Goal: Navigation & Orientation: Find specific page/section

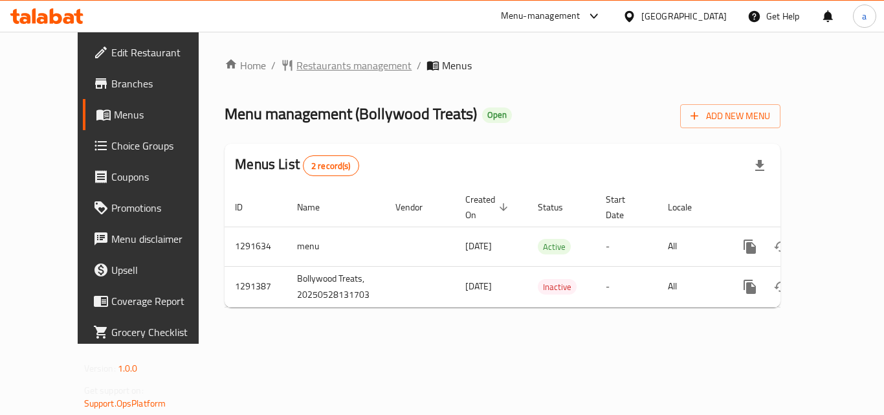
click at [296, 63] on span "Restaurants management" at bounding box center [353, 66] width 115 height 16
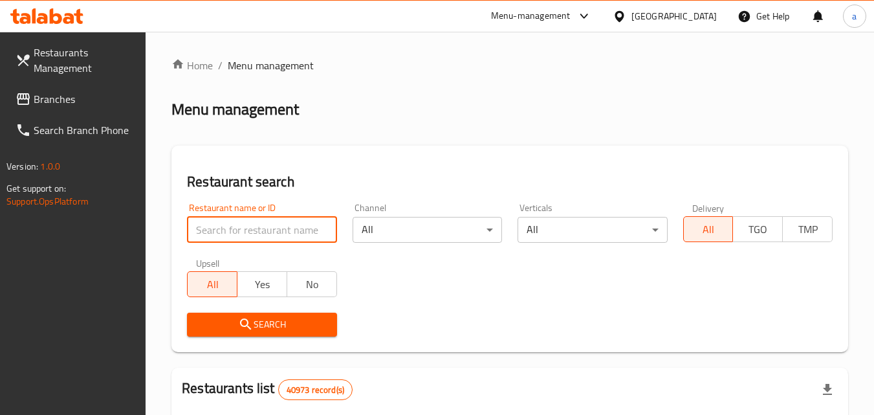
click at [261, 232] on input "search" at bounding box center [261, 230] width 149 height 26
paste input "698727"
type input "698727"
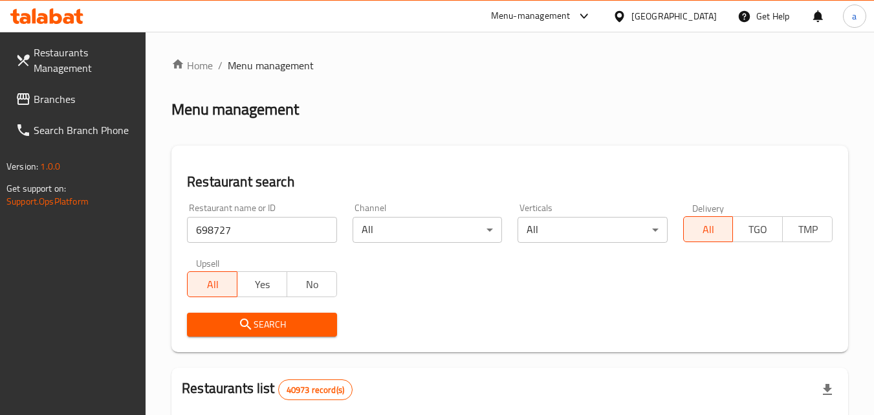
click at [232, 332] on button "Search" at bounding box center [261, 324] width 149 height 24
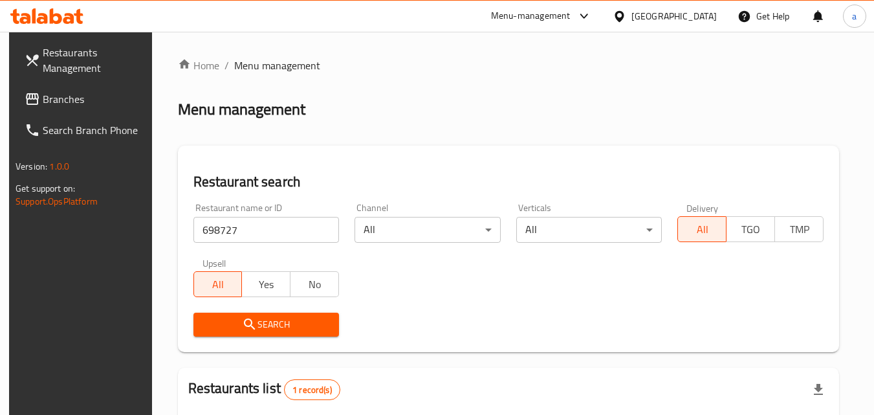
click at [59, 92] on span "Branches" at bounding box center [94, 99] width 102 height 16
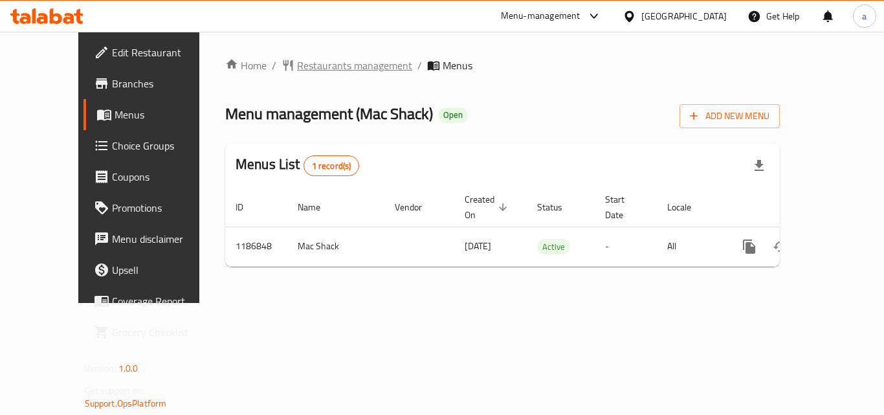
click at [301, 65] on span "Restaurants management" at bounding box center [354, 66] width 115 height 16
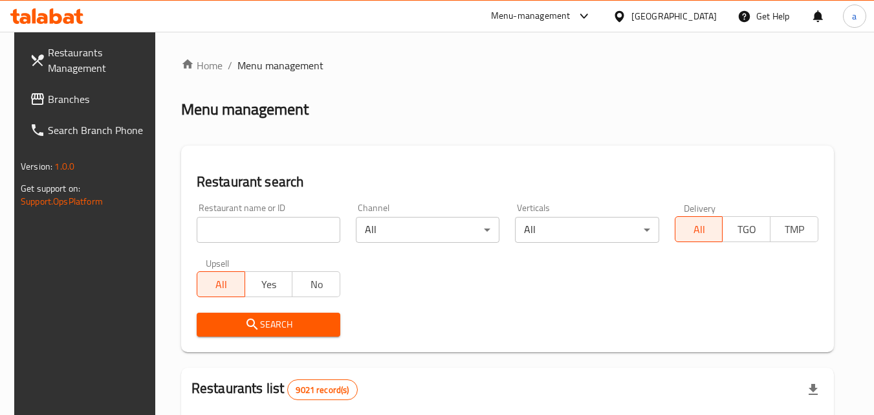
click at [276, 232] on input "search" at bounding box center [269, 230] width 144 height 26
paste input "666841"
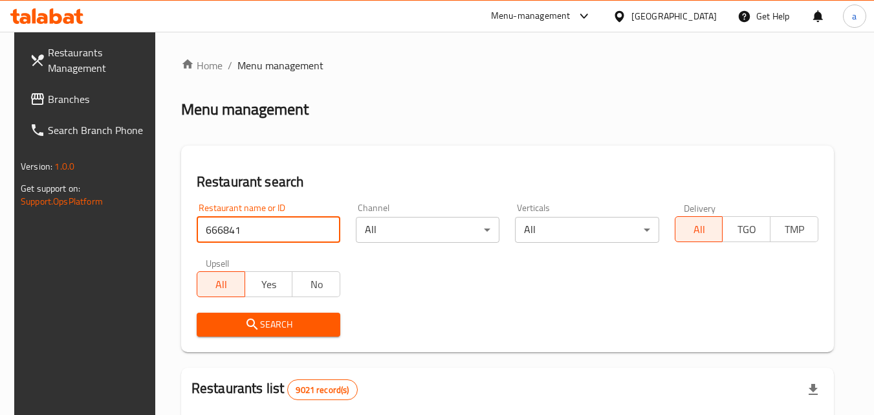
type input "666841"
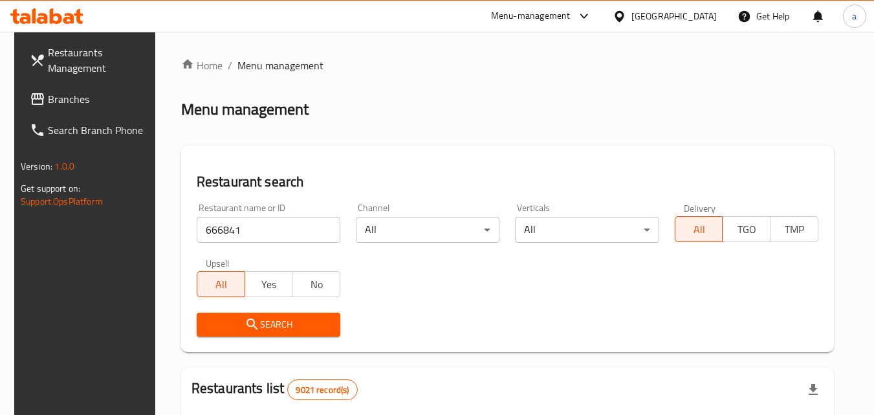
click at [254, 321] on span "Search" at bounding box center [268, 324] width 123 height 16
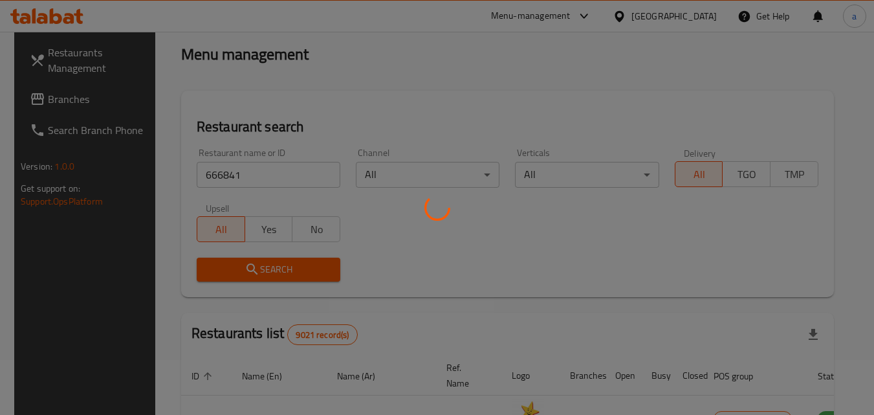
scroll to position [129, 0]
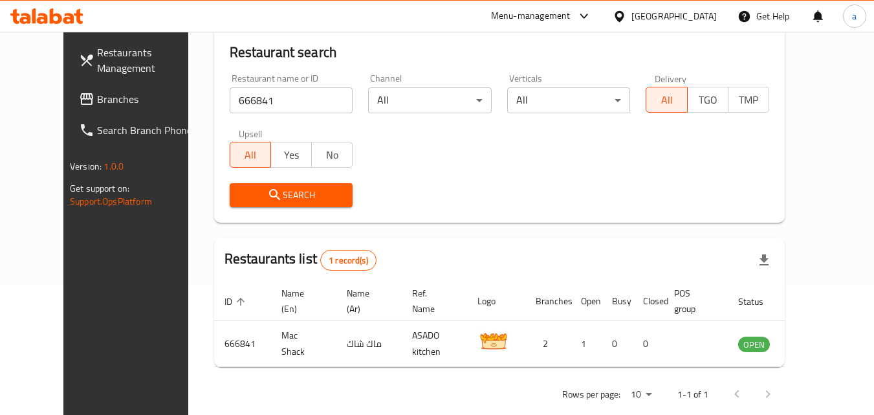
click at [97, 91] on span "Branches" at bounding box center [148, 99] width 102 height 16
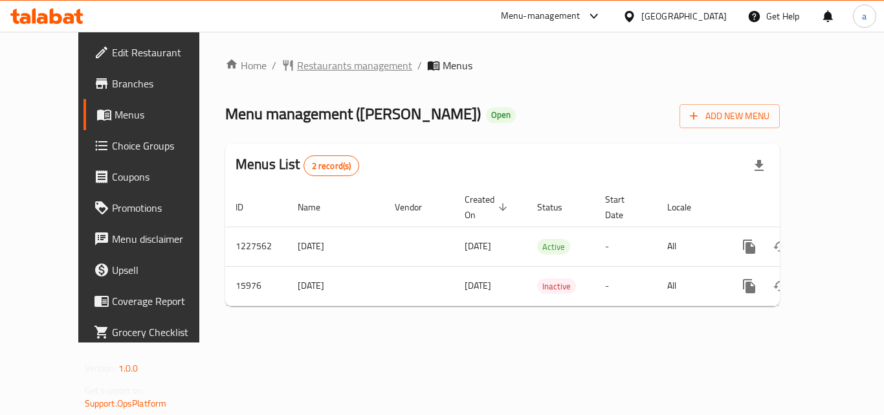
click at [297, 63] on span "Restaurants management" at bounding box center [354, 66] width 115 height 16
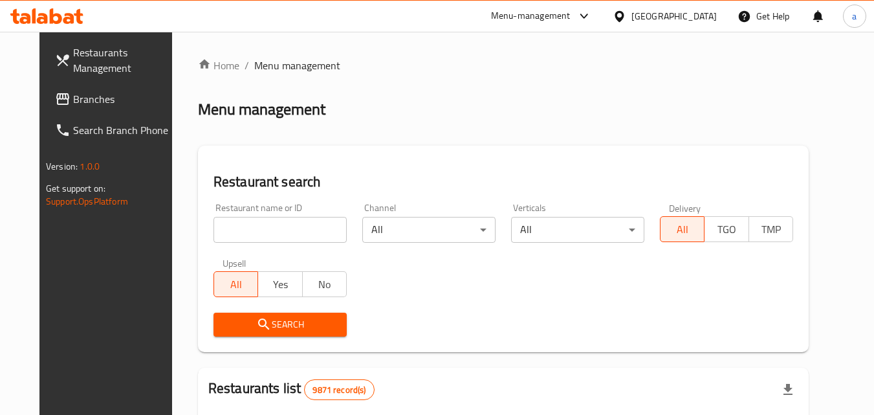
click at [239, 233] on input "search" at bounding box center [279, 230] width 133 height 26
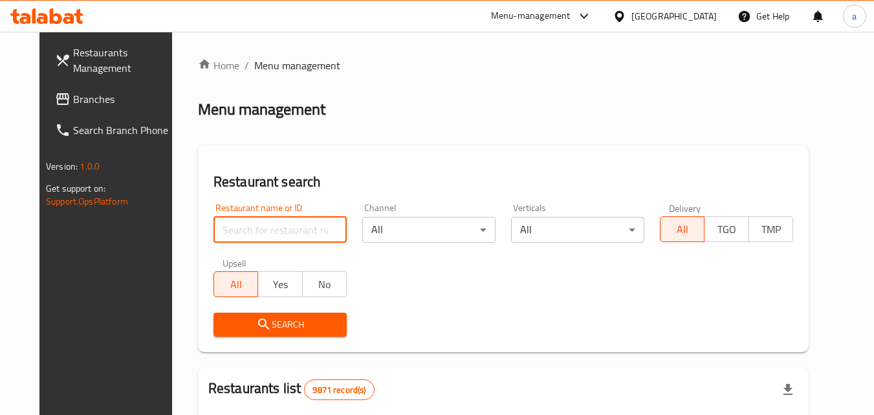
paste input "9220"
type input "9220"
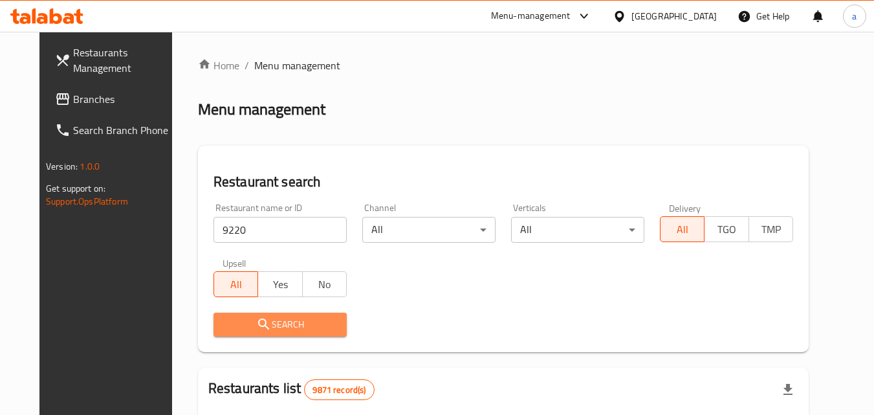
click at [233, 321] on span "Search" at bounding box center [280, 324] width 113 height 16
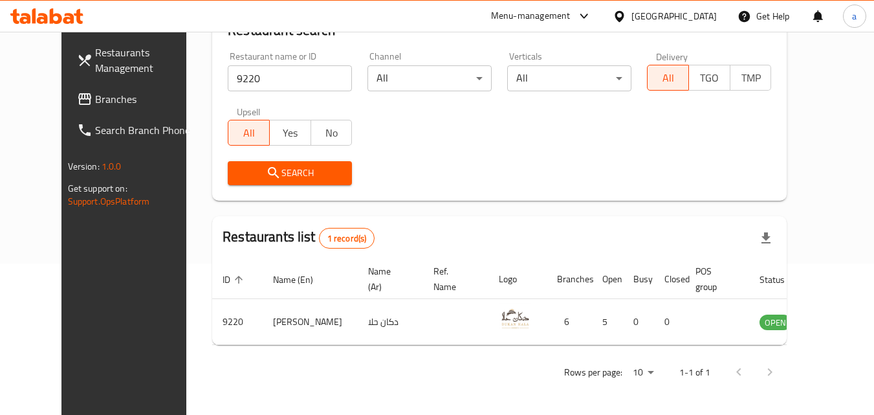
scroll to position [151, 0]
click at [95, 94] on span "Branches" at bounding box center [146, 99] width 102 height 16
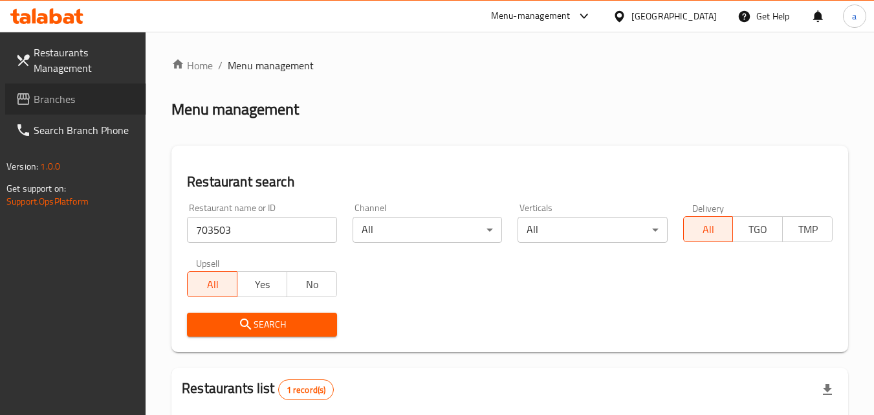
click at [111, 94] on span "Branches" at bounding box center [85, 99] width 102 height 16
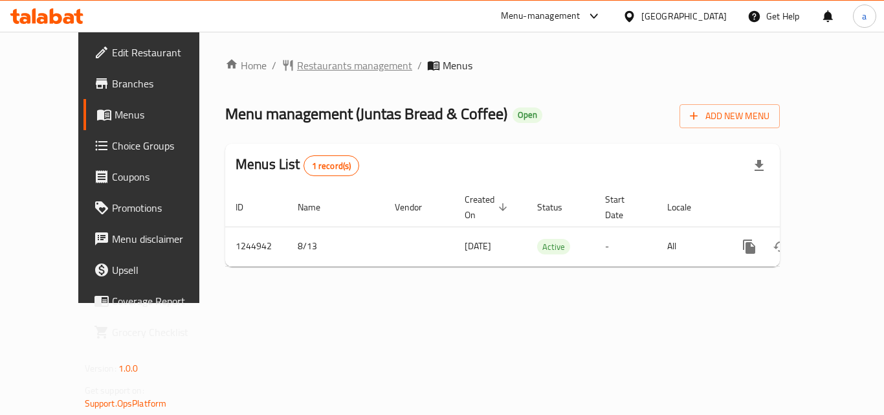
click at [297, 71] on span "Restaurants management" at bounding box center [354, 66] width 115 height 16
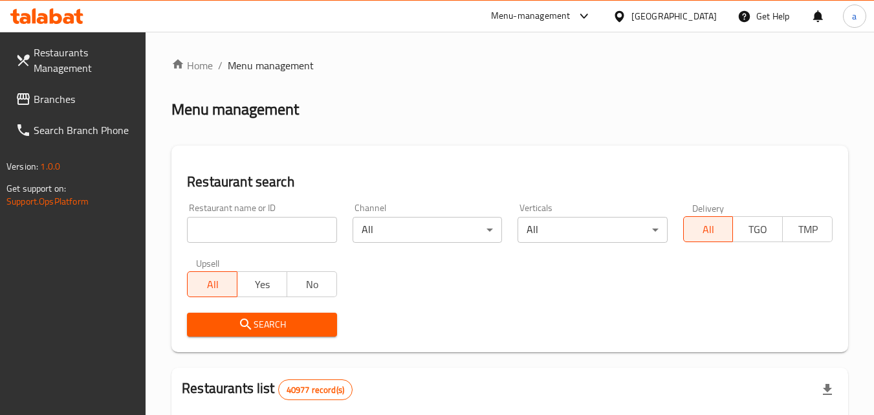
click at [231, 225] on input "search" at bounding box center [261, 230] width 149 height 26
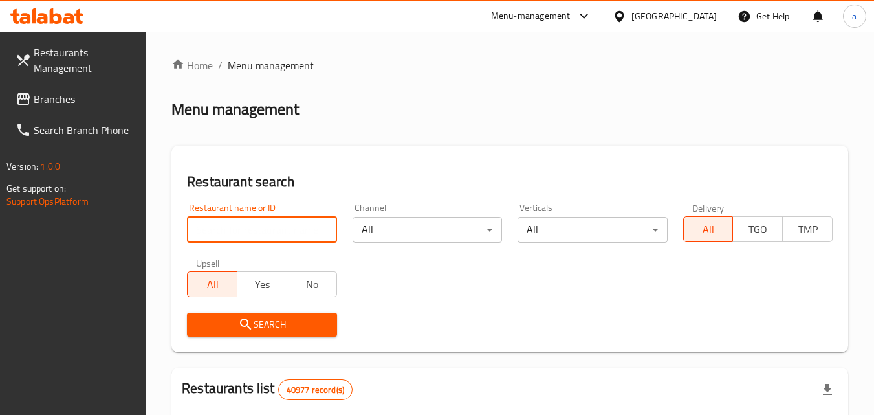
paste input "682151"
type input "682151"
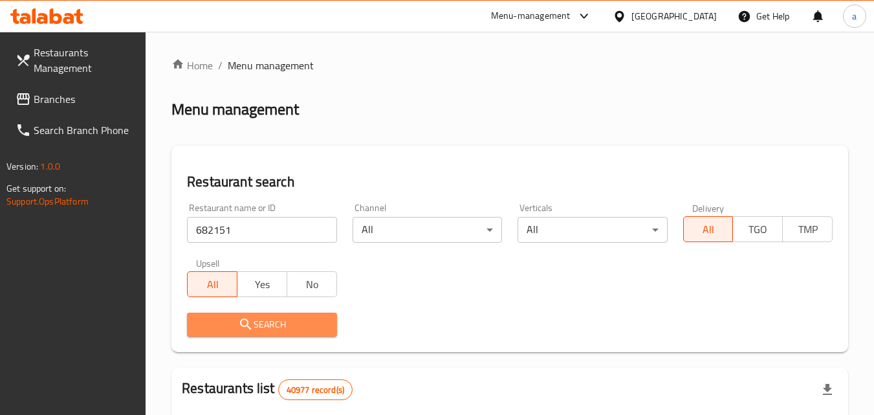
click at [237, 318] on span "Search" at bounding box center [261, 324] width 129 height 16
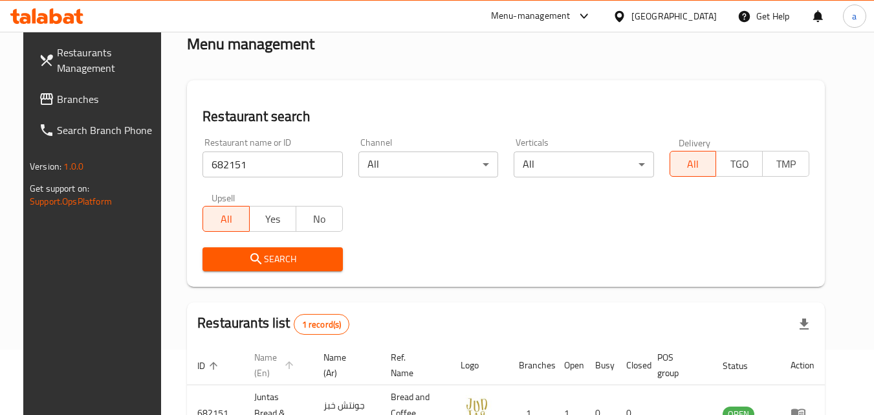
scroll to position [151, 0]
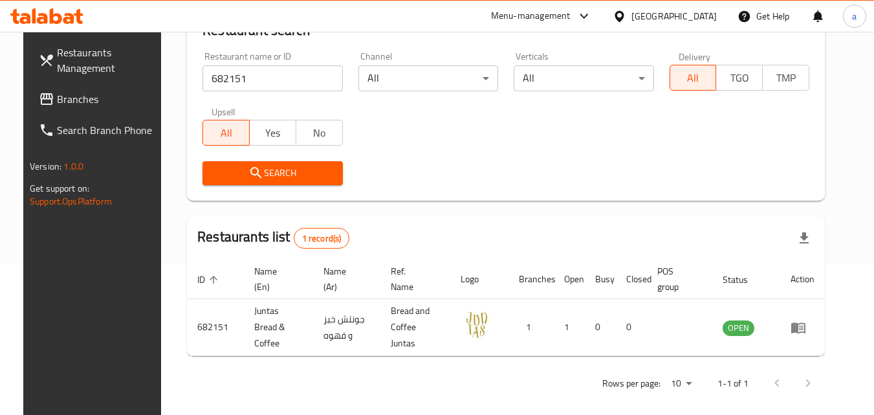
click at [109, 100] on span "Branches" at bounding box center [108, 99] width 102 height 16
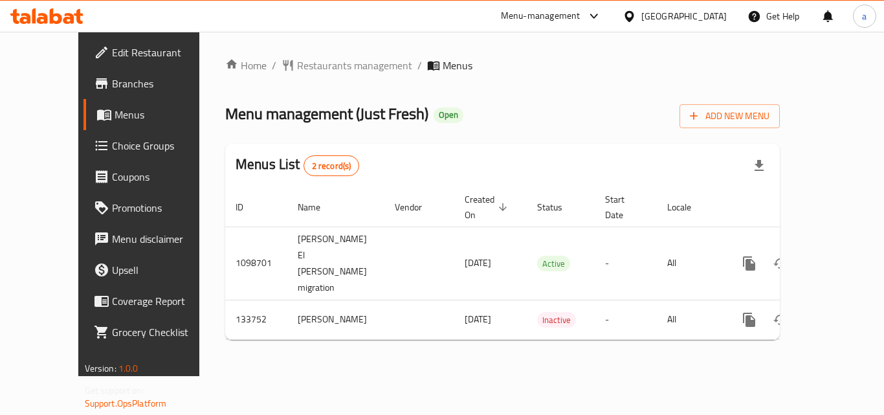
click at [320, 76] on div "Home / Restaurants management / Menus Menu management ( Just Fresh ) Open Add N…" at bounding box center [502, 204] width 554 height 292
click at [317, 70] on span "Restaurants management" at bounding box center [354, 66] width 115 height 16
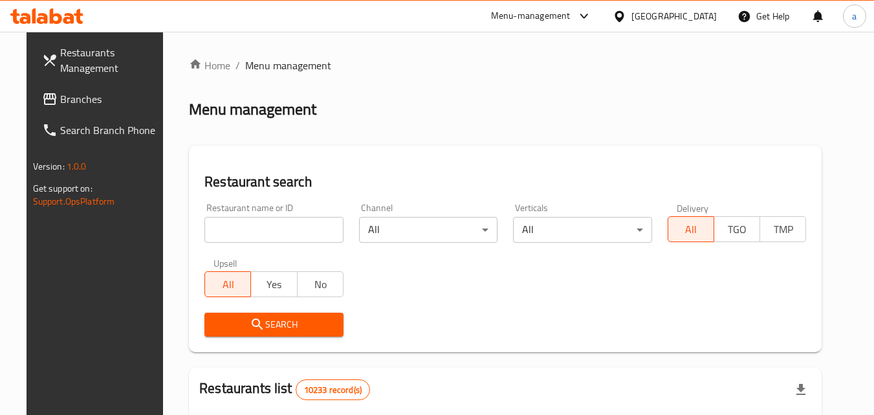
click at [250, 220] on input "search" at bounding box center [273, 230] width 139 height 26
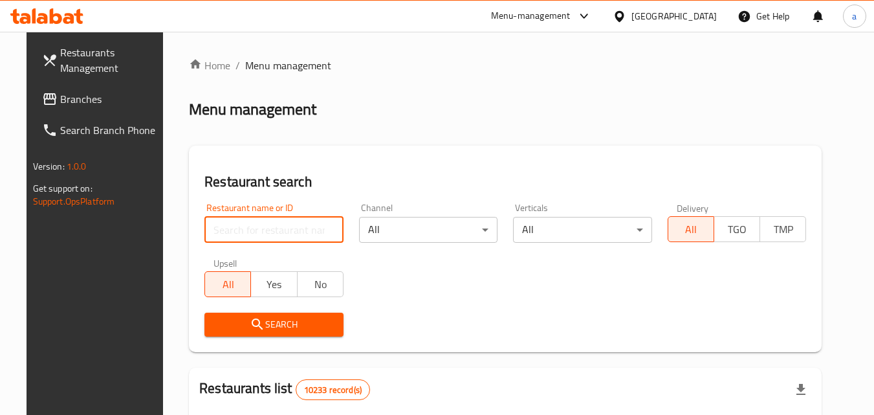
paste input "610433"
type input "610433"
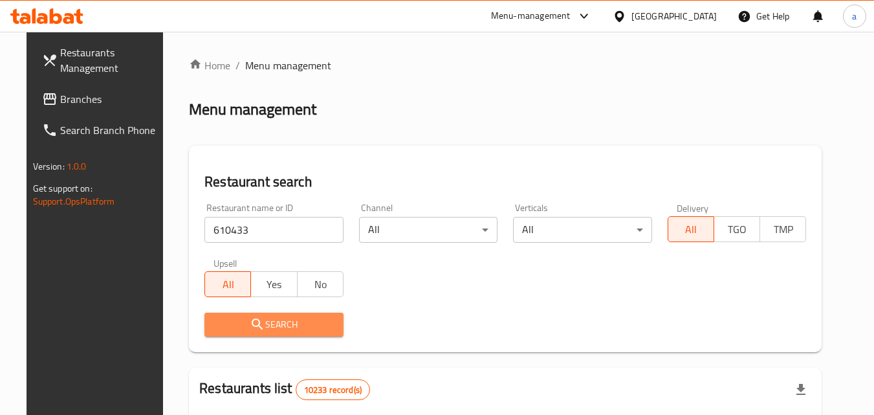
click at [238, 312] on button "Search" at bounding box center [273, 324] width 139 height 24
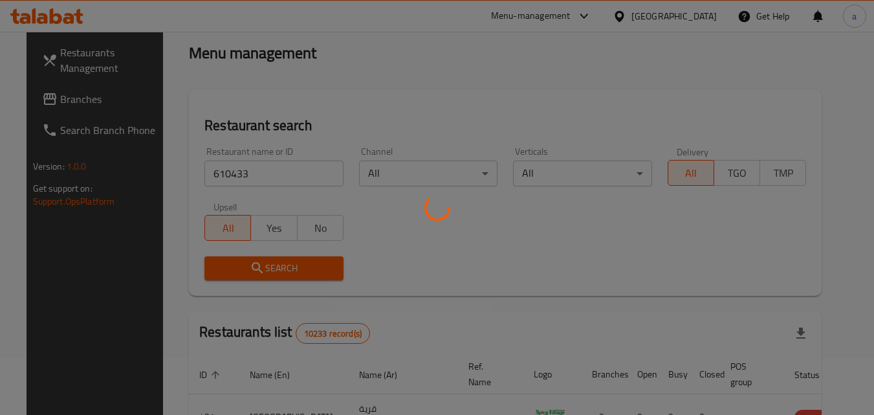
scroll to position [129, 0]
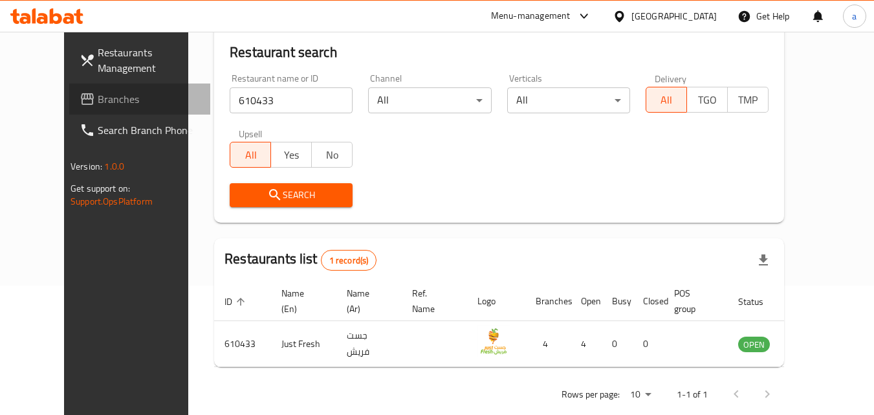
click at [105, 100] on span "Branches" at bounding box center [149, 99] width 102 height 16
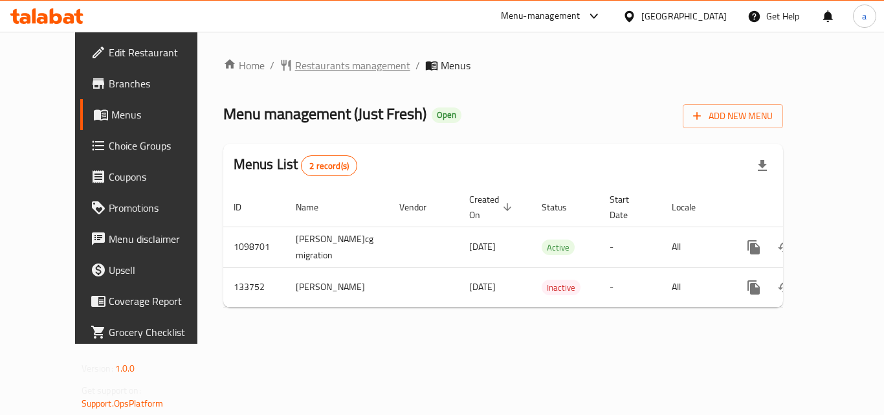
click at [298, 70] on span "Restaurants management" at bounding box center [352, 66] width 115 height 16
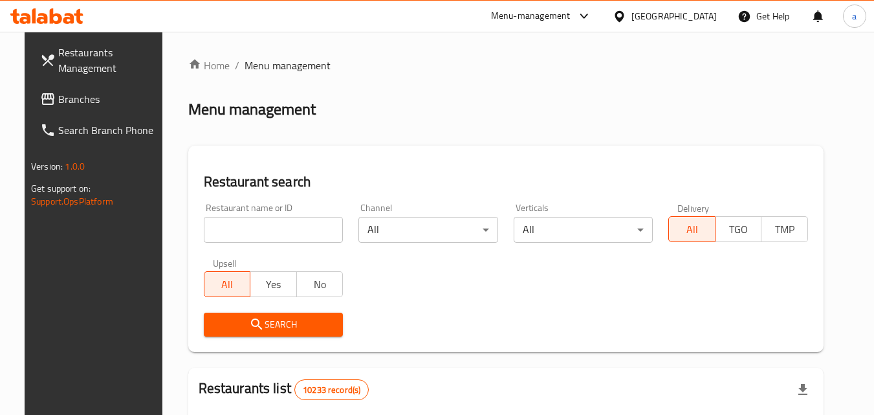
click at [257, 224] on input "search" at bounding box center [274, 230] width 140 height 26
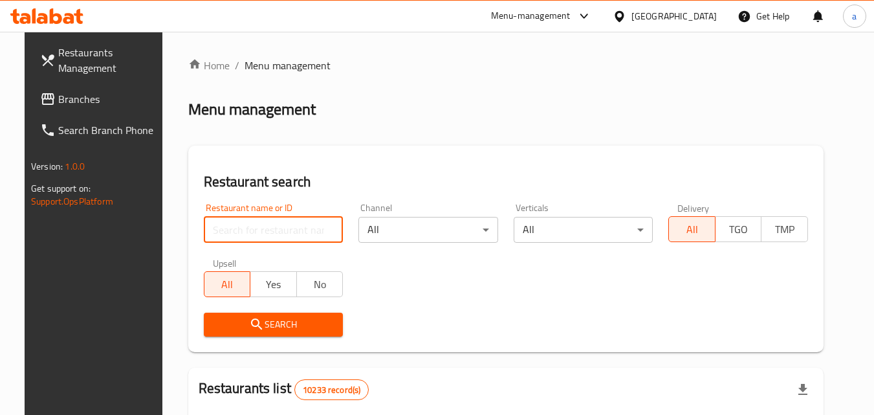
paste input "610433"
type input "610433"
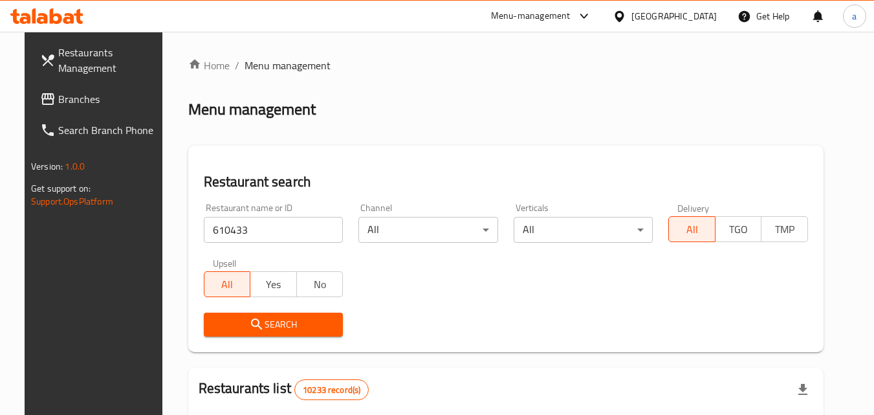
click at [224, 318] on span "Search" at bounding box center [273, 324] width 119 height 16
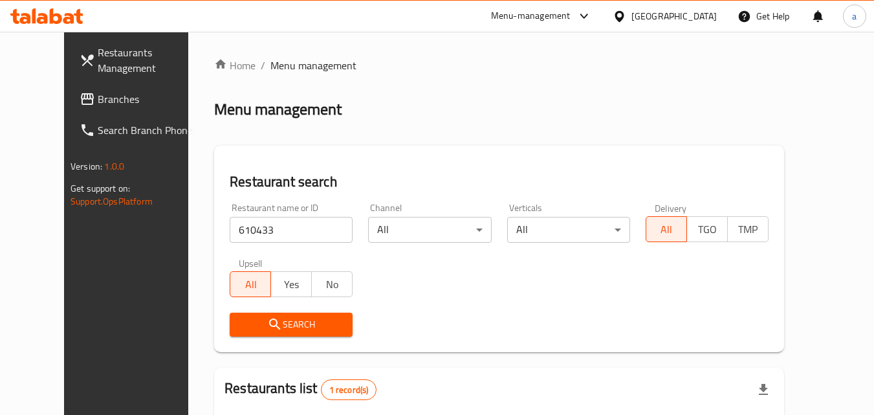
scroll to position [129, 0]
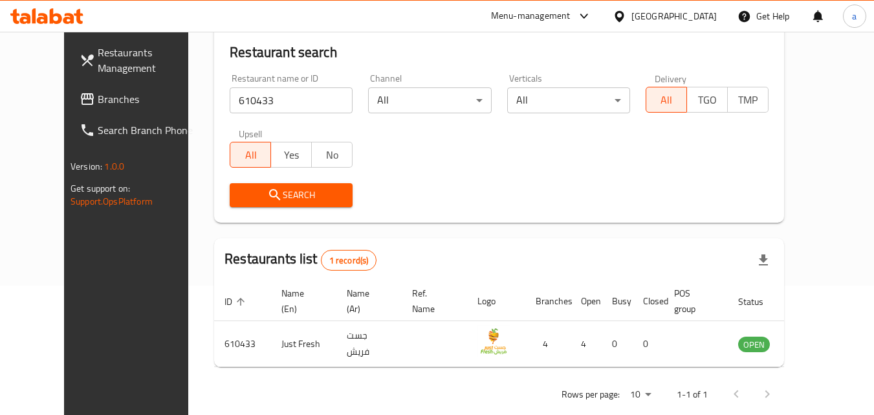
click at [98, 100] on span "Branches" at bounding box center [149, 99] width 102 height 16
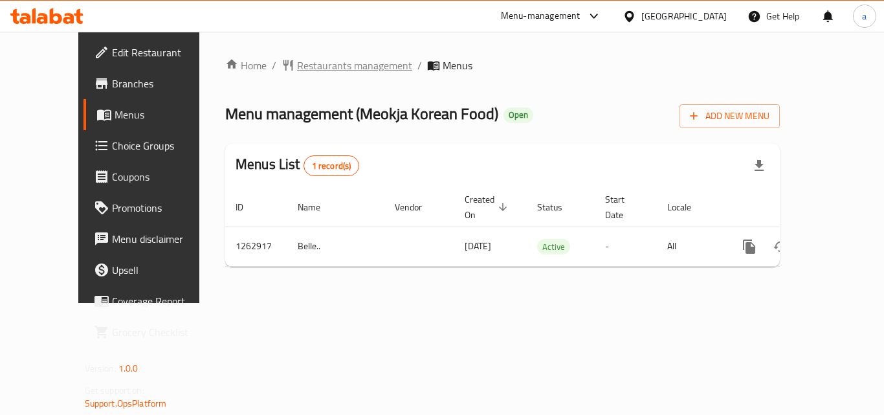
click at [297, 65] on span "Restaurants management" at bounding box center [354, 66] width 115 height 16
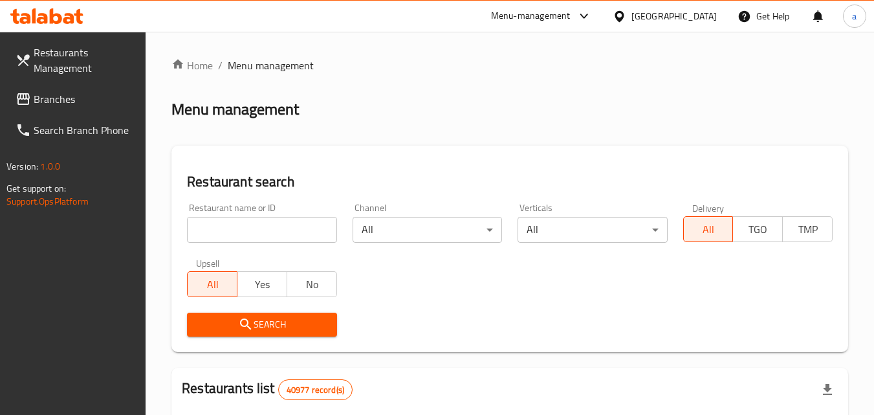
click at [223, 233] on input "search" at bounding box center [261, 230] width 149 height 26
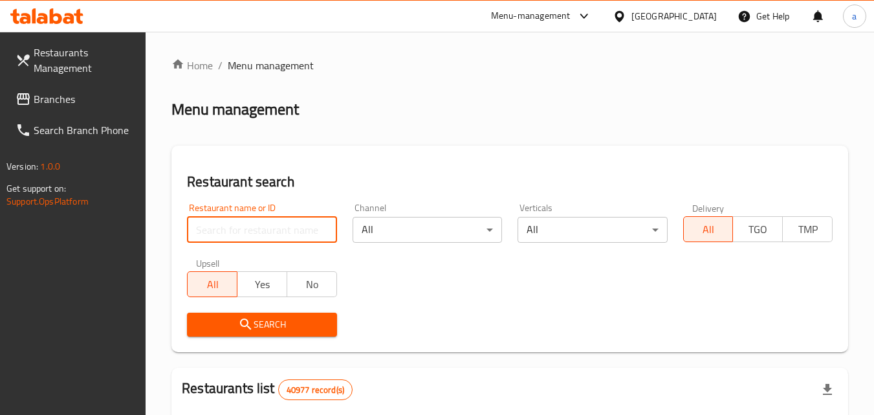
paste input "685761"
type input "685761"
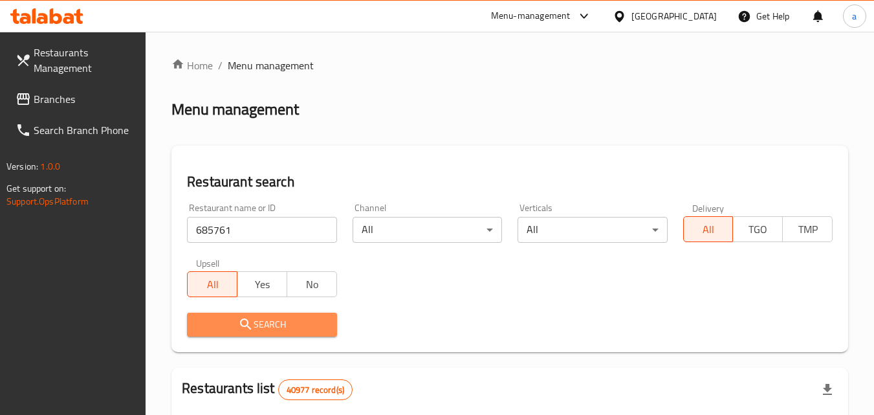
click at [219, 318] on span "Search" at bounding box center [261, 324] width 129 height 16
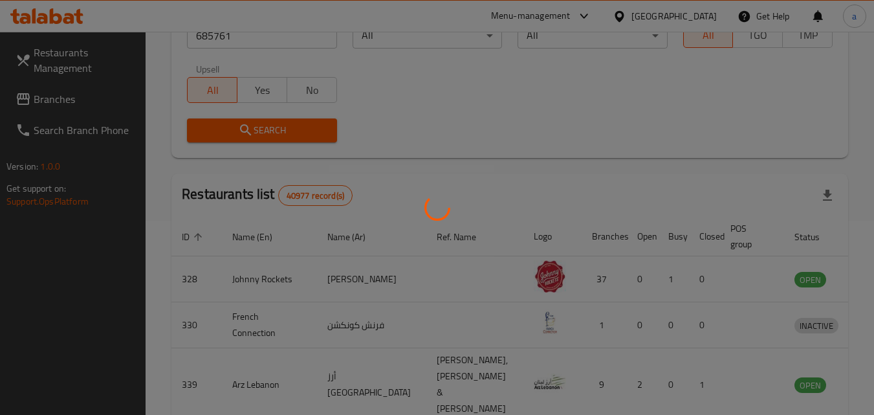
scroll to position [179, 0]
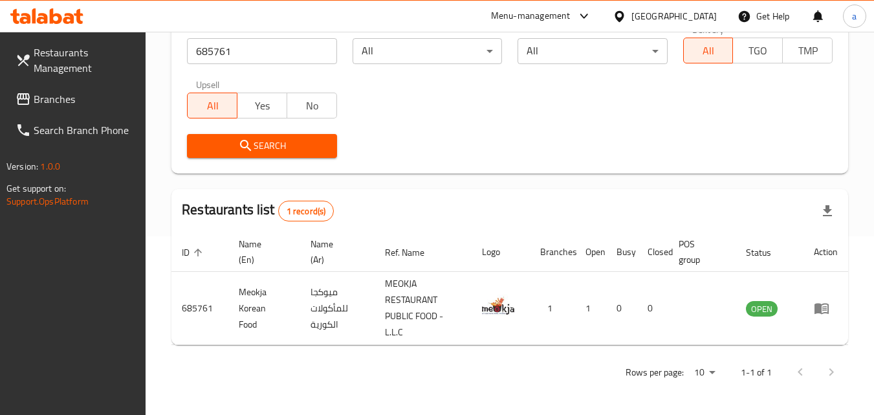
click at [74, 100] on span "Branches" at bounding box center [85, 99] width 102 height 16
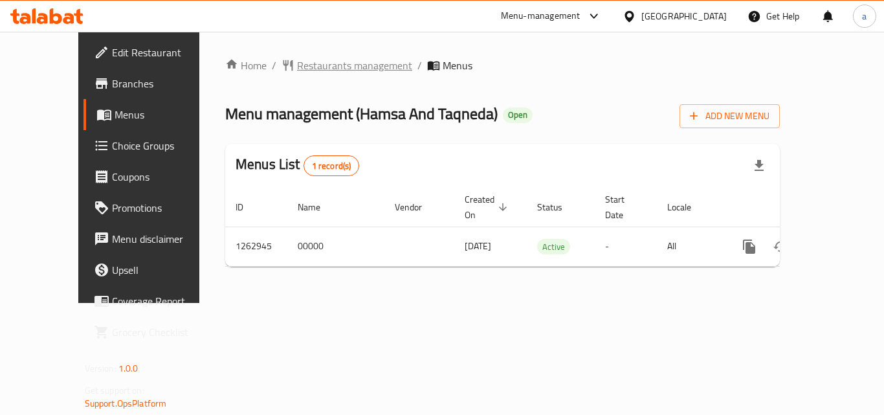
click at [297, 71] on span "Restaurants management" at bounding box center [354, 66] width 115 height 16
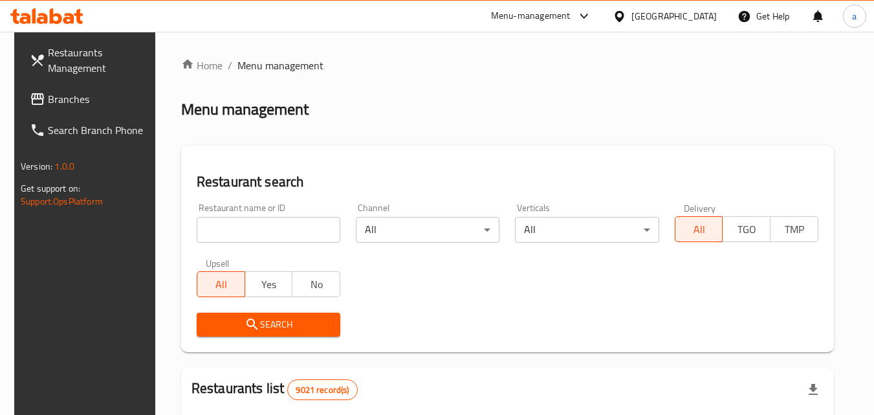
click at [242, 230] on input "search" at bounding box center [269, 230] width 144 height 26
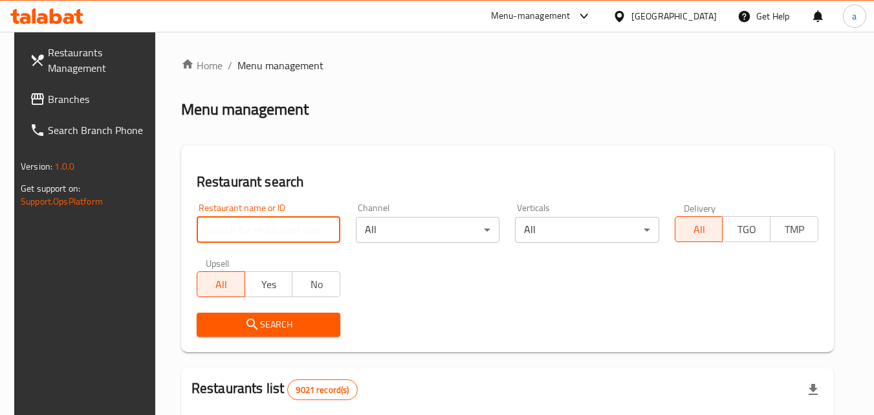
paste input "685778"
type input "685778"
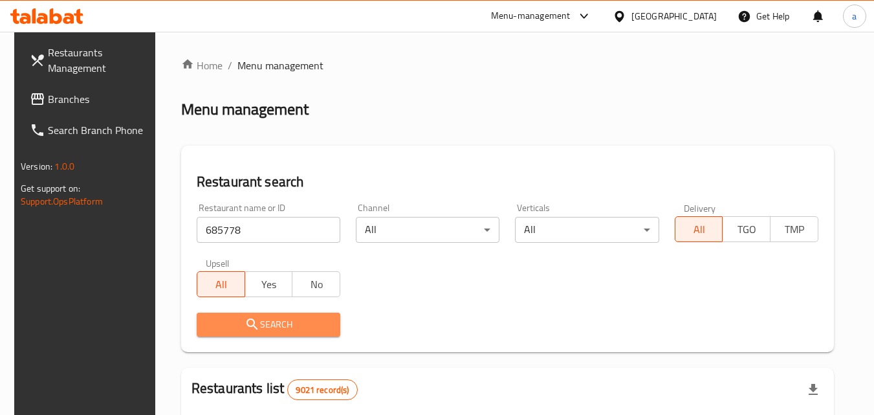
click at [256, 319] on span "Search" at bounding box center [268, 324] width 123 height 16
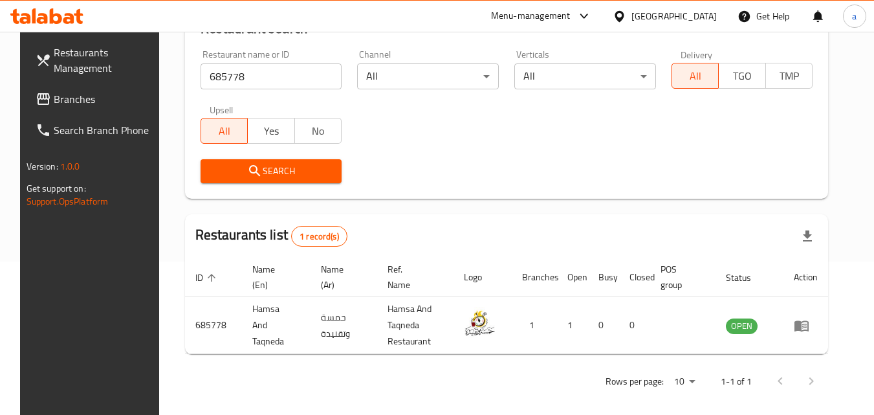
scroll to position [162, 0]
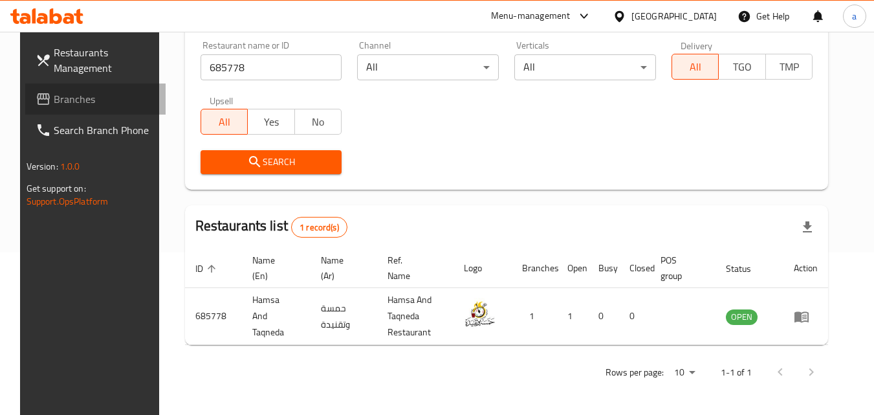
click at [111, 98] on span "Branches" at bounding box center [105, 99] width 102 height 16
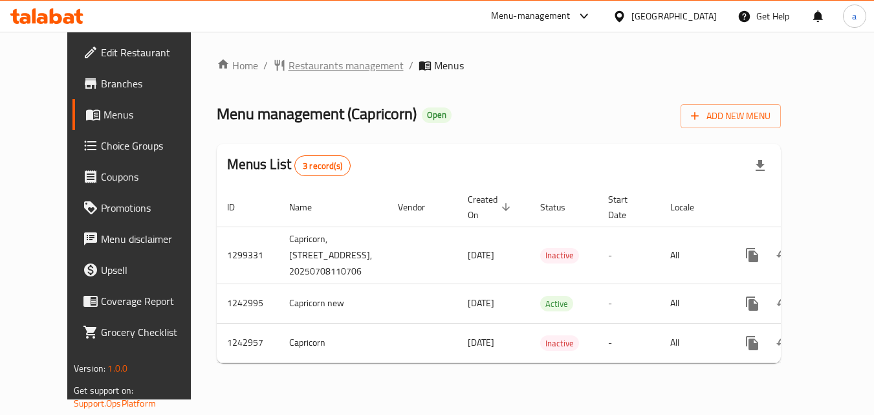
click at [288, 70] on span "Restaurants management" at bounding box center [345, 66] width 115 height 16
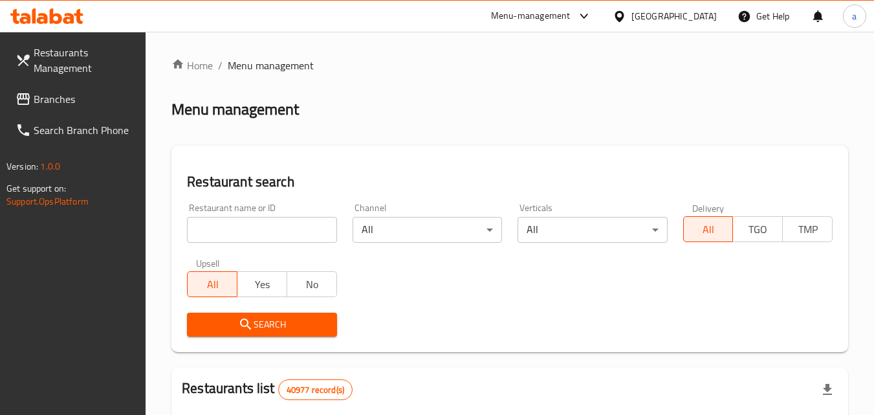
click at [268, 238] on input "search" at bounding box center [261, 230] width 149 height 26
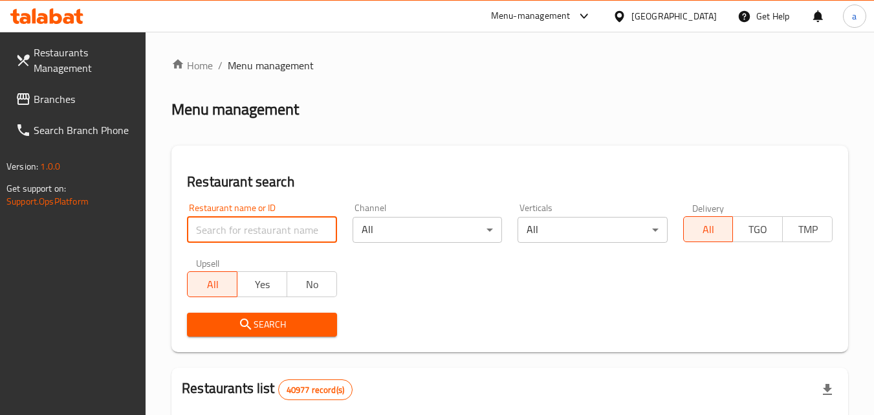
paste input "681298"
type input "681298"
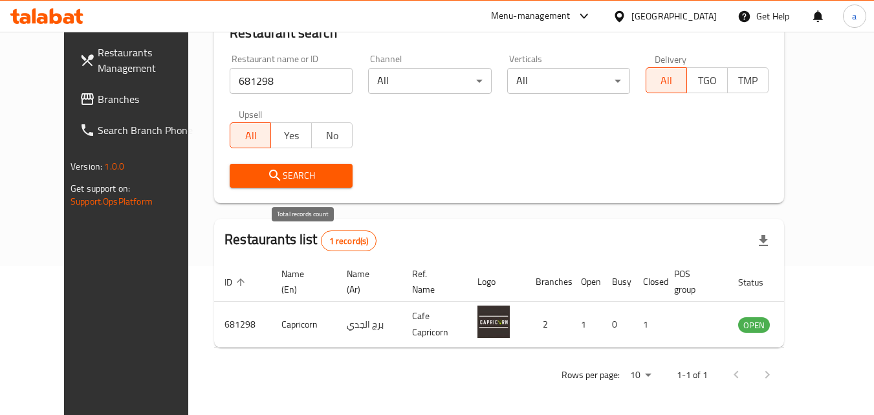
scroll to position [151, 0]
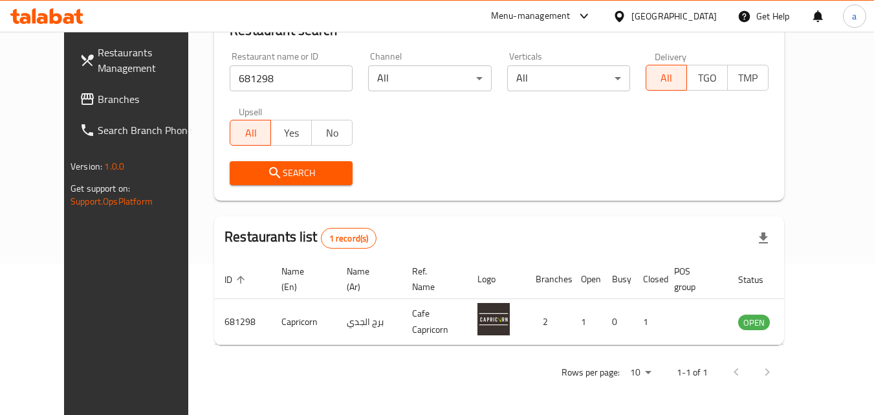
click at [81, 102] on icon at bounding box center [87, 99] width 13 height 12
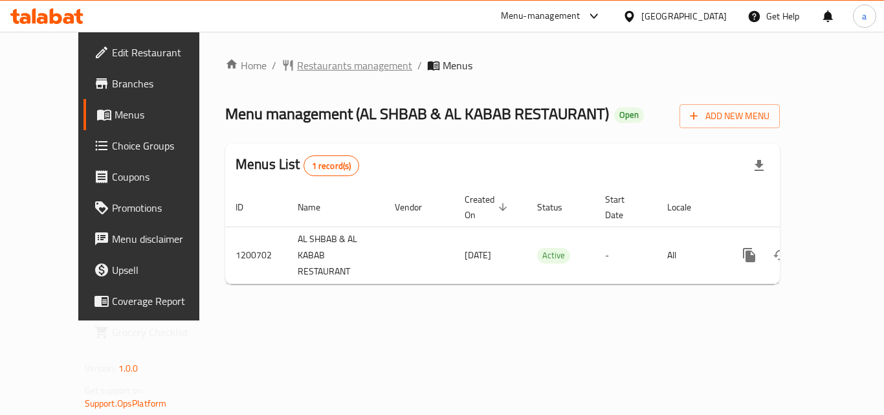
click at [297, 60] on span "Restaurants management" at bounding box center [354, 66] width 115 height 16
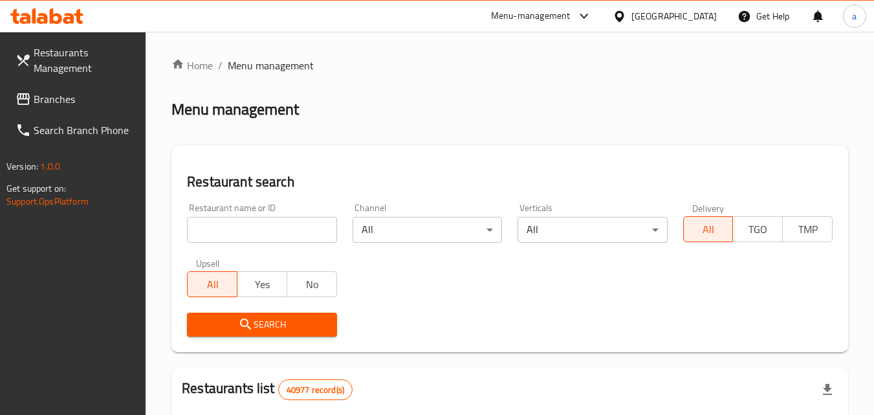
click at [221, 221] on input "search" at bounding box center [261, 230] width 149 height 26
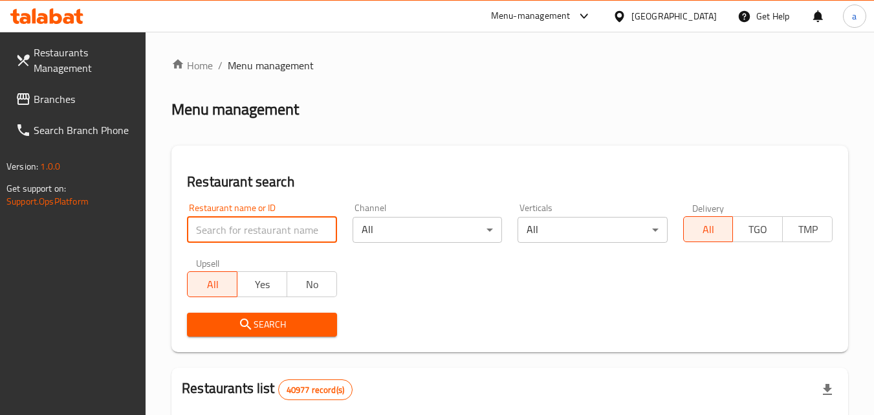
paste input "668728"
type input "668728"
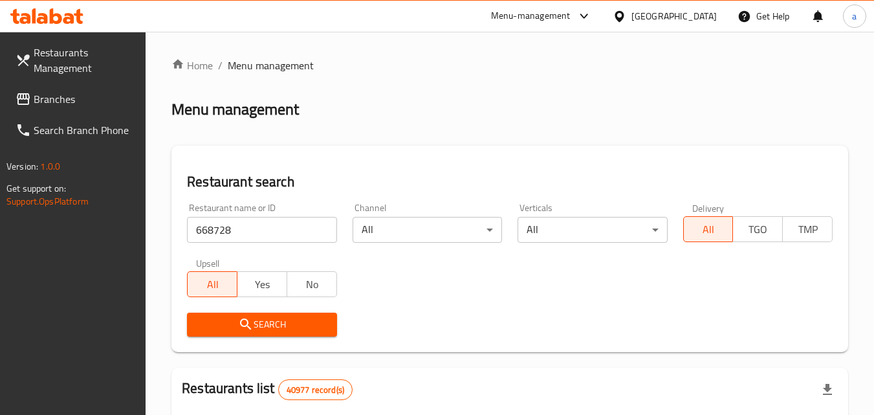
click at [197, 325] on span "Search" at bounding box center [261, 324] width 129 height 16
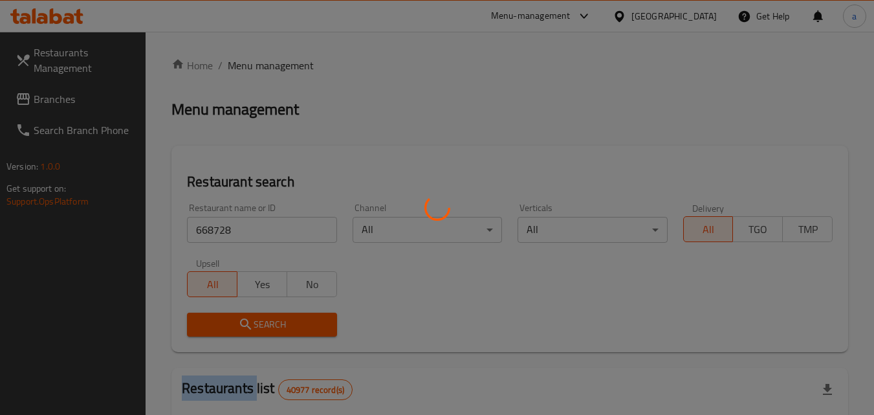
click at [197, 325] on div at bounding box center [437, 207] width 874 height 415
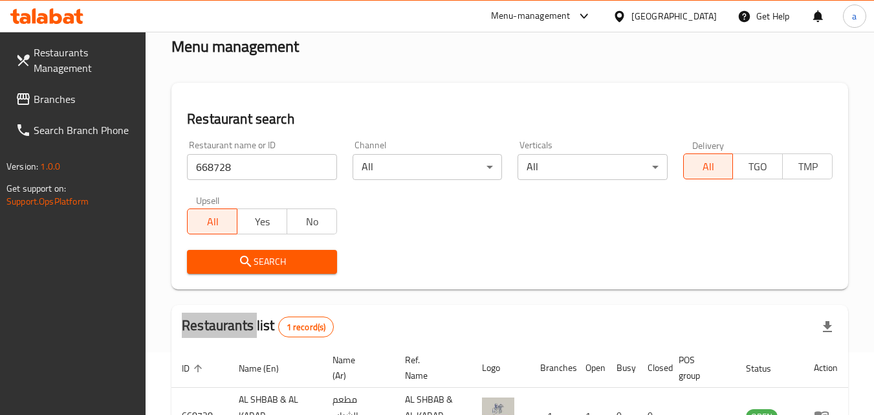
scroll to position [162, 0]
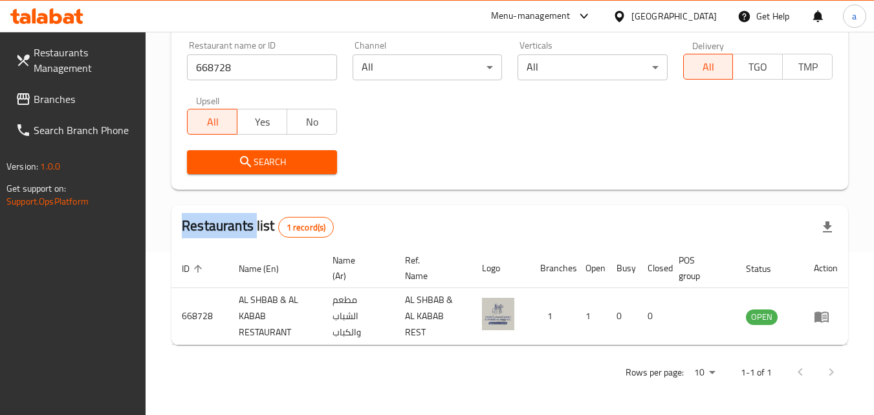
click at [107, 100] on span "Branches" at bounding box center [85, 99] width 102 height 16
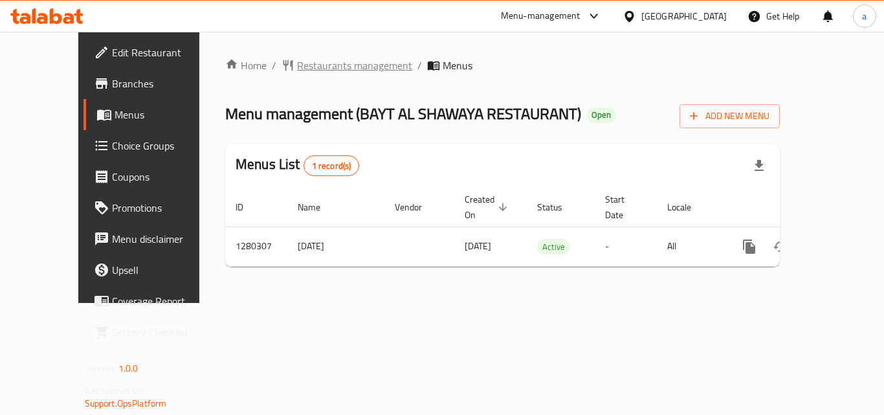
click at [311, 68] on span "Restaurants management" at bounding box center [354, 66] width 115 height 16
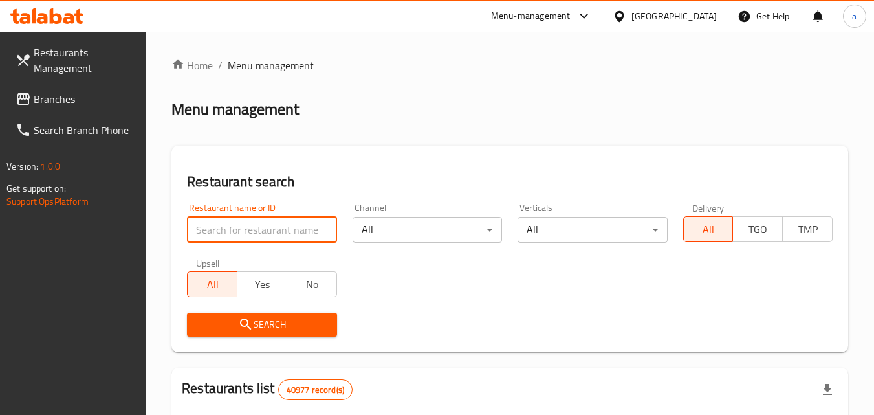
click at [296, 231] on input "search" at bounding box center [261, 230] width 149 height 26
paste input "693730"
type input "693730"
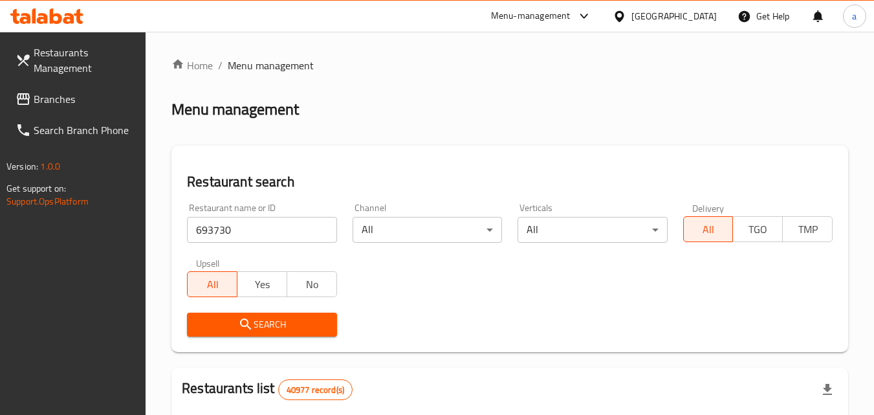
click at [296, 334] on button "Search" at bounding box center [261, 324] width 149 height 24
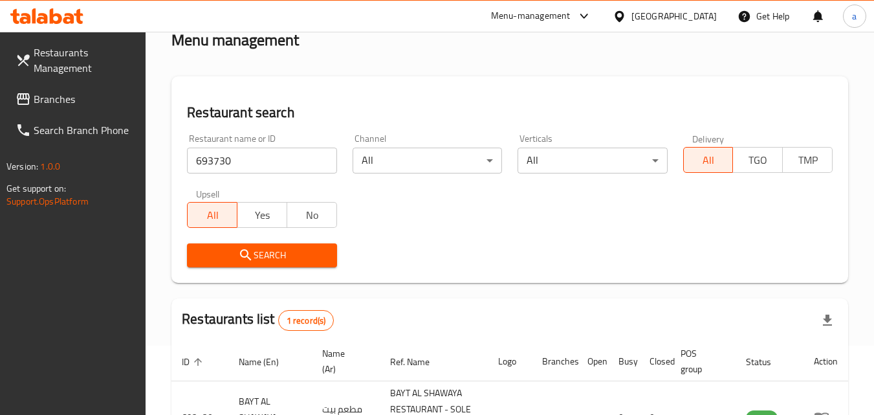
scroll to position [179, 0]
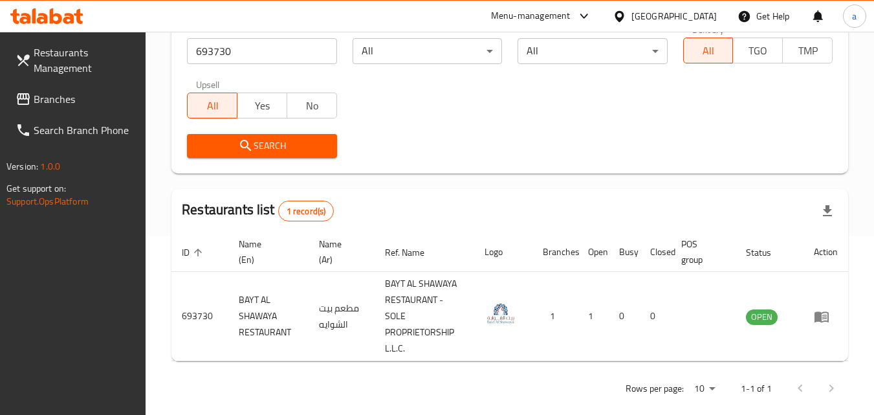
click at [114, 107] on link "Branches" at bounding box center [75, 98] width 141 height 31
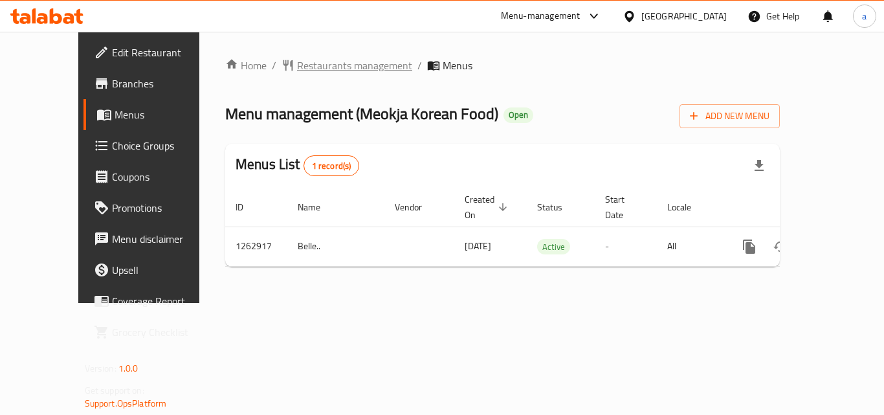
click at [305, 58] on span "Restaurants management" at bounding box center [354, 66] width 115 height 16
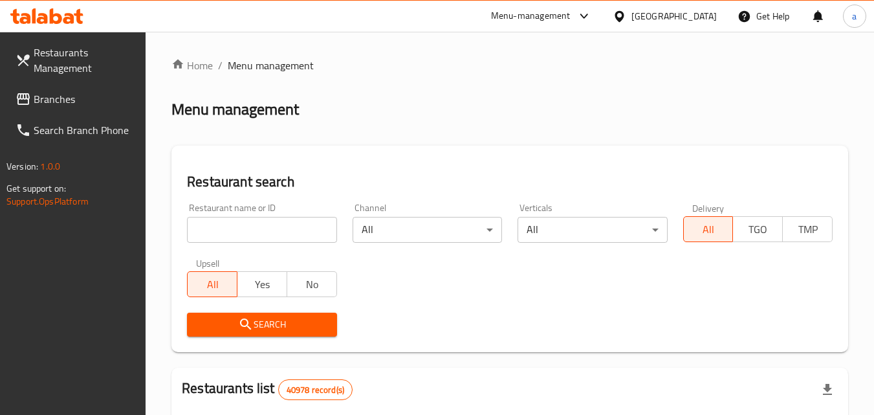
click at [244, 230] on input "search" at bounding box center [261, 230] width 149 height 26
paste input "685761"
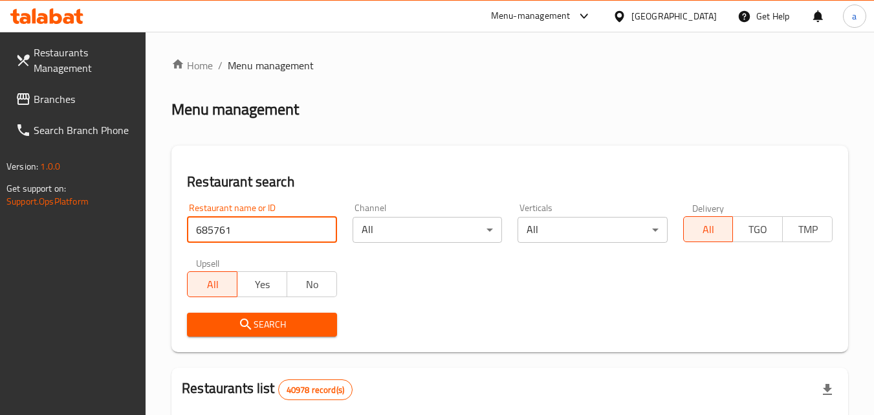
type input "685761"
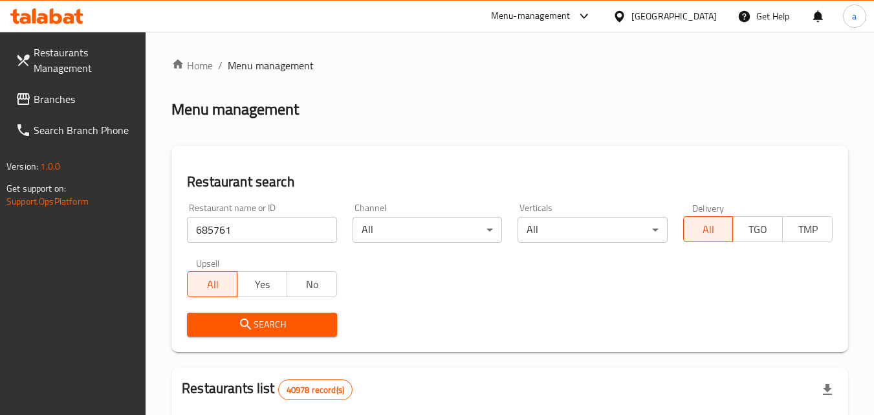
click at [226, 326] on span "Search" at bounding box center [261, 324] width 129 height 16
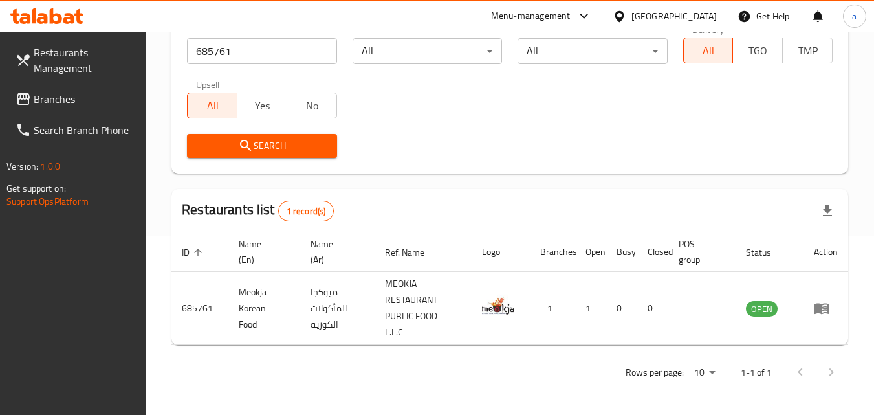
scroll to position [179, 0]
click at [55, 96] on span "Branches" at bounding box center [85, 99] width 102 height 16
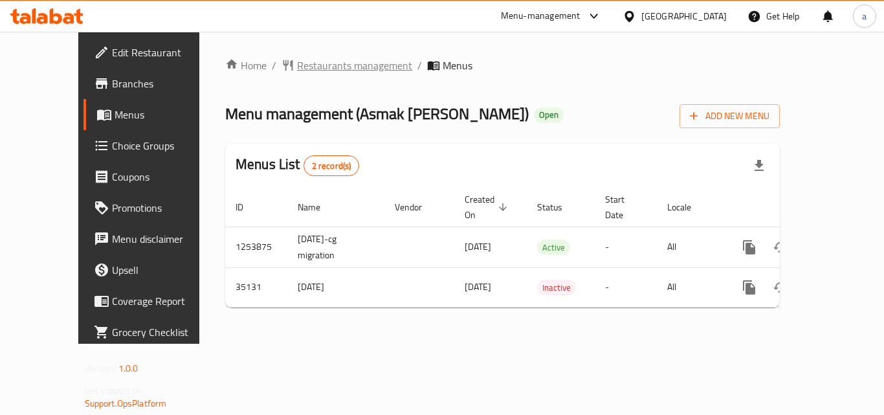
click at [297, 61] on span "Restaurants management" at bounding box center [354, 66] width 115 height 16
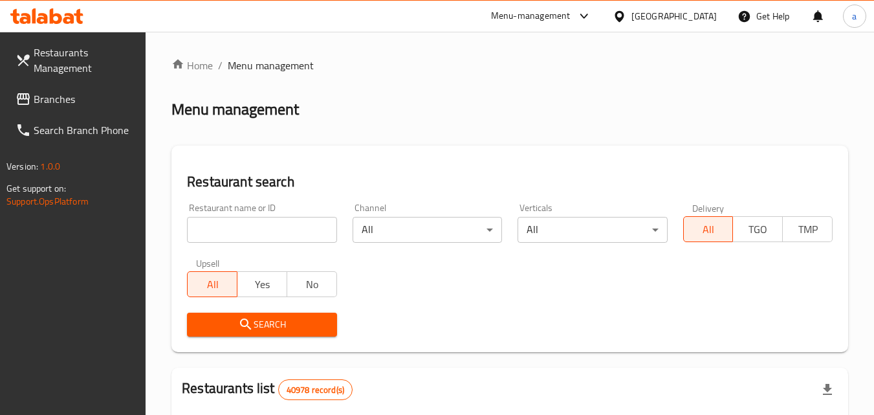
click at [223, 215] on div "Restaurant name or ID Restaurant name or ID" at bounding box center [261, 222] width 149 height 39
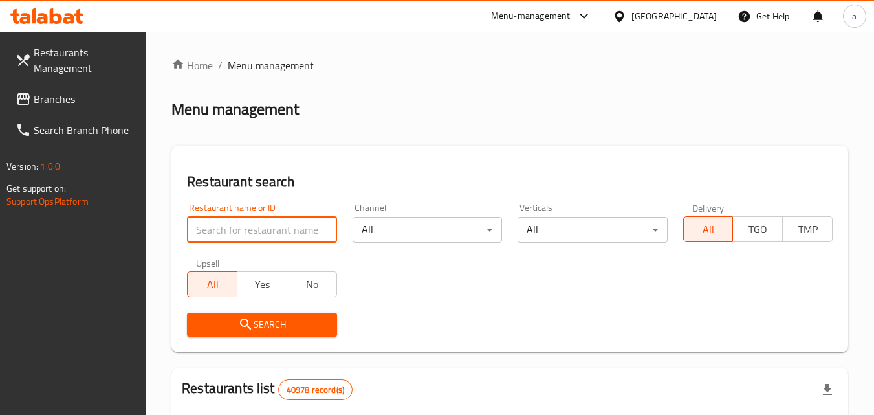
click at [231, 228] on input "search" at bounding box center [261, 230] width 149 height 26
paste input "18128"
type input "18128"
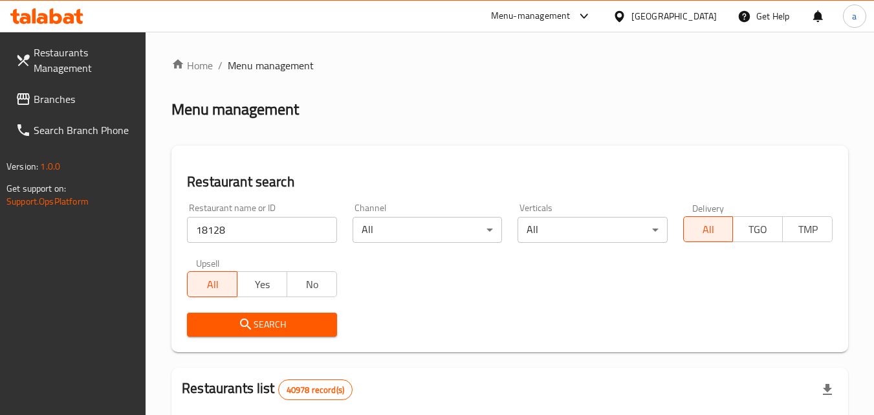
click at [210, 323] on span "Search" at bounding box center [261, 324] width 129 height 16
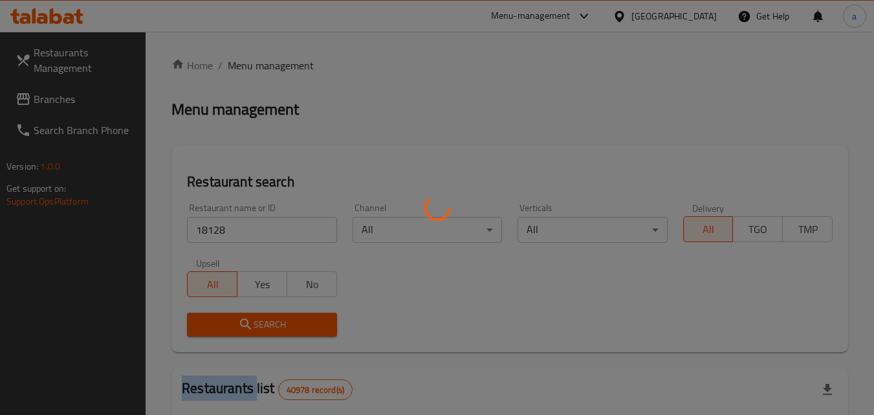
click at [210, 323] on div at bounding box center [437, 207] width 874 height 415
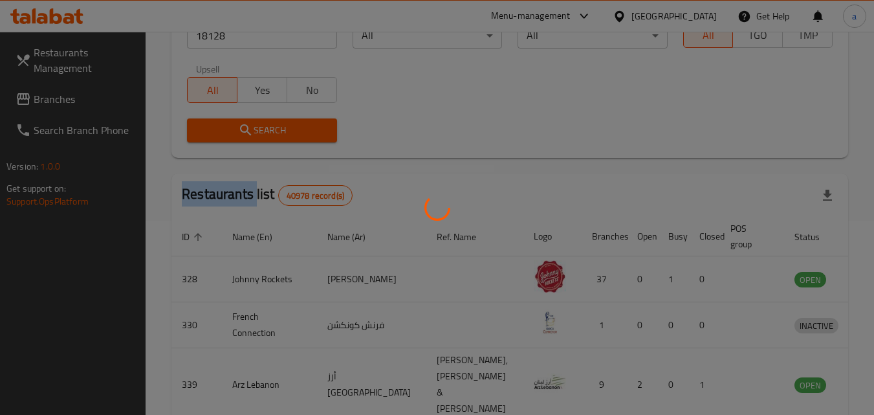
scroll to position [151, 0]
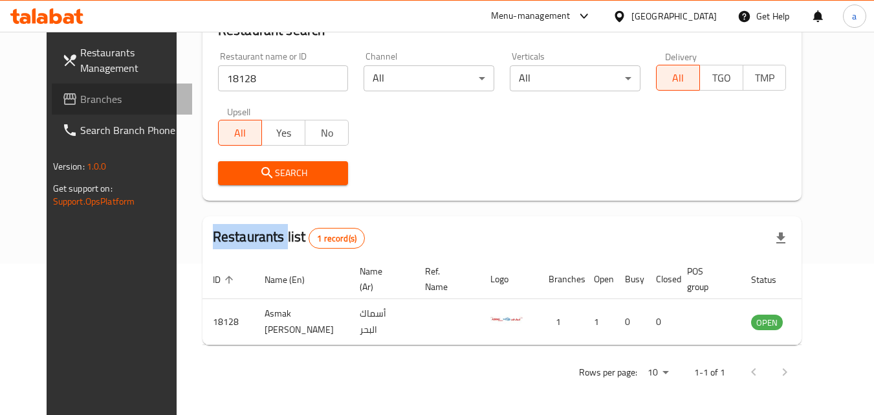
click at [80, 102] on span "Branches" at bounding box center [131, 99] width 102 height 16
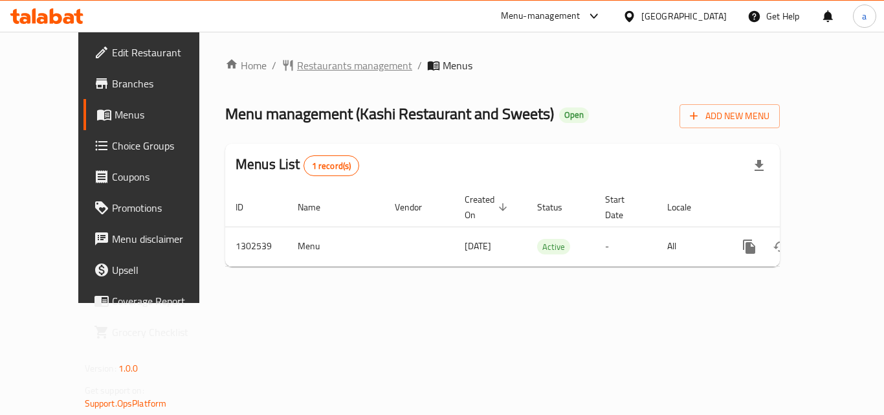
click at [297, 62] on span "Restaurants management" at bounding box center [354, 66] width 115 height 16
click at [297, 63] on span "Restaurants management" at bounding box center [354, 66] width 115 height 16
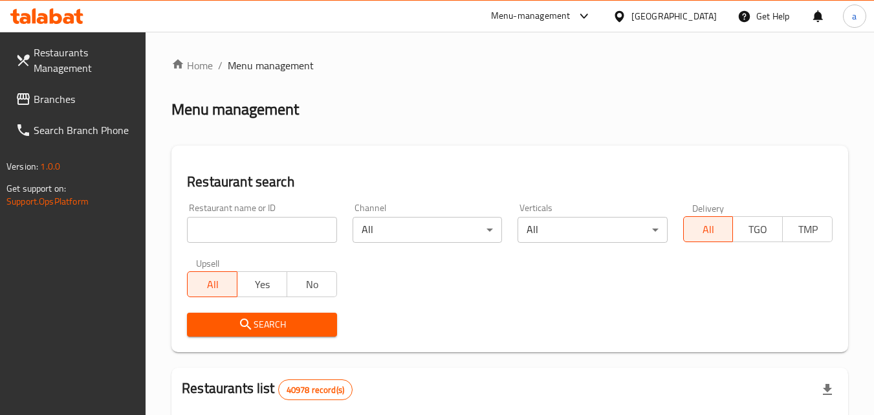
click at [283, 217] on input "search" at bounding box center [261, 230] width 149 height 26
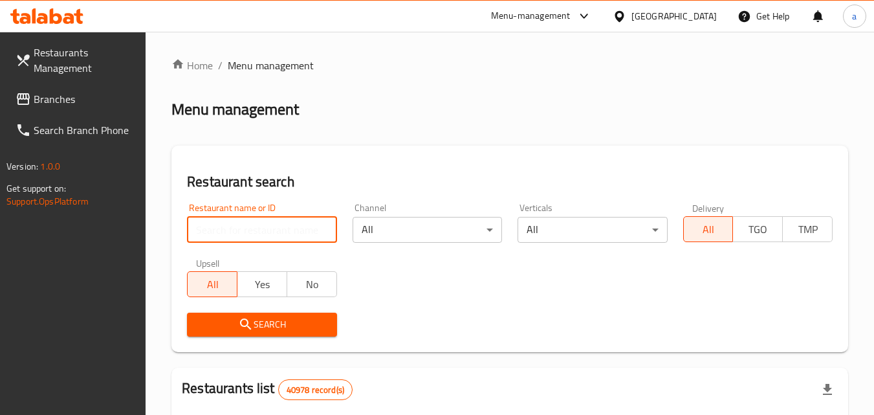
paste input "702449"
type input "702449"
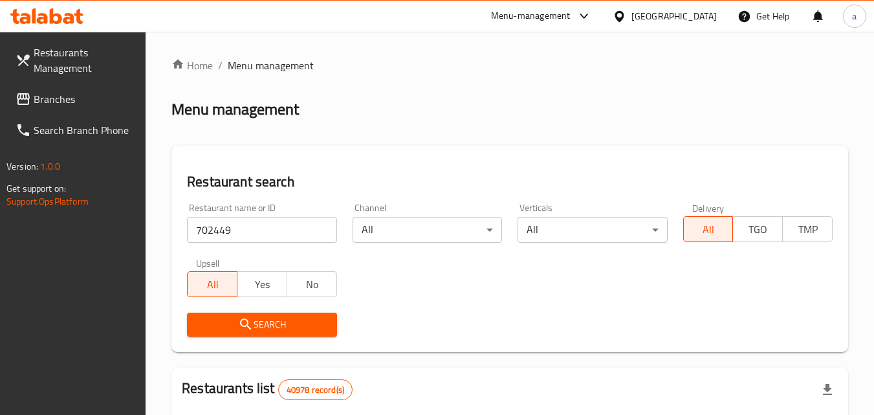
click at [220, 313] on button "Search" at bounding box center [261, 324] width 149 height 24
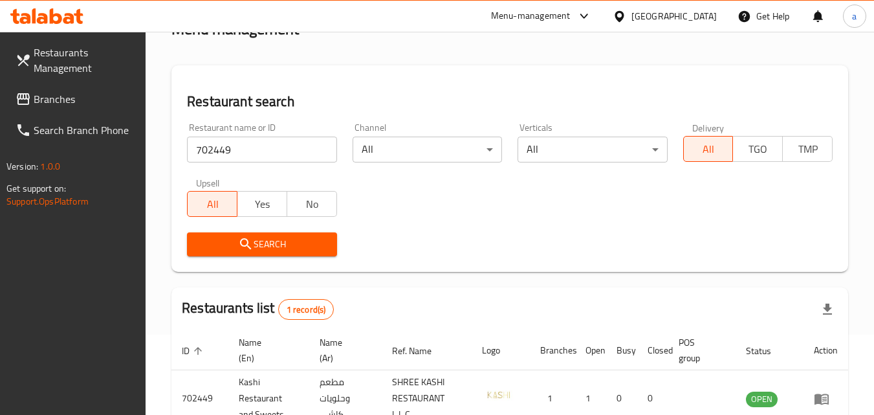
scroll to position [162, 0]
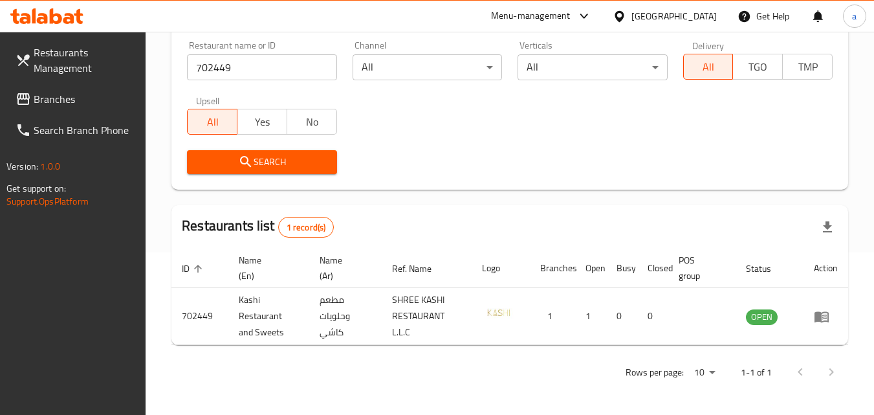
drag, startPoint x: 74, startPoint y: 90, endPoint x: 23, endPoint y: 47, distance: 66.6
click at [74, 91] on span "Branches" at bounding box center [85, 99] width 102 height 16
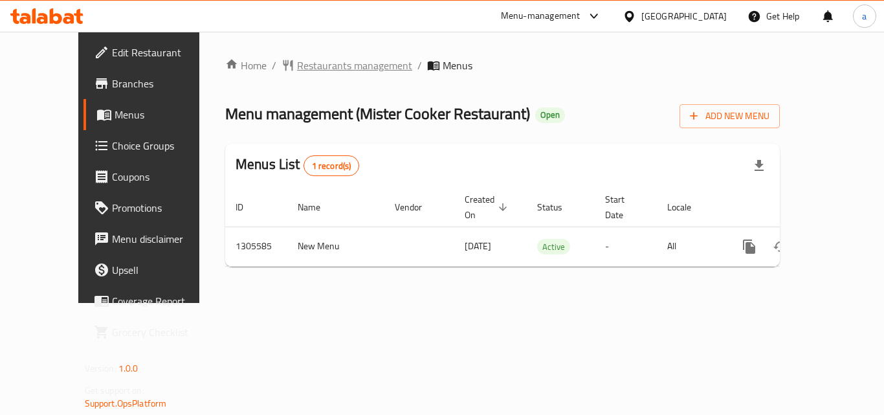
click at [297, 70] on span "Restaurants management" at bounding box center [354, 66] width 115 height 16
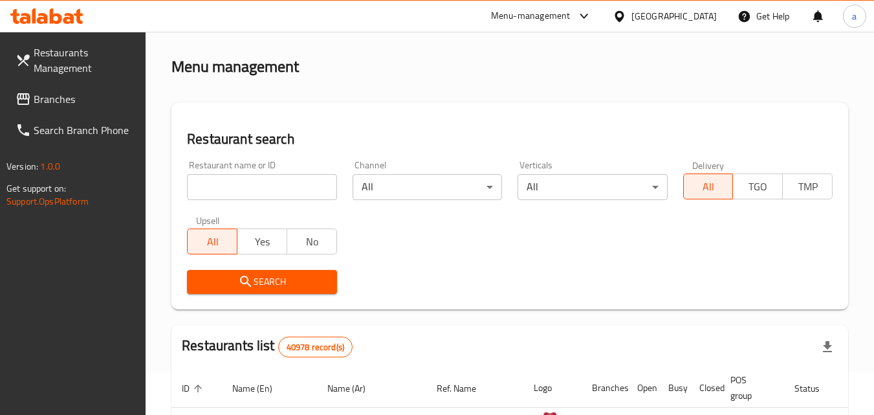
scroll to position [65, 0]
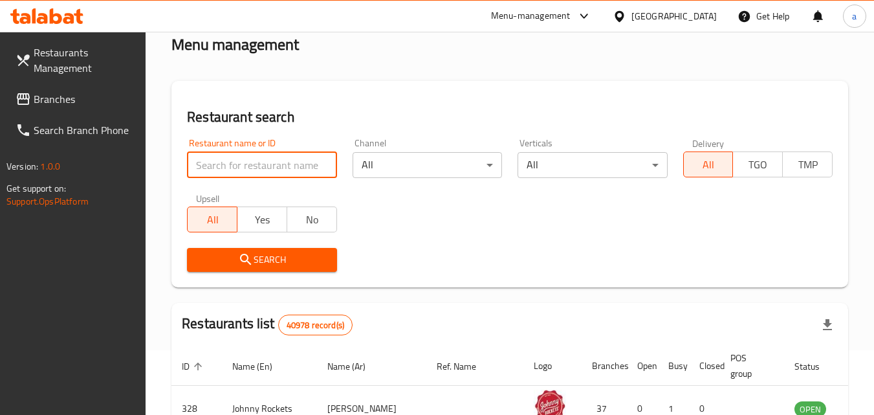
click at [307, 169] on input "search" at bounding box center [261, 165] width 149 height 26
paste input "703408"
type input "703408"
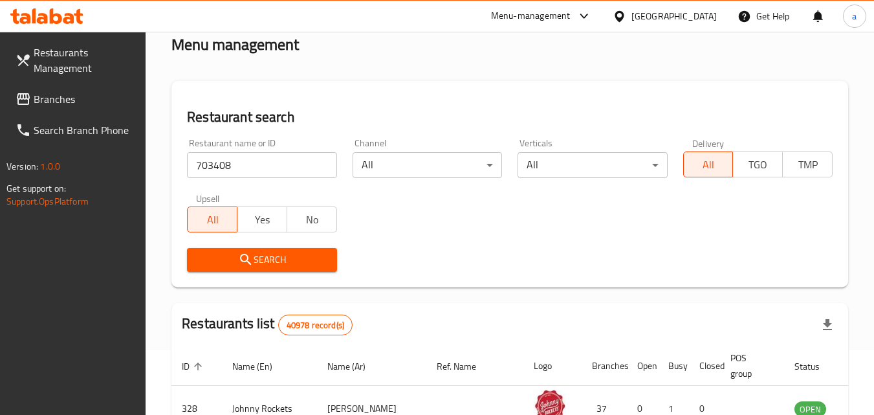
click at [270, 255] on span "Search" at bounding box center [261, 260] width 129 height 16
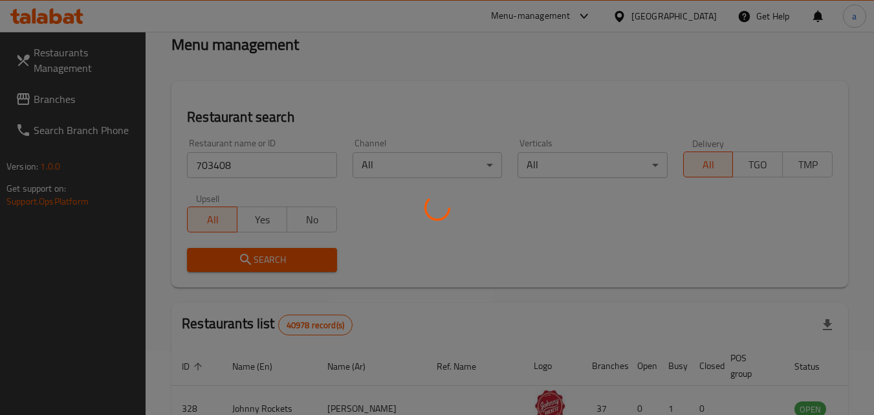
scroll to position [129, 0]
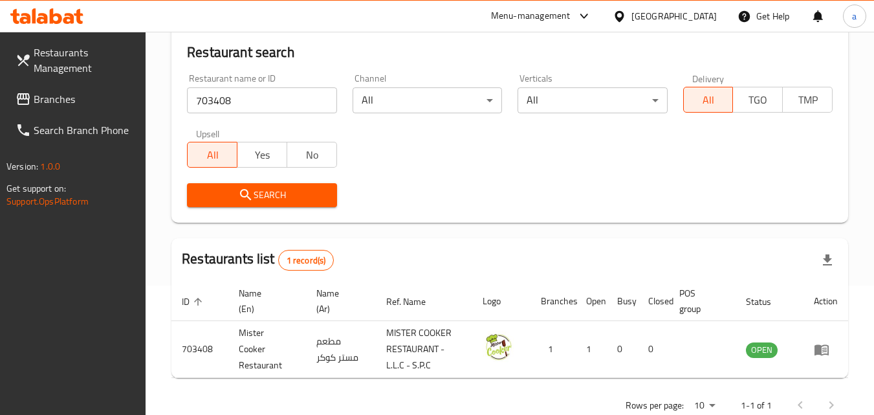
click at [101, 94] on span "Branches" at bounding box center [85, 99] width 102 height 16
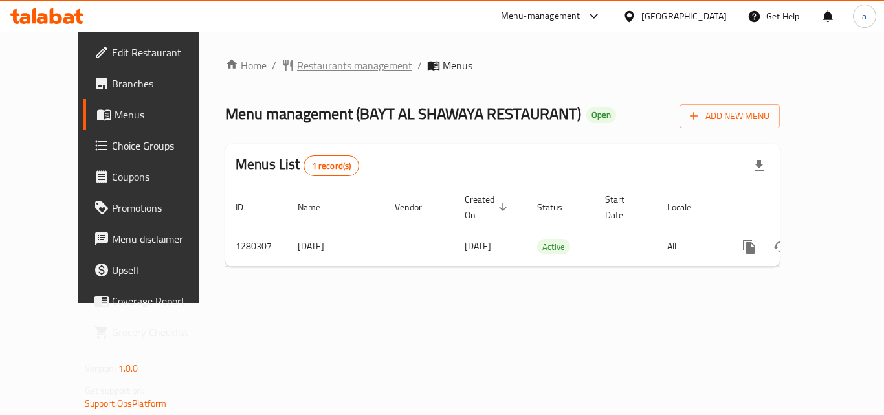
click at [300, 71] on span "Restaurants management" at bounding box center [354, 66] width 115 height 16
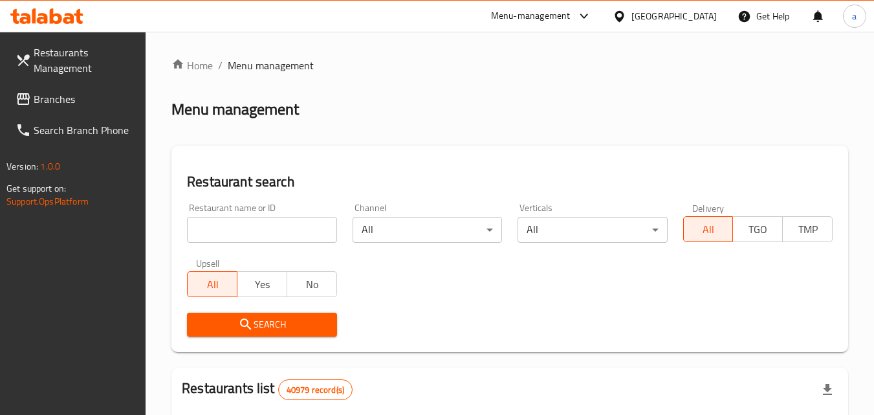
drag, startPoint x: 235, startPoint y: 228, endPoint x: 231, endPoint y: 255, distance: 27.4
click at [235, 228] on input "search" at bounding box center [261, 230] width 149 height 26
paste input "693730"
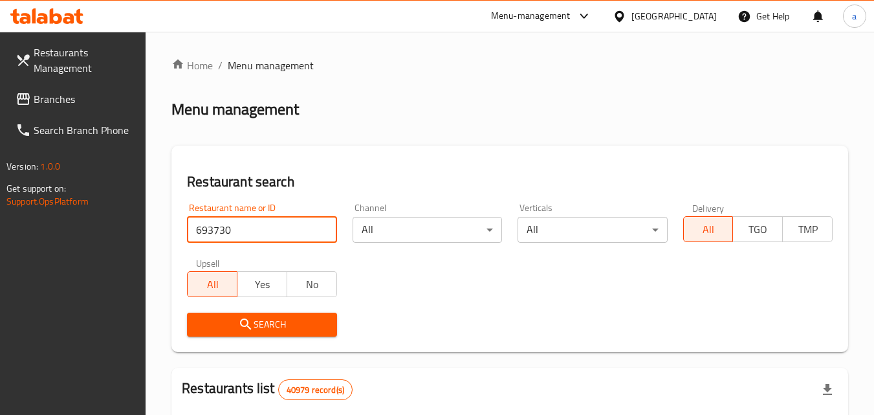
type input "693730"
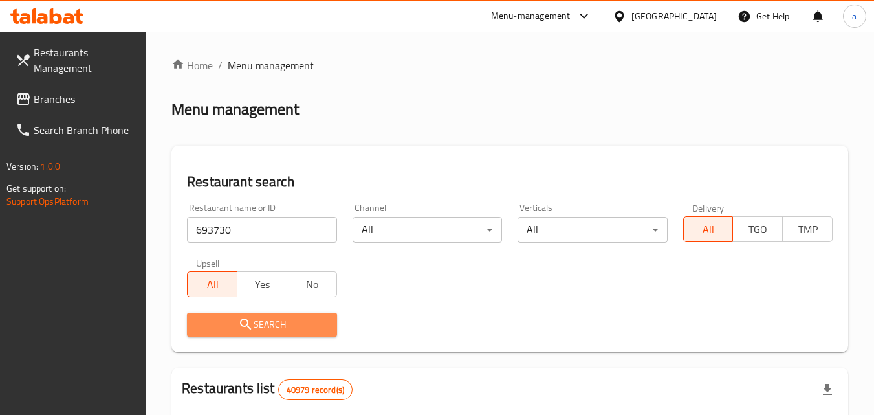
click at [226, 327] on span "Search" at bounding box center [261, 324] width 129 height 16
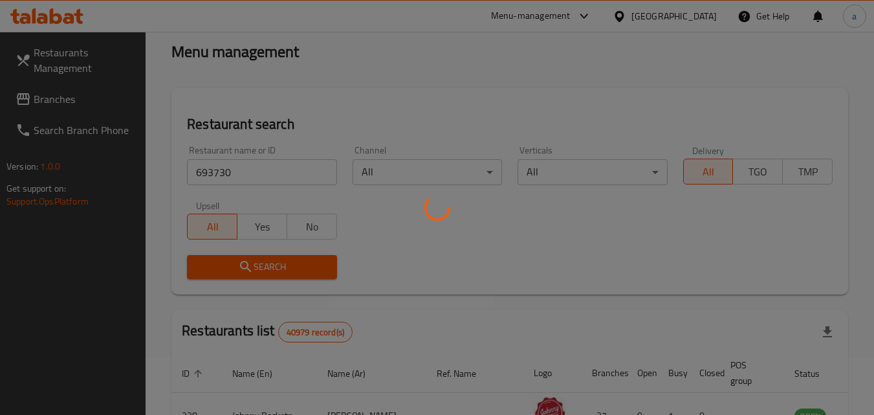
scroll to position [129, 0]
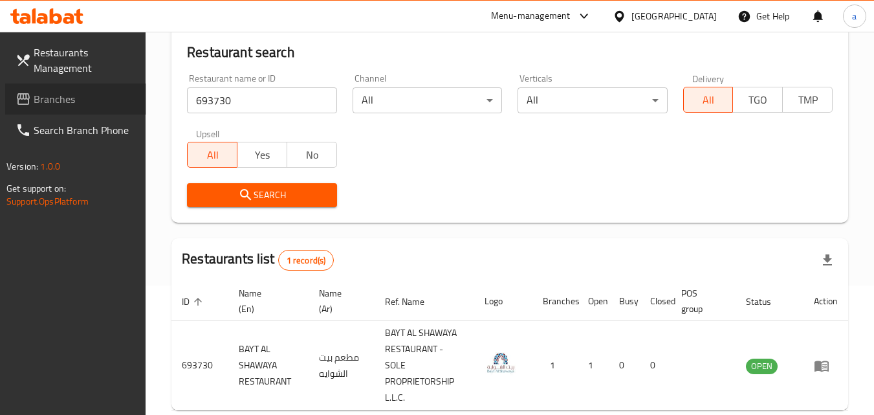
click at [52, 94] on span "Branches" at bounding box center [85, 99] width 102 height 16
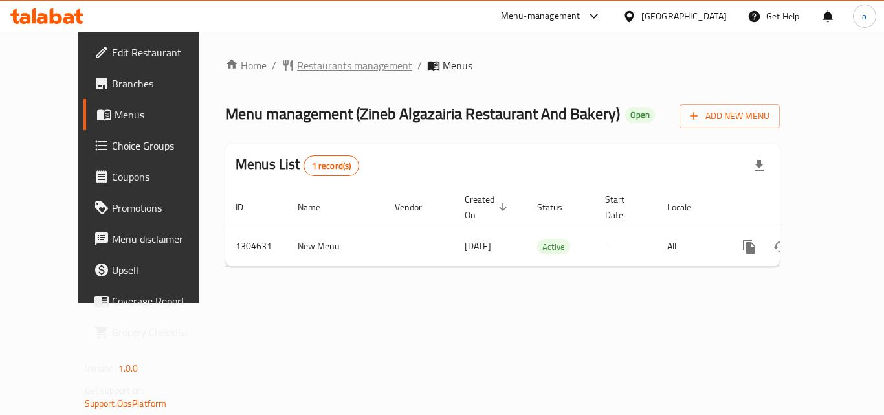
click at [310, 70] on span "Restaurants management" at bounding box center [354, 66] width 115 height 16
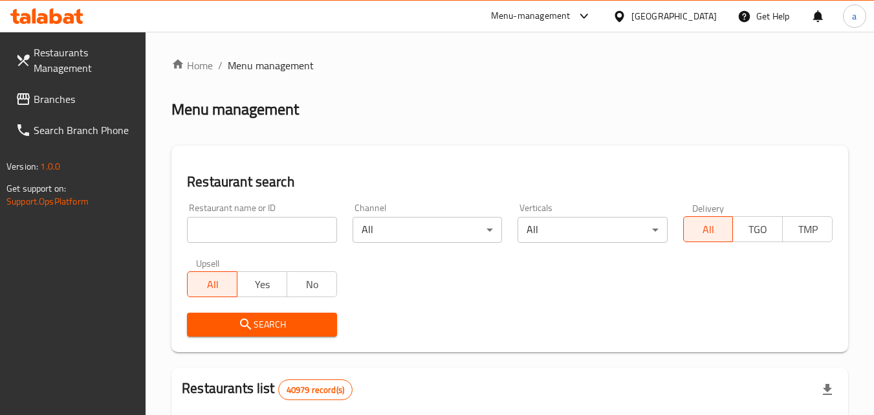
click at [252, 220] on input "search" at bounding box center [261, 230] width 149 height 26
paste input "703340"
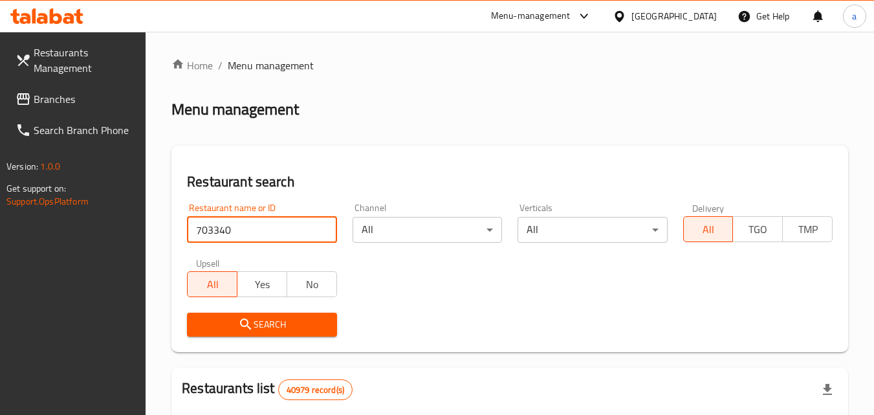
type input "703340"
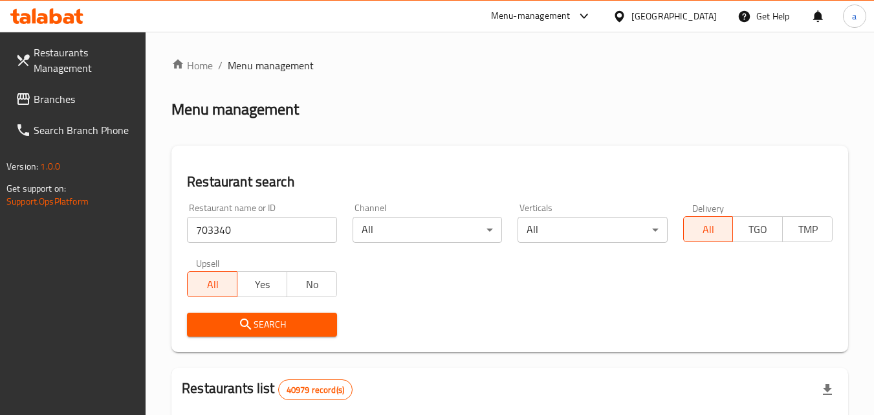
click at [232, 319] on span "Search" at bounding box center [261, 324] width 129 height 16
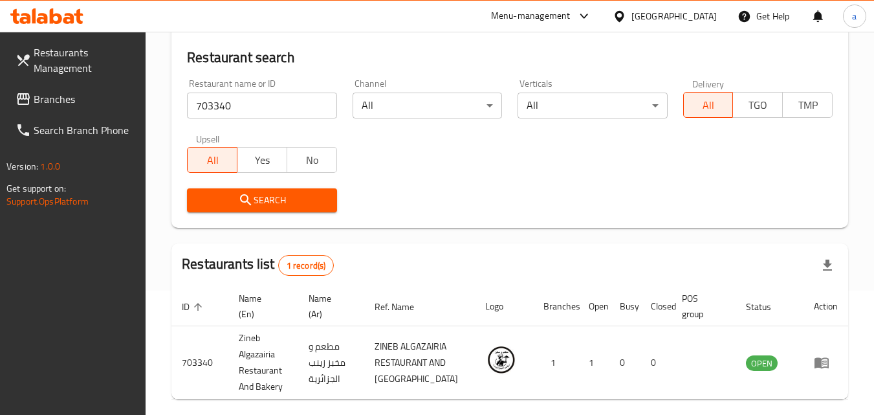
scroll to position [129, 0]
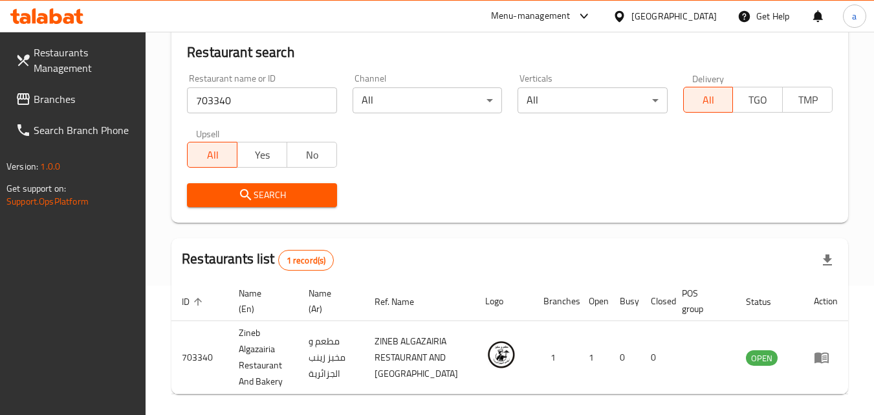
drag, startPoint x: 113, startPoint y: 103, endPoint x: 58, endPoint y: 121, distance: 57.9
click at [113, 103] on span "Branches" at bounding box center [85, 99] width 102 height 16
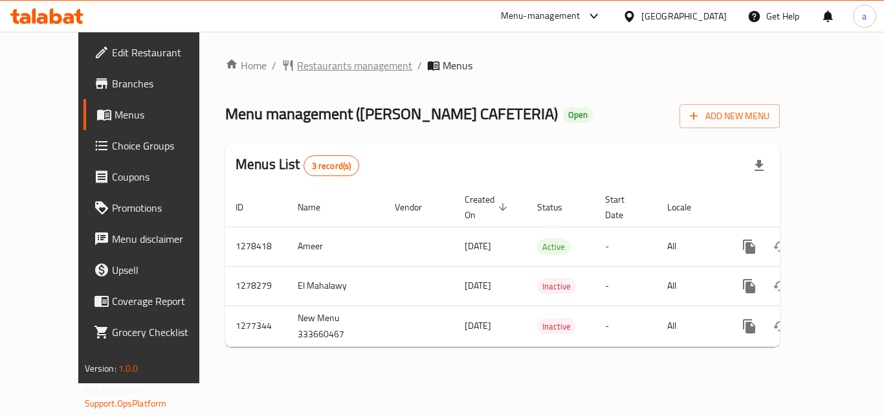
click at [297, 58] on span "Restaurants management" at bounding box center [354, 66] width 115 height 16
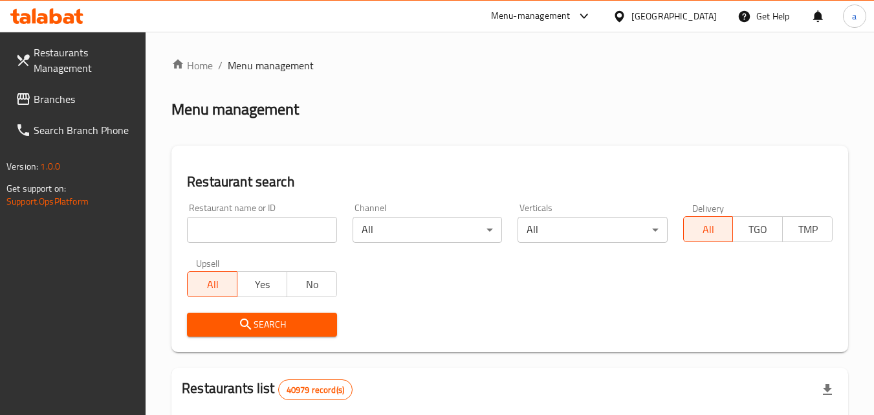
click at [281, 224] on input "search" at bounding box center [261, 230] width 149 height 26
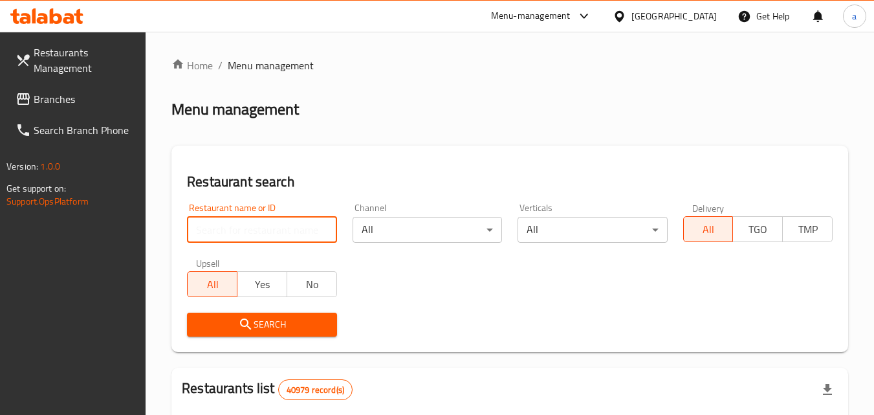
paste input "692415"
type input "692415"
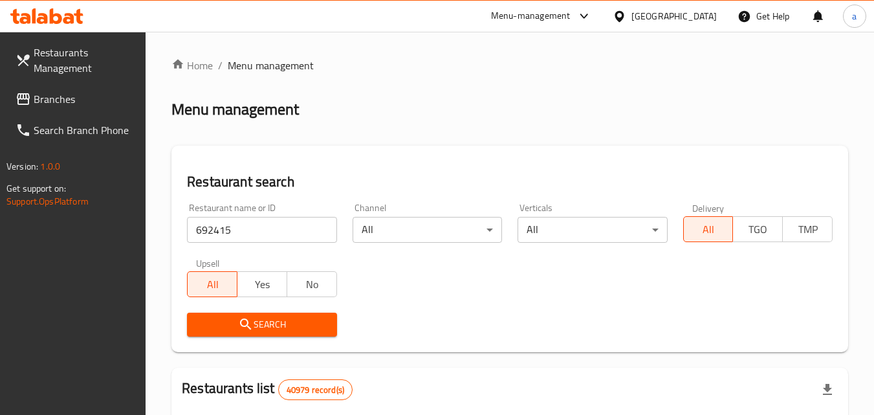
click at [306, 315] on button "Search" at bounding box center [261, 324] width 149 height 24
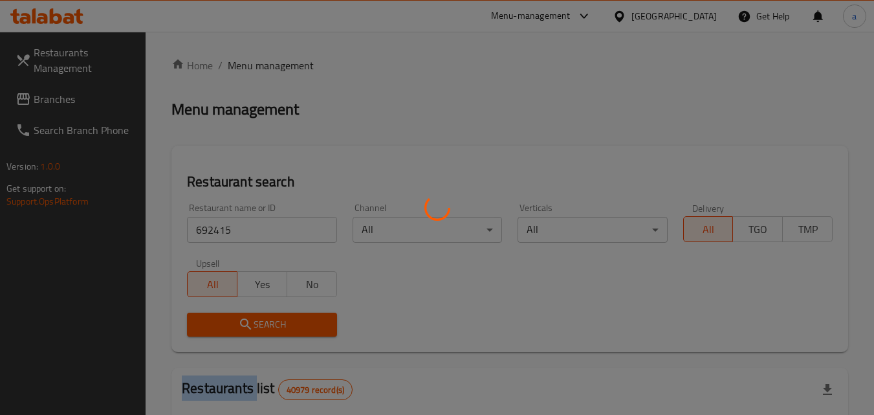
click at [306, 315] on div at bounding box center [437, 207] width 874 height 415
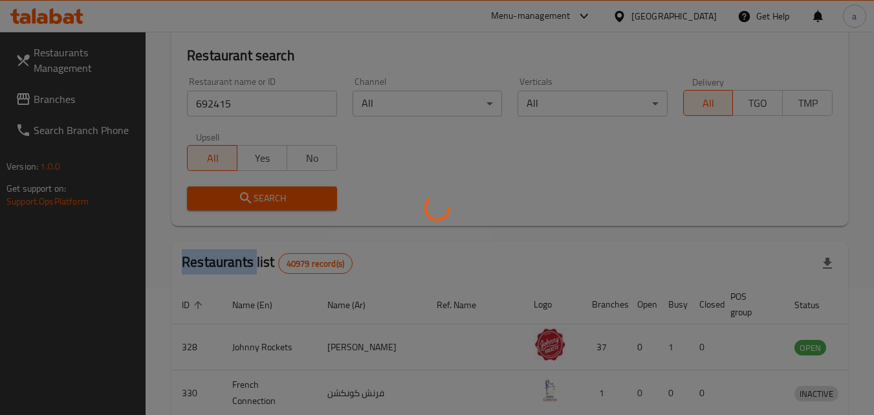
scroll to position [129, 0]
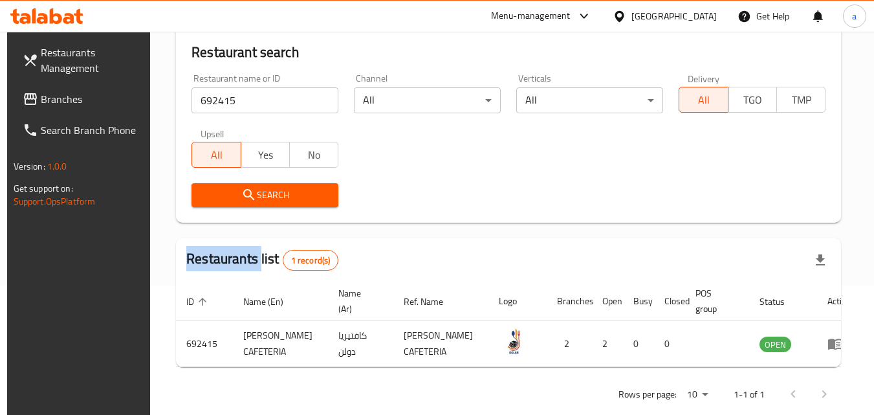
click at [89, 102] on span "Branches" at bounding box center [92, 99] width 102 height 16
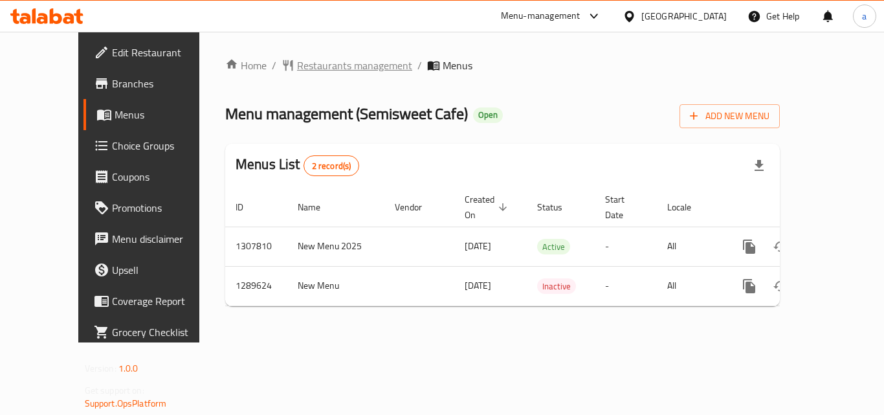
click at [312, 66] on span "Restaurants management" at bounding box center [354, 66] width 115 height 16
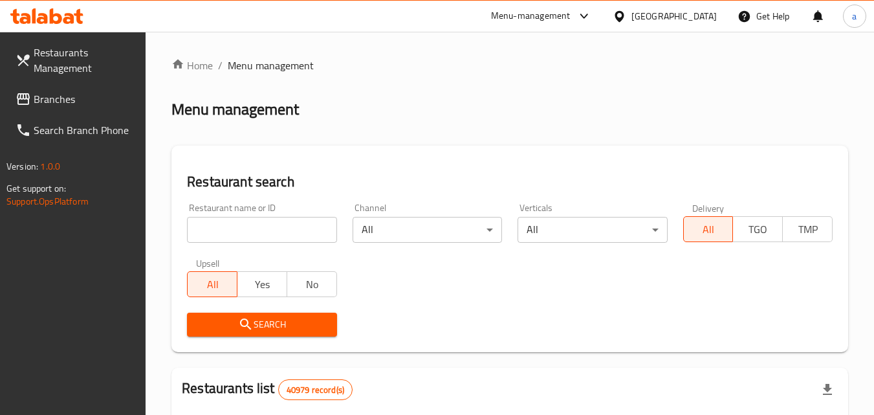
click at [206, 233] on input "search" at bounding box center [261, 230] width 149 height 26
paste input "697771"
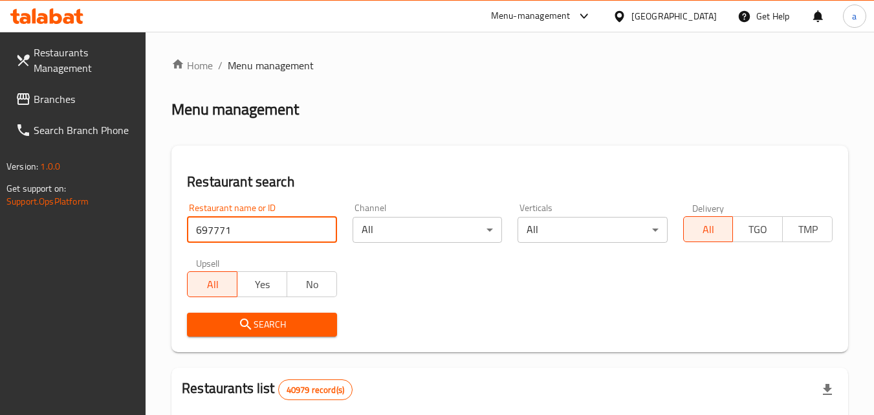
type input "697771"
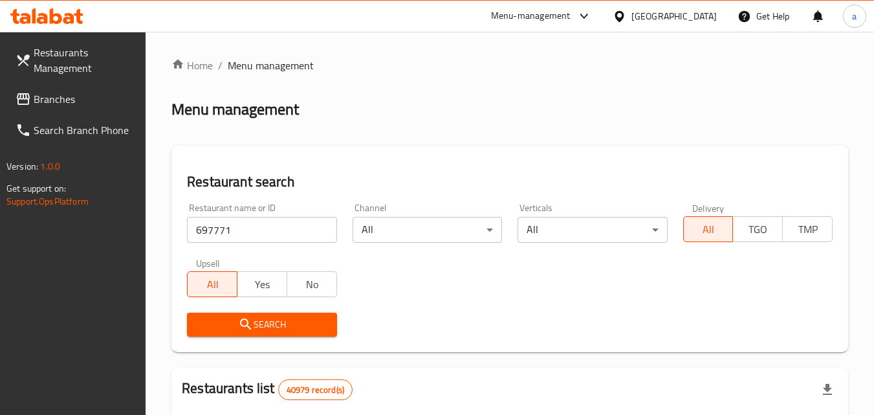
click at [213, 319] on span "Search" at bounding box center [261, 324] width 129 height 16
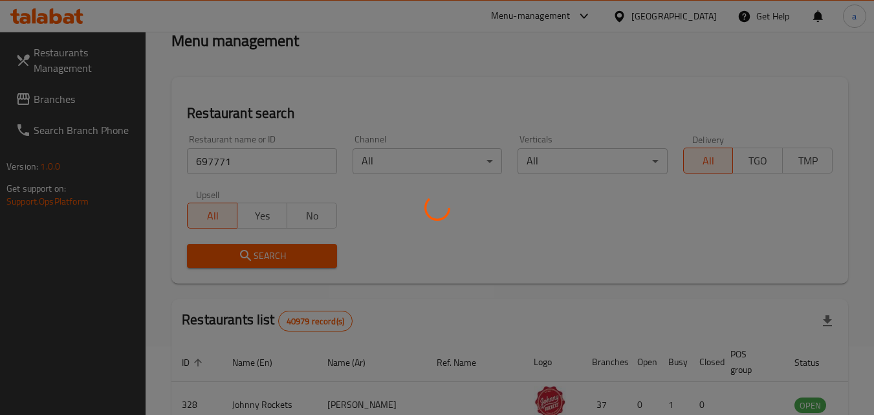
scroll to position [129, 0]
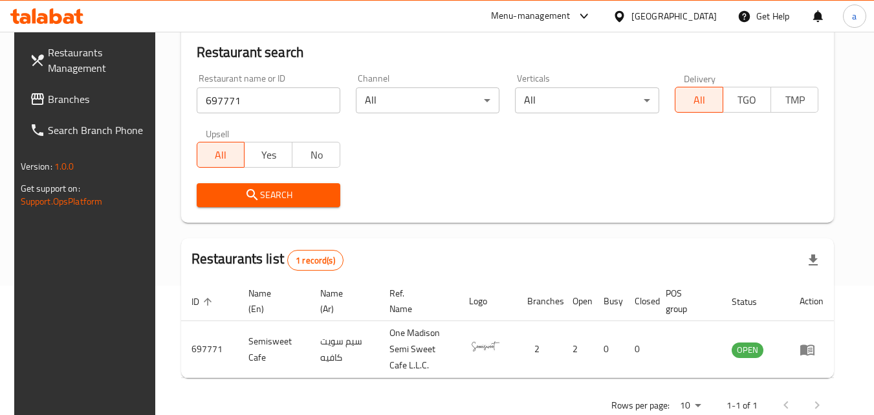
click at [103, 88] on link "Branches" at bounding box center [89, 98] width 141 height 31
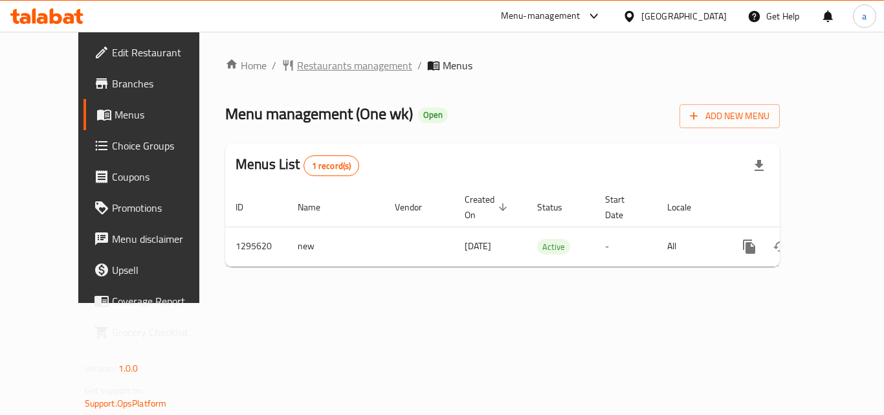
click at [310, 61] on span "Restaurants management" at bounding box center [354, 66] width 115 height 16
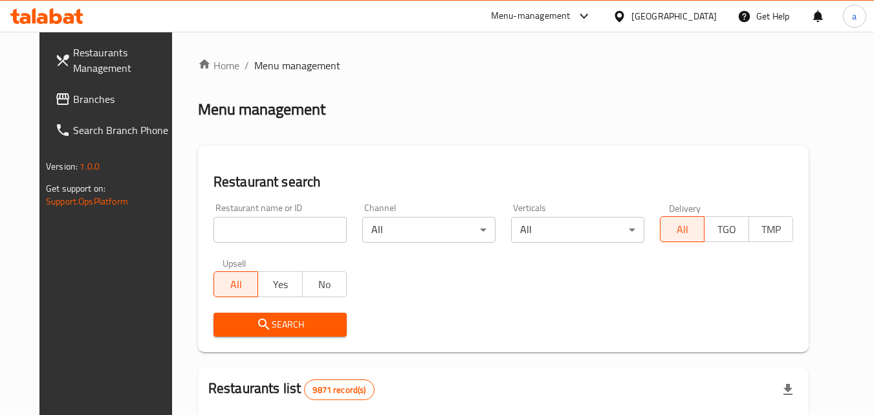
click at [260, 228] on input "search" at bounding box center [279, 230] width 133 height 26
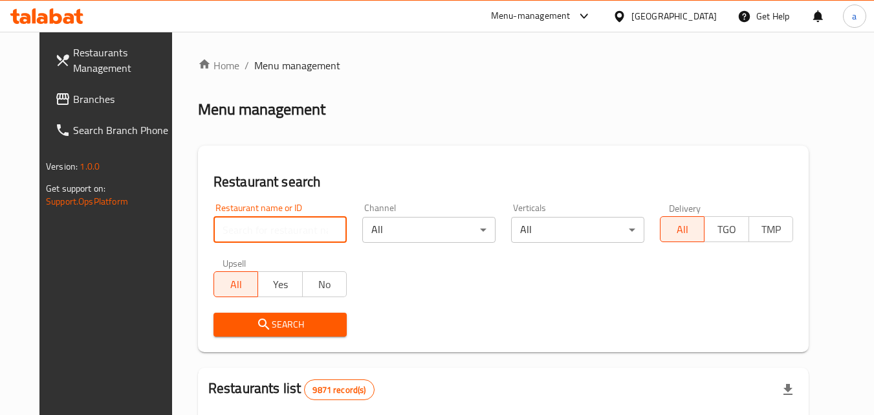
paste input "699818"
type input "699818"
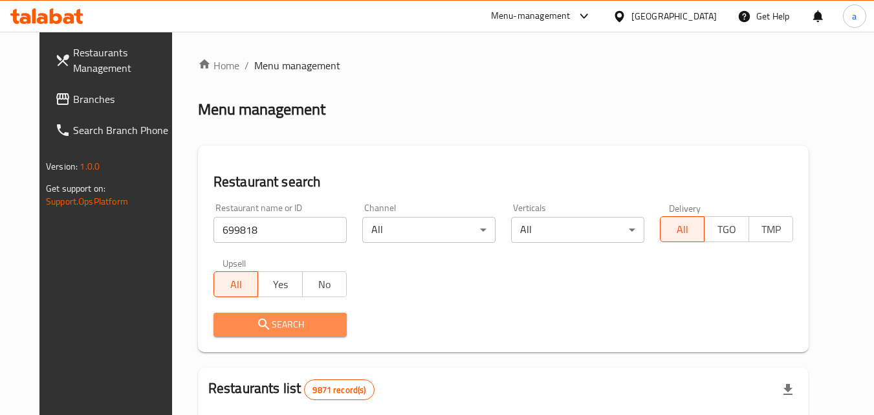
click at [269, 325] on span "Search" at bounding box center [280, 324] width 113 height 16
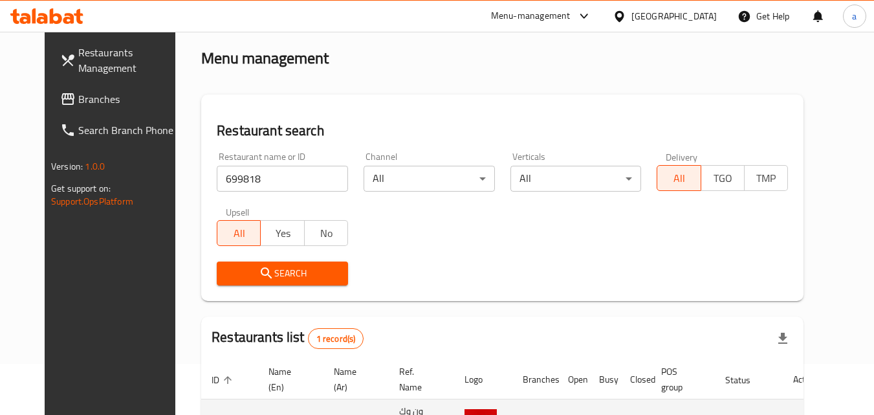
scroll to position [129, 0]
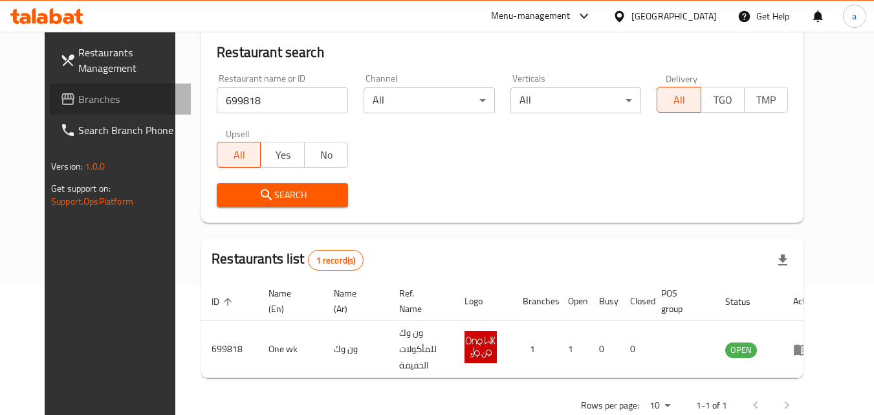
click at [94, 104] on span "Branches" at bounding box center [129, 99] width 102 height 16
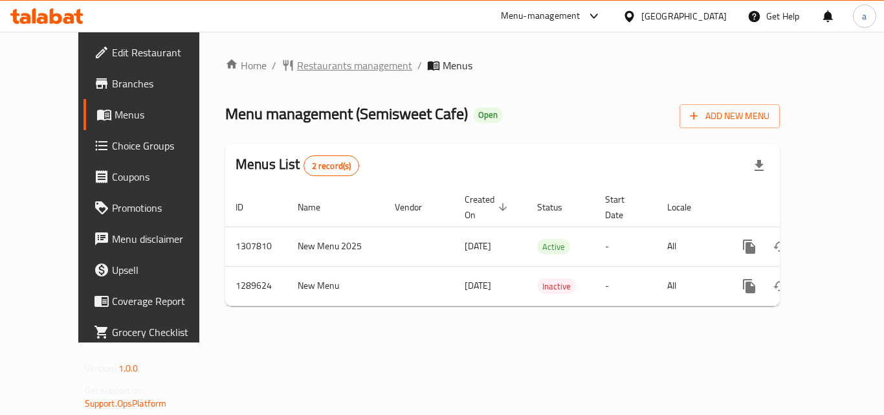
click at [297, 65] on span "Restaurants management" at bounding box center [354, 66] width 115 height 16
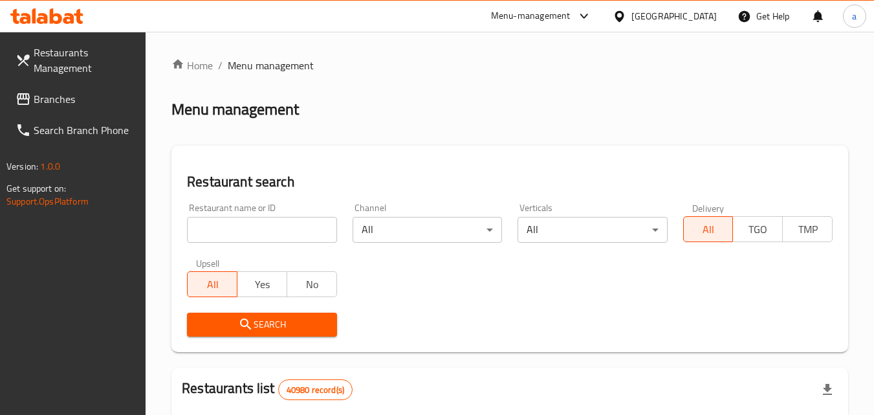
click at [231, 228] on input "search" at bounding box center [261, 230] width 149 height 26
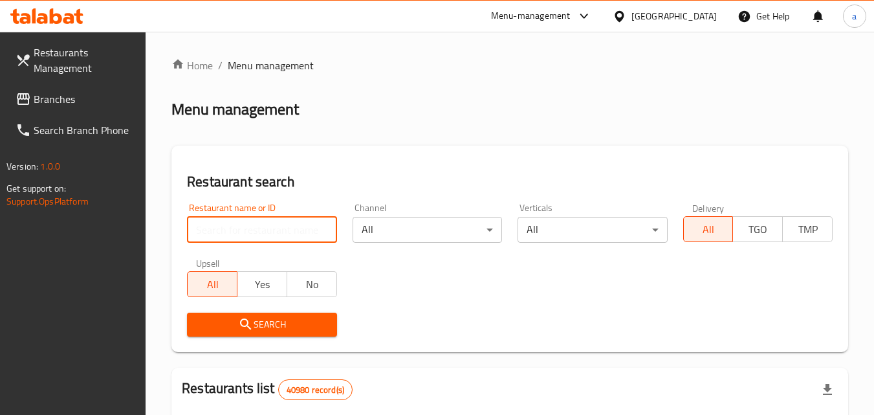
paste input "697771"
type input "697771"
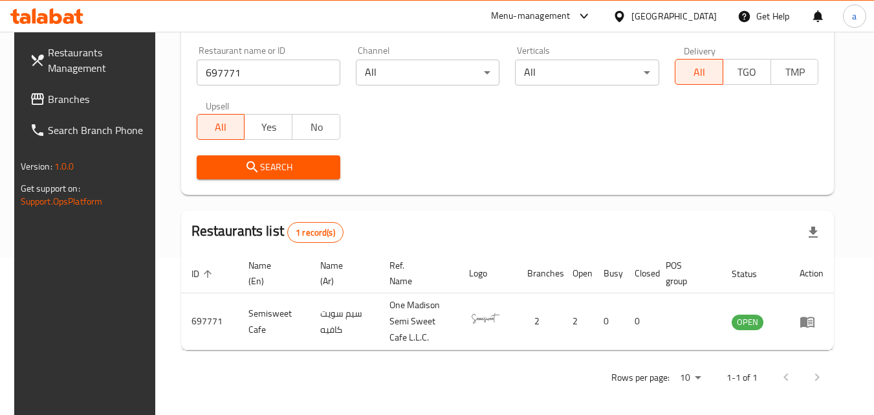
scroll to position [162, 0]
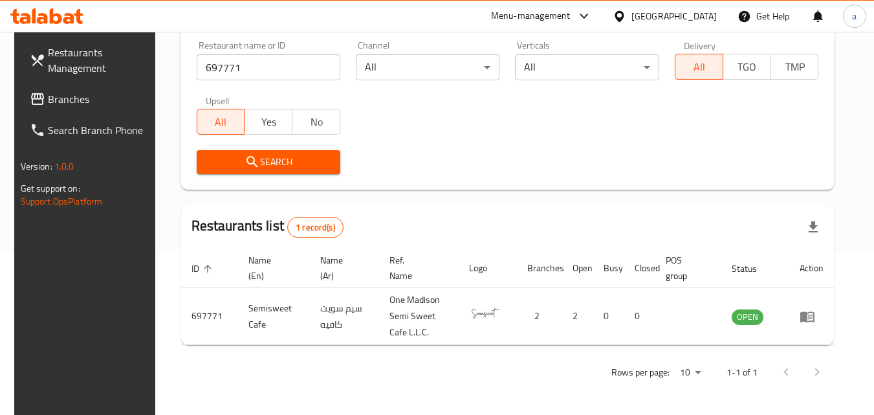
click at [127, 100] on span "Branches" at bounding box center [99, 99] width 102 height 16
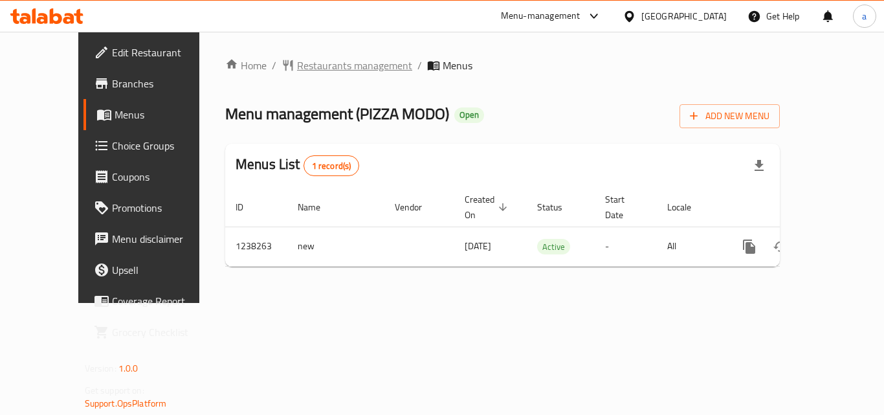
click at [297, 59] on span "Restaurants management" at bounding box center [354, 66] width 115 height 16
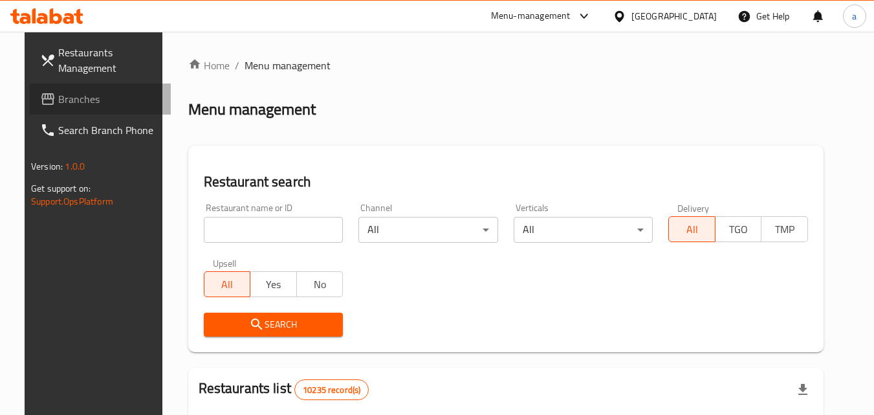
click at [84, 99] on span "Branches" at bounding box center [109, 99] width 102 height 16
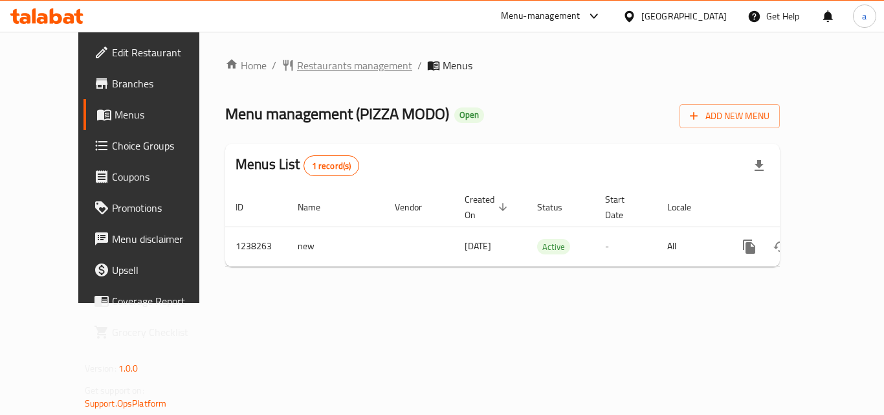
click at [297, 71] on span "Restaurants management" at bounding box center [354, 66] width 115 height 16
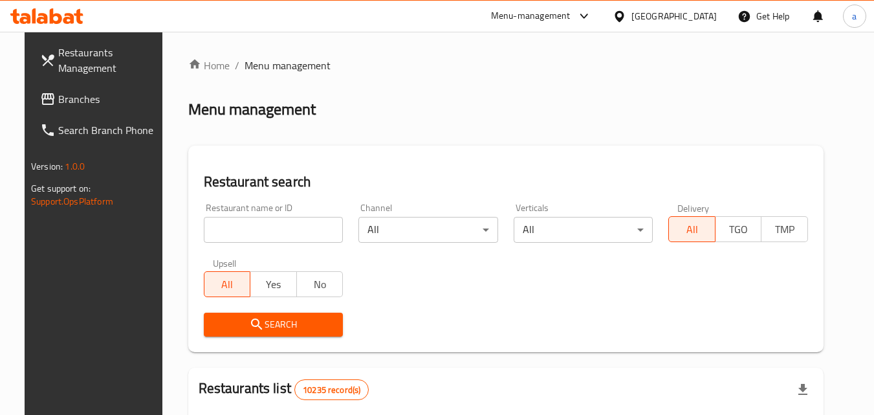
click at [247, 238] on input "search" at bounding box center [274, 230] width 140 height 26
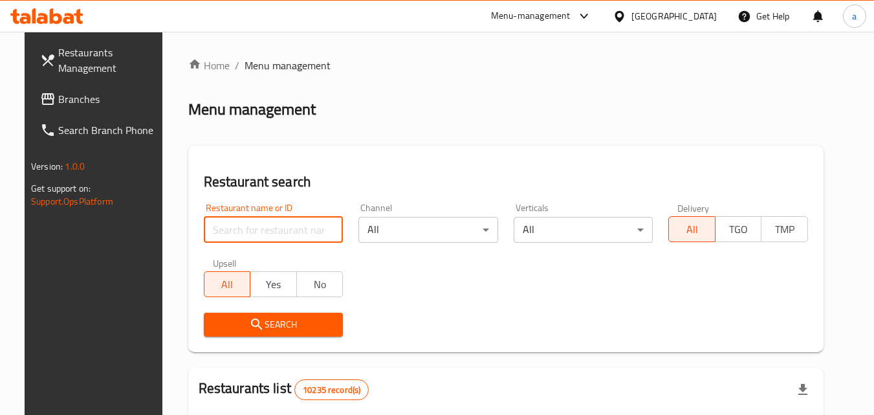
paste input "679642"
type input "679642"
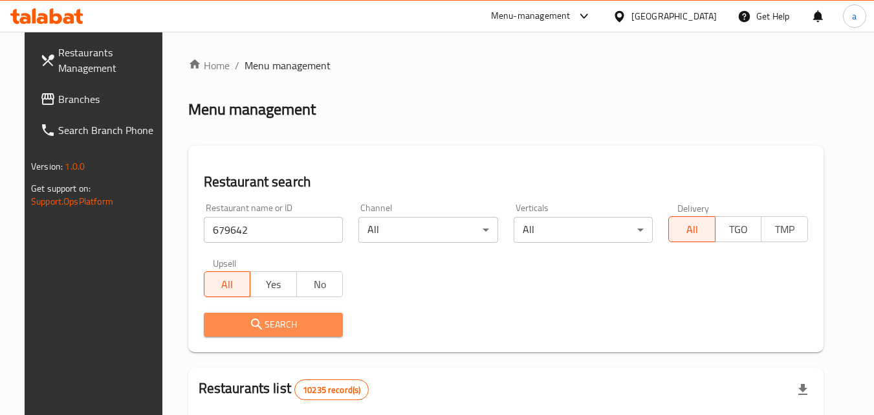
click at [220, 316] on span "Search" at bounding box center [273, 324] width 119 height 16
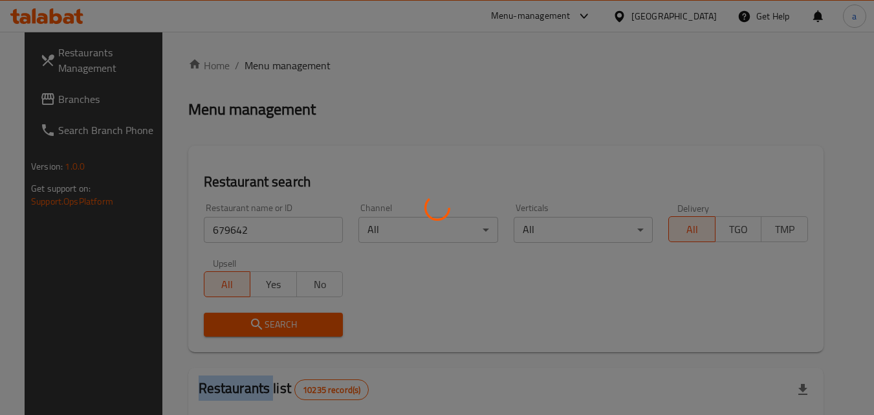
click at [220, 316] on div at bounding box center [437, 207] width 874 height 415
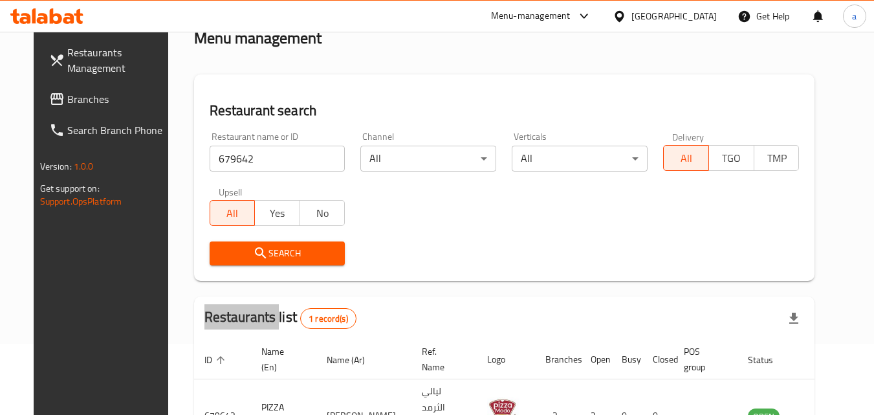
scroll to position [151, 0]
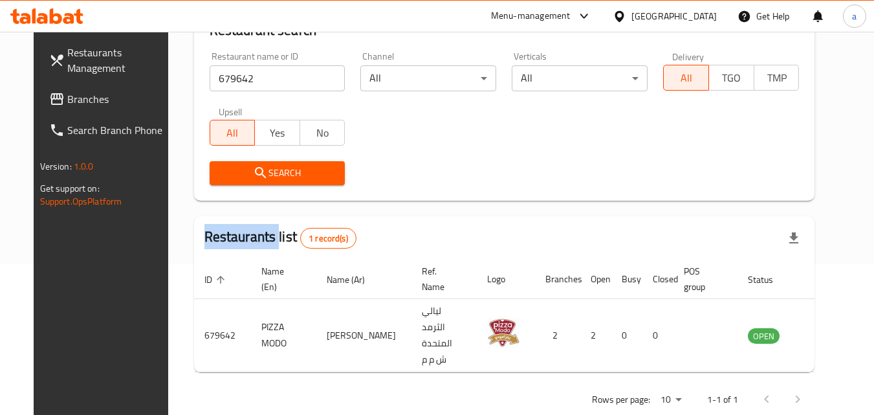
drag, startPoint x: 92, startPoint y: 92, endPoint x: 73, endPoint y: 97, distance: 19.5
click at [92, 92] on span "Branches" at bounding box center [118, 99] width 102 height 16
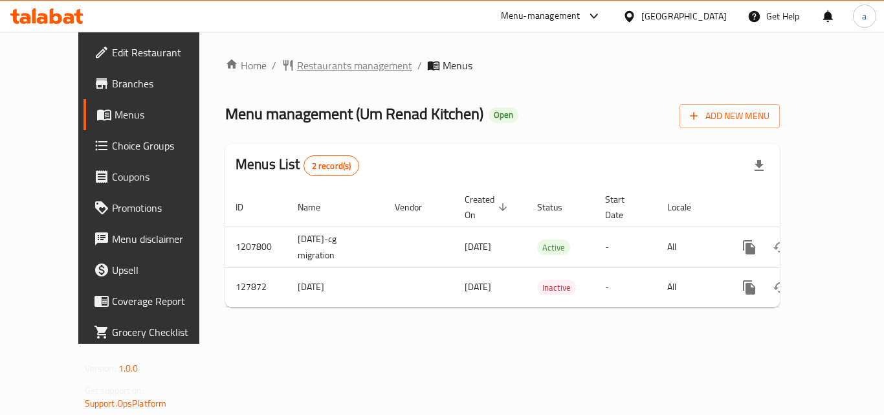
click at [297, 60] on span "Restaurants management" at bounding box center [354, 66] width 115 height 16
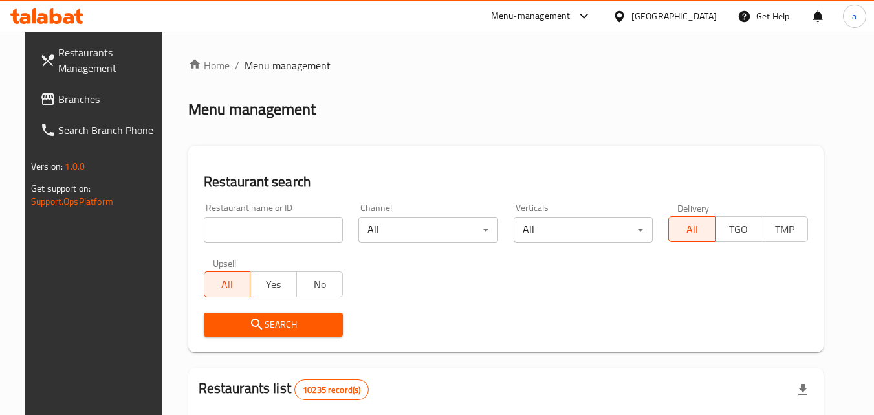
click at [236, 223] on input "search" at bounding box center [274, 230] width 140 height 26
paste input "609537"
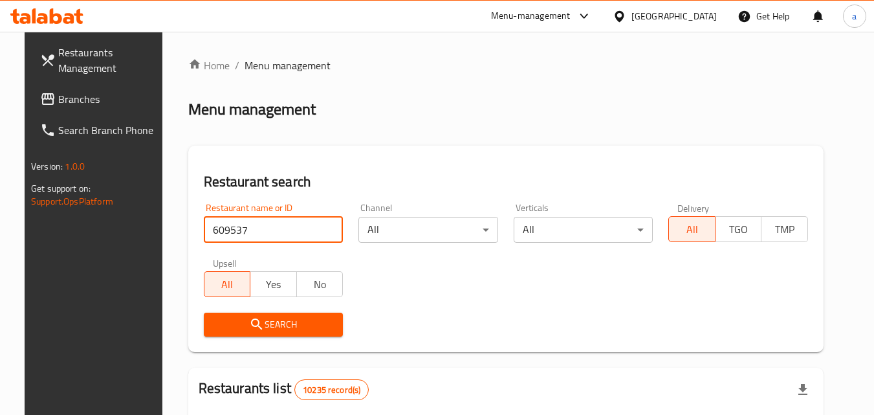
type input "609537"
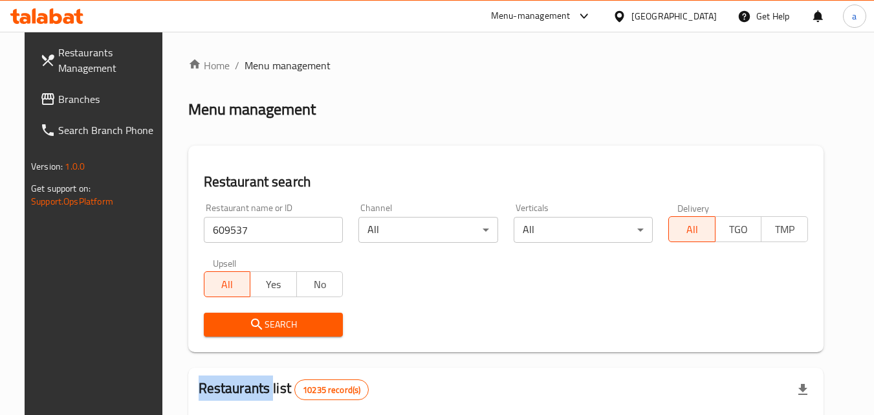
click at [239, 311] on div "Search" at bounding box center [273, 324] width 155 height 39
click at [239, 312] on button "Search" at bounding box center [274, 324] width 140 height 24
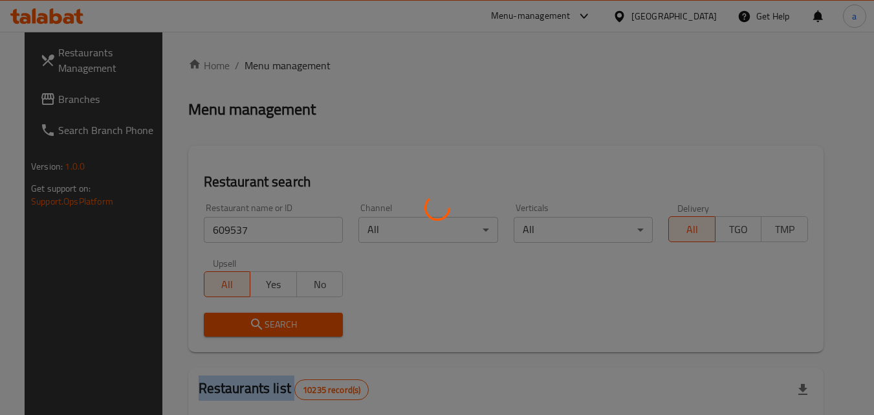
click at [239, 312] on div at bounding box center [437, 207] width 874 height 415
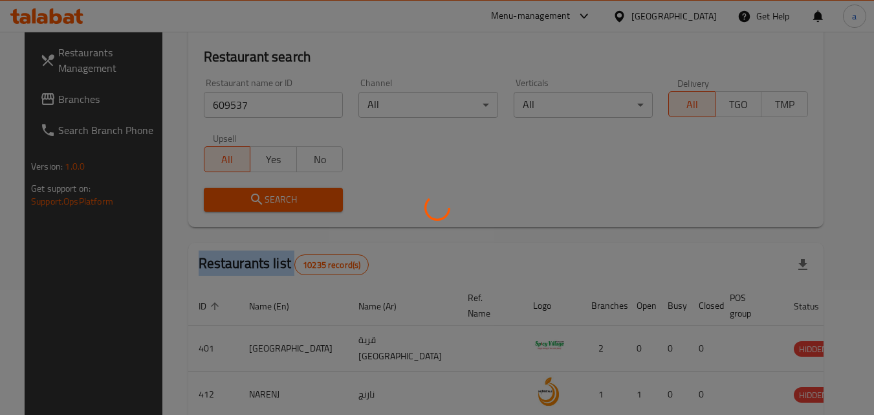
scroll to position [151, 0]
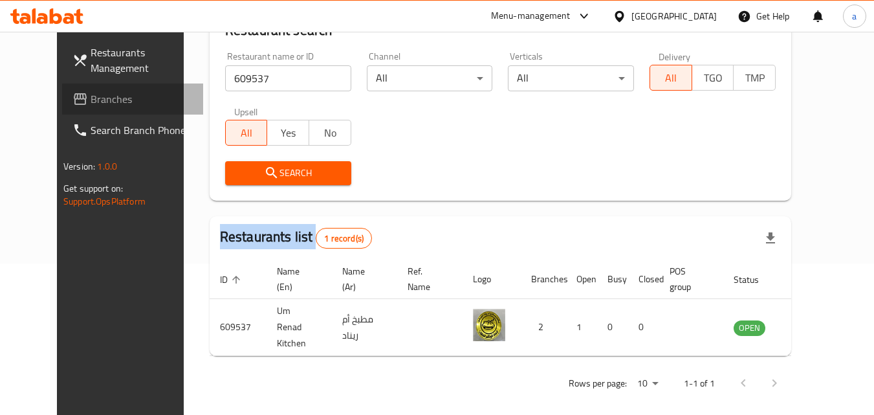
click at [94, 97] on span "Branches" at bounding box center [142, 99] width 102 height 16
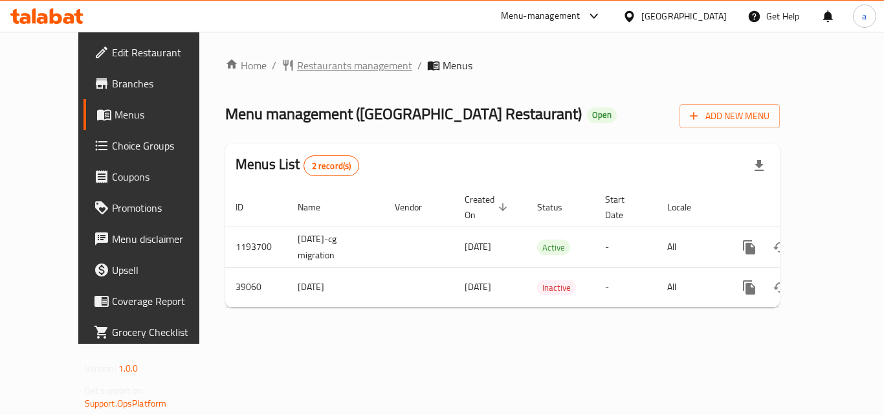
click at [297, 69] on span "Restaurants management" at bounding box center [354, 66] width 115 height 16
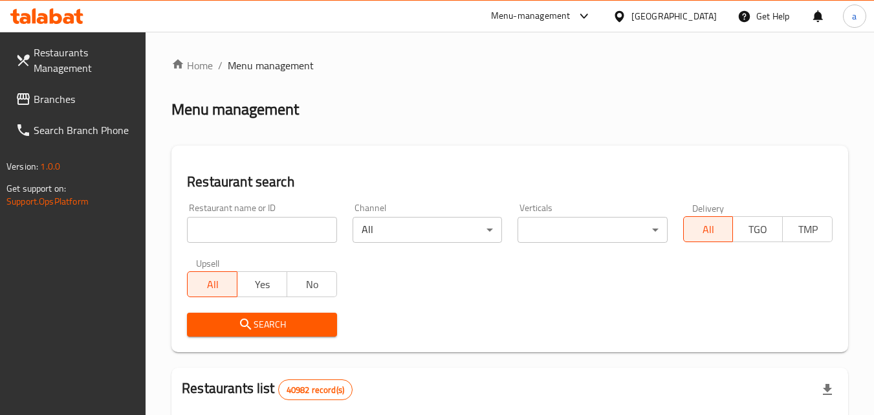
click at [263, 221] on input "search" at bounding box center [261, 230] width 149 height 26
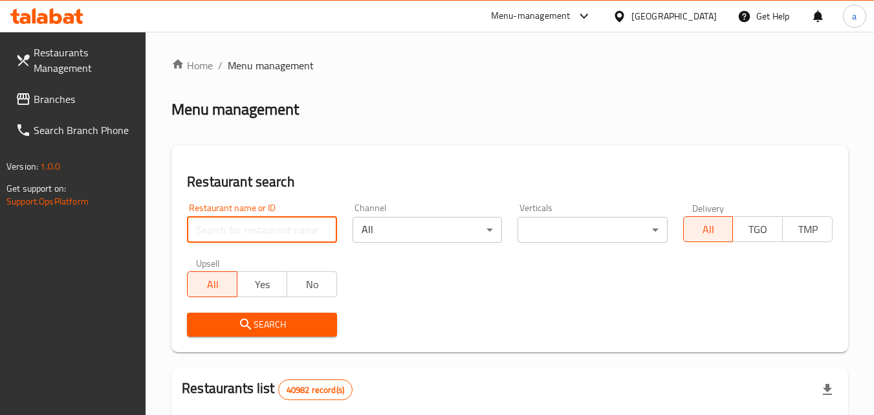
paste input "20309"
type input "20309"
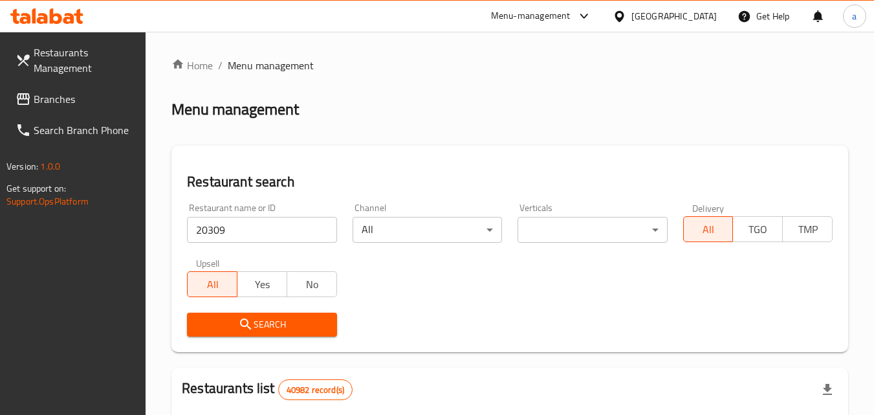
click at [248, 329] on icon "submit" at bounding box center [246, 324] width 16 height 16
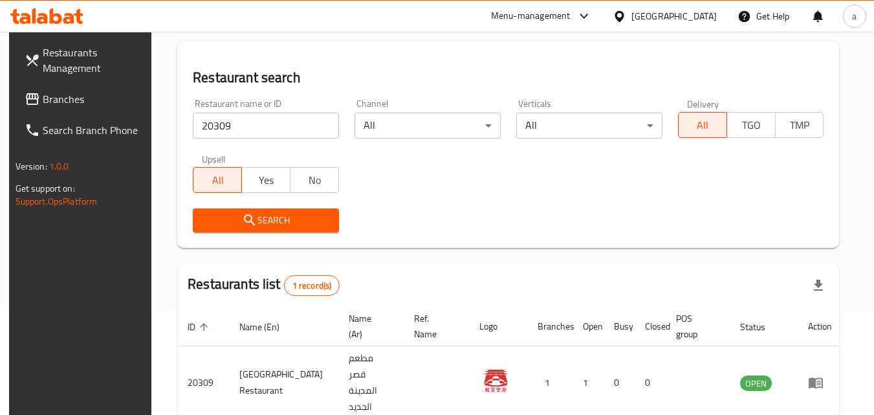
scroll to position [151, 0]
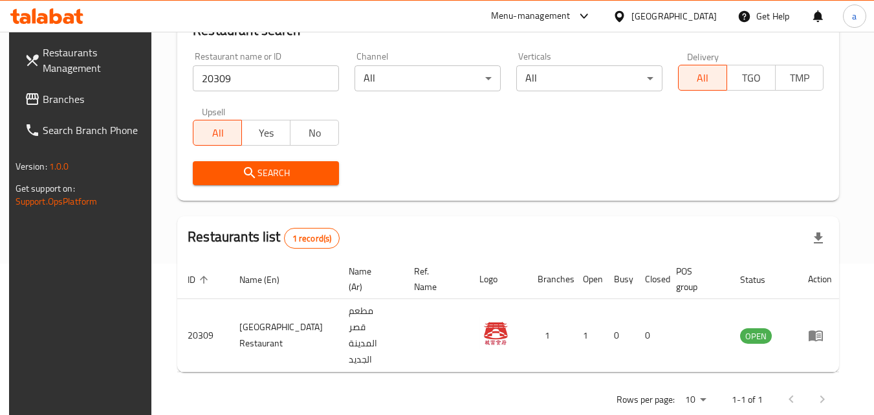
click at [112, 92] on span "Branches" at bounding box center [94, 99] width 102 height 16
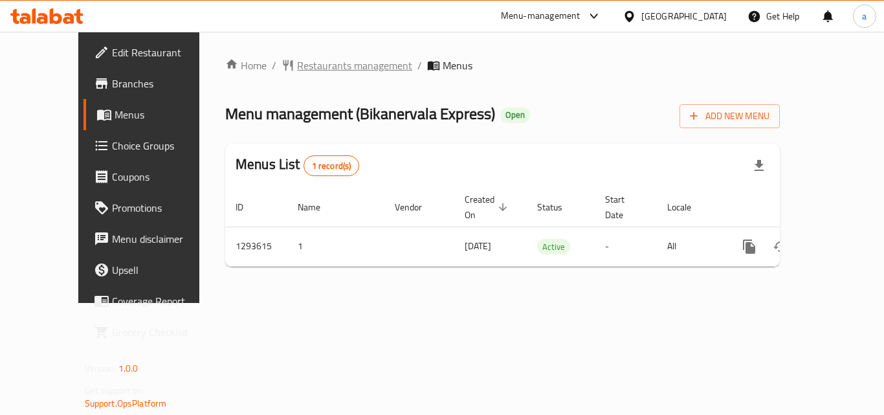
click at [297, 69] on span "Restaurants management" at bounding box center [354, 66] width 115 height 16
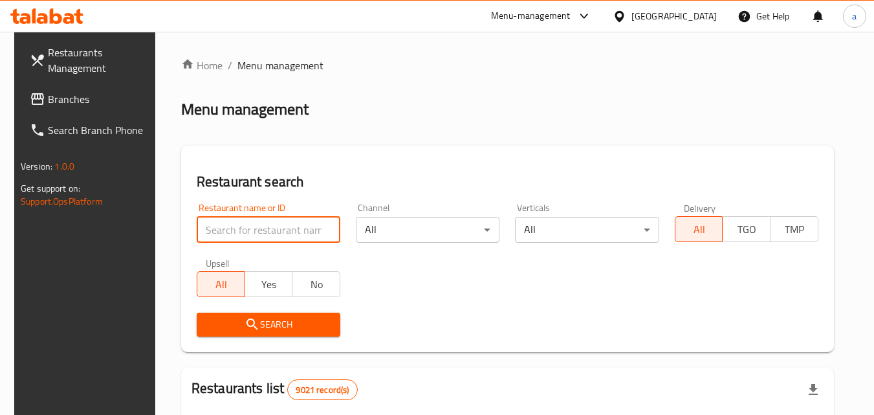
click at [244, 219] on input "search" at bounding box center [269, 230] width 144 height 26
paste input "699621"
type input "699621"
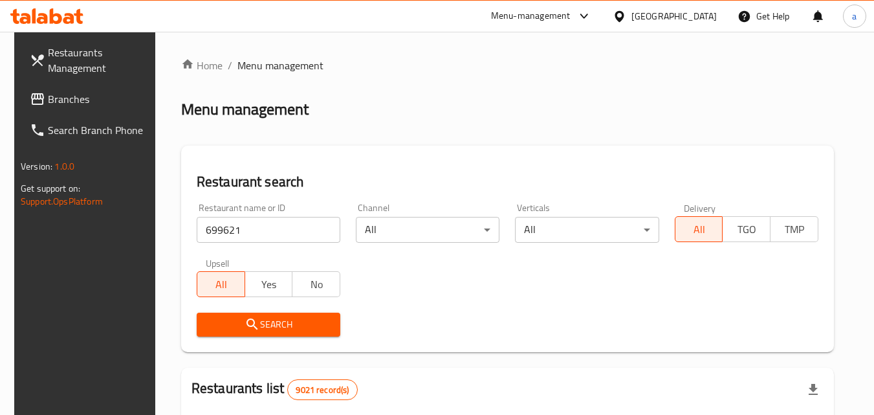
click at [272, 325] on span "Search" at bounding box center [268, 324] width 123 height 16
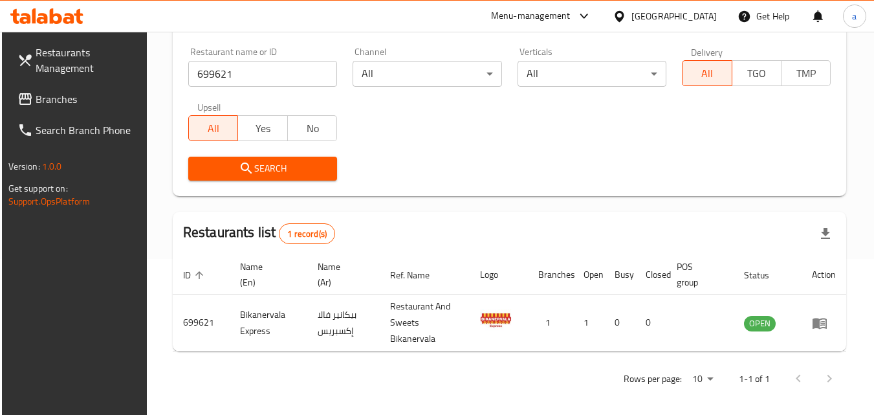
scroll to position [162, 0]
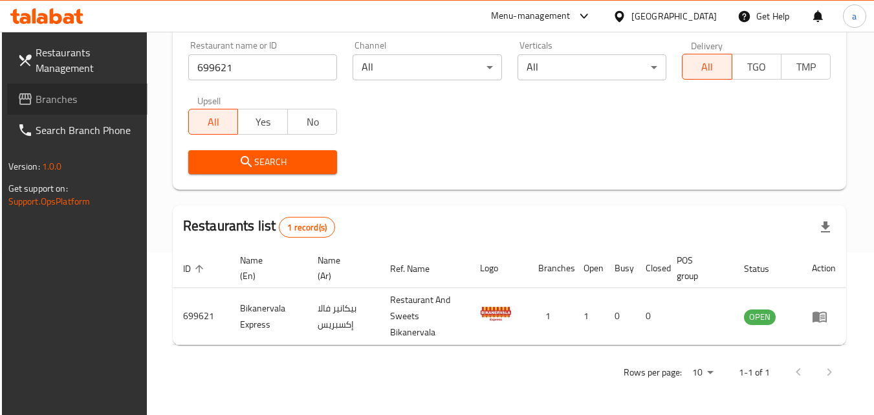
click at [91, 97] on span "Branches" at bounding box center [87, 99] width 102 height 16
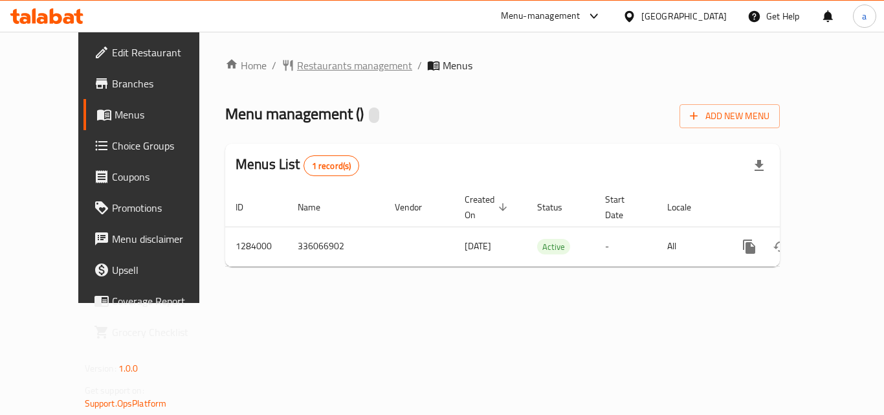
click at [297, 68] on span "Restaurants management" at bounding box center [354, 66] width 115 height 16
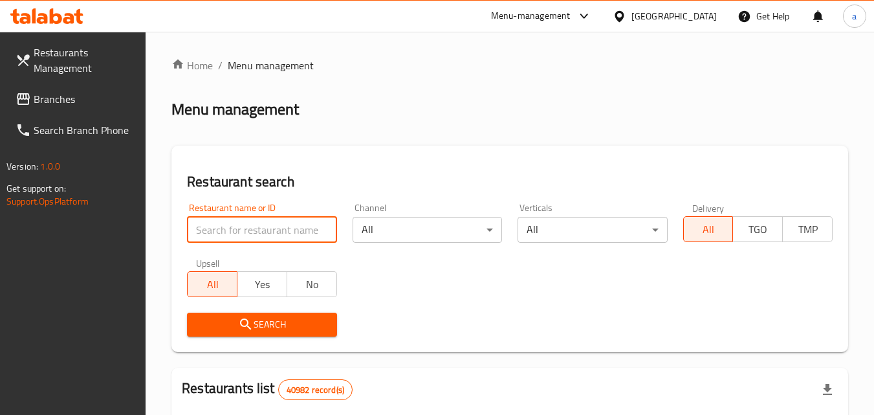
click at [248, 225] on input "search" at bounding box center [261, 230] width 149 height 26
paste input "695513"
type input "695513"
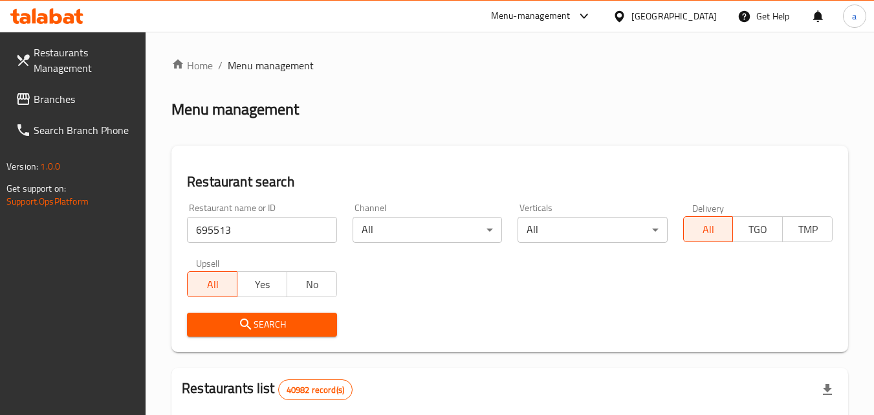
drag, startPoint x: 242, startPoint y: 330, endPoint x: 232, endPoint y: 321, distance: 13.8
click at [241, 329] on icon "submit" at bounding box center [246, 324] width 16 height 16
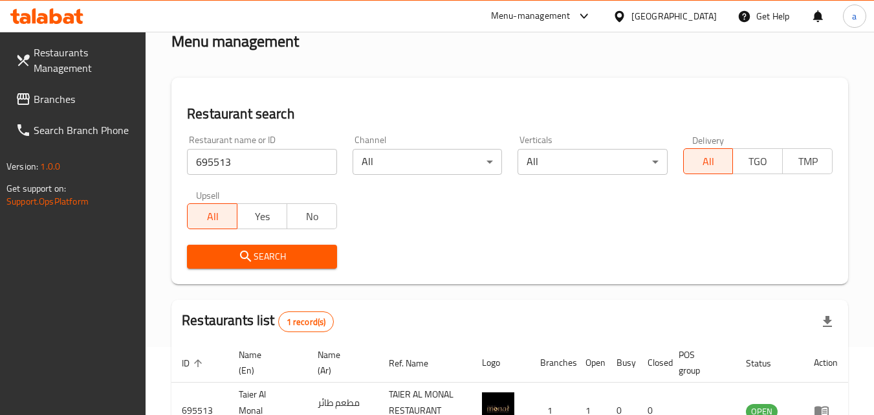
scroll to position [162, 0]
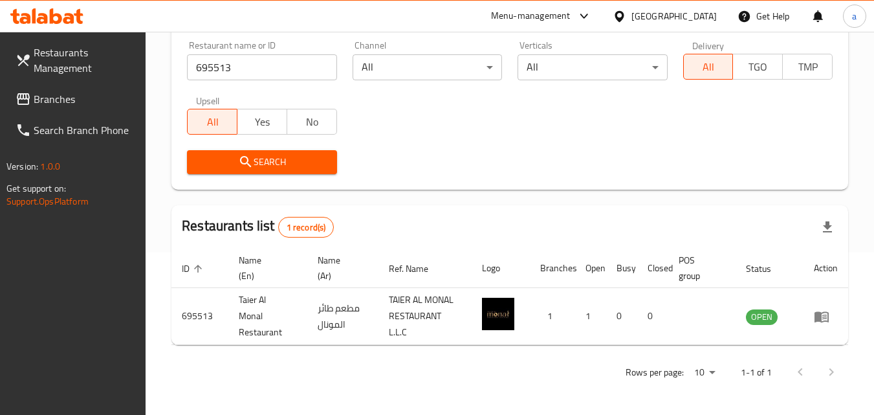
drag, startPoint x: 69, startPoint y: 100, endPoint x: 16, endPoint y: 129, distance: 60.5
click at [69, 100] on span "Branches" at bounding box center [85, 99] width 102 height 16
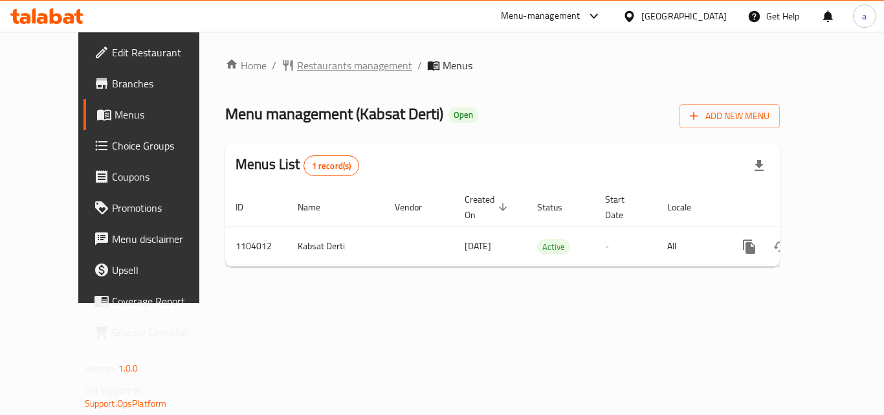
click at [297, 65] on span "Restaurants management" at bounding box center [354, 66] width 115 height 16
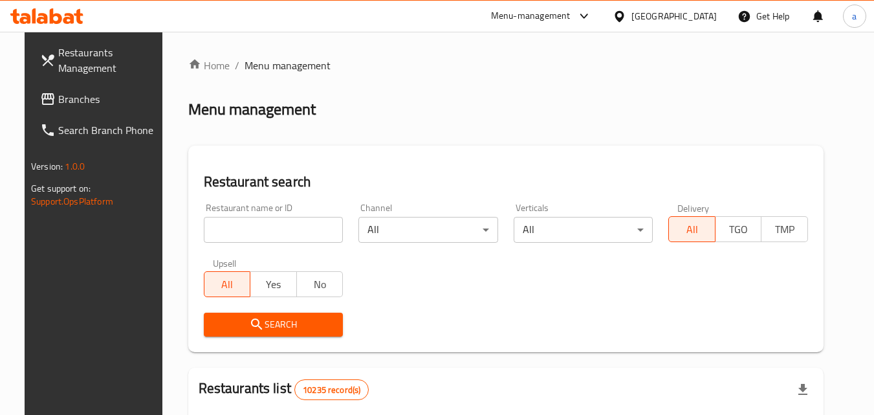
click at [285, 237] on input "search" at bounding box center [274, 230] width 140 height 26
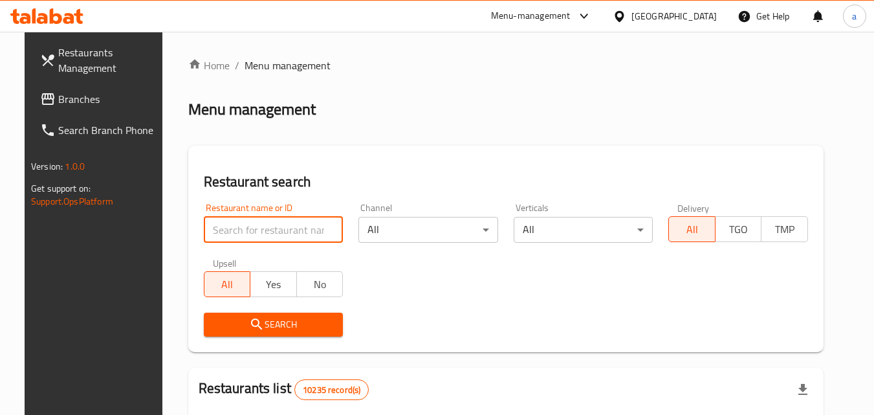
paste input "665310"
type input "665310"
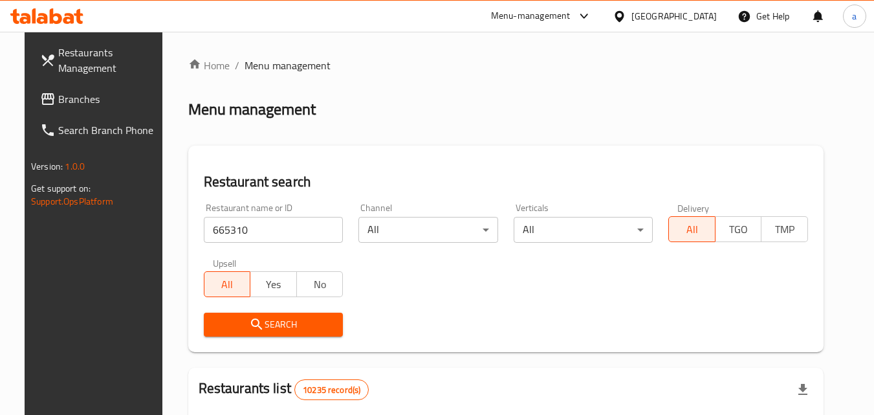
click at [267, 318] on span "Search" at bounding box center [273, 324] width 119 height 16
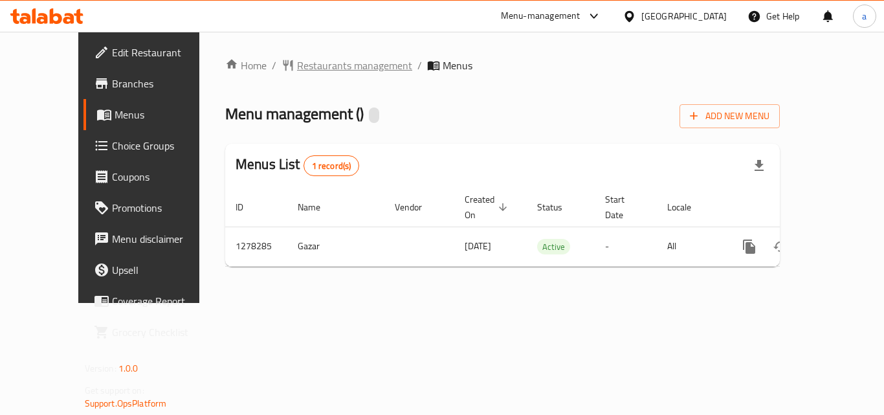
click at [297, 58] on span "Restaurants management" at bounding box center [354, 66] width 115 height 16
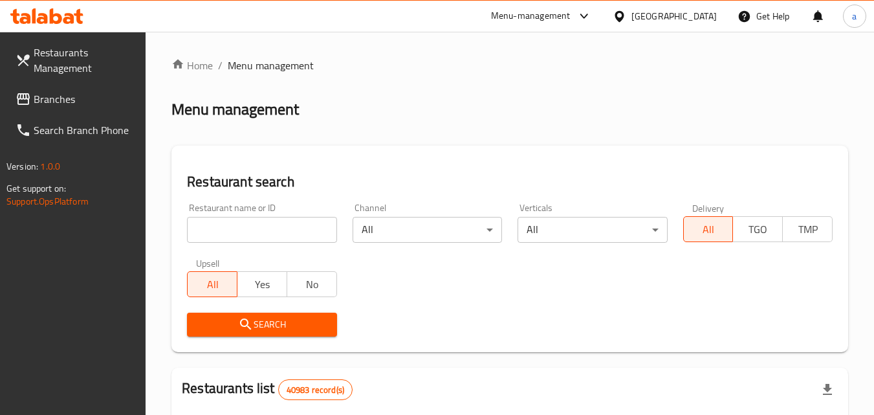
click at [223, 230] on input "search" at bounding box center [261, 230] width 149 height 26
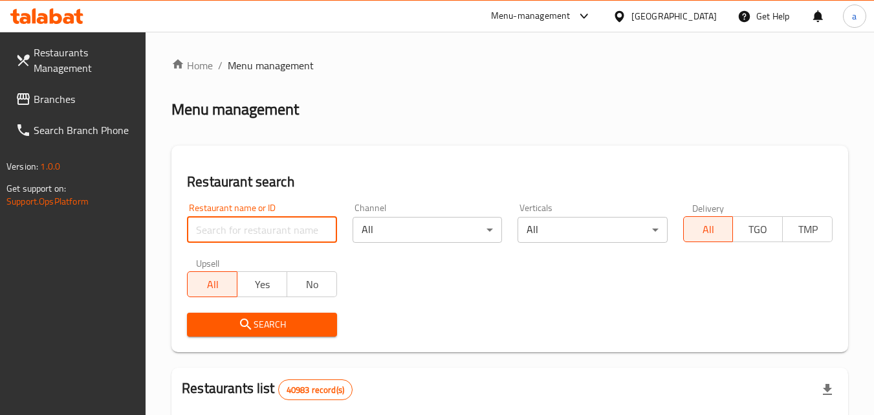
paste input "692836"
type input "692836"
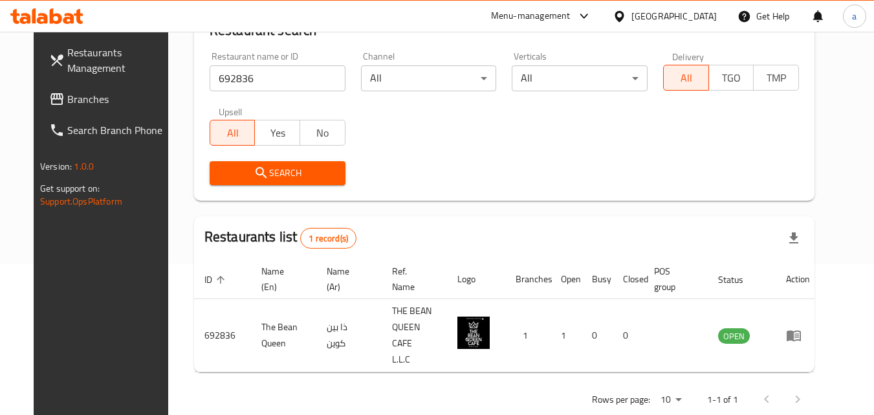
scroll to position [162, 0]
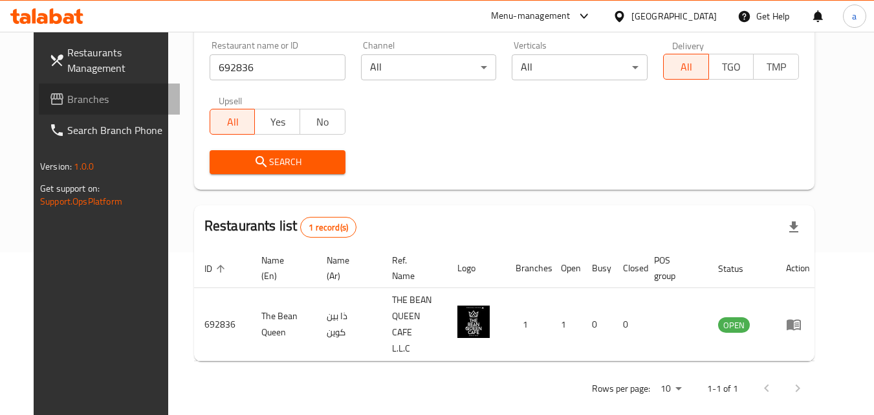
click at [83, 94] on span "Branches" at bounding box center [118, 99] width 102 height 16
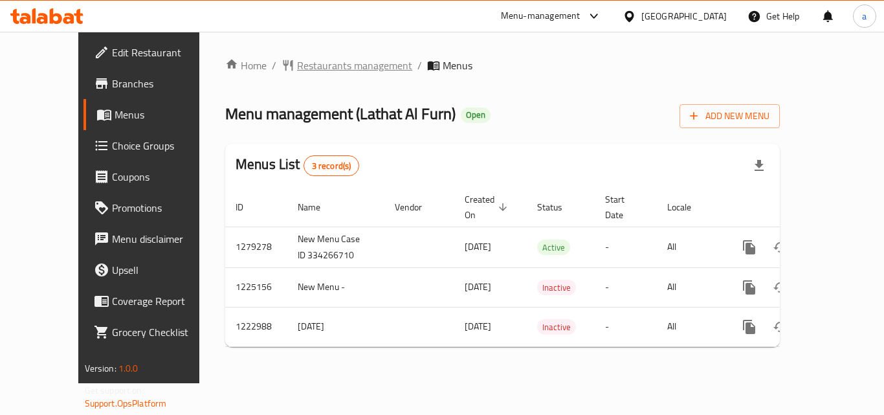
click at [297, 63] on span "Restaurants management" at bounding box center [354, 66] width 115 height 16
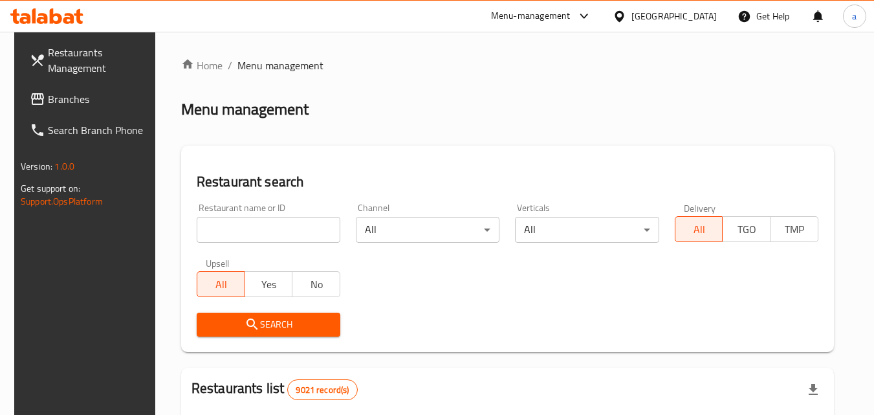
click at [232, 235] on input "search" at bounding box center [269, 230] width 144 height 26
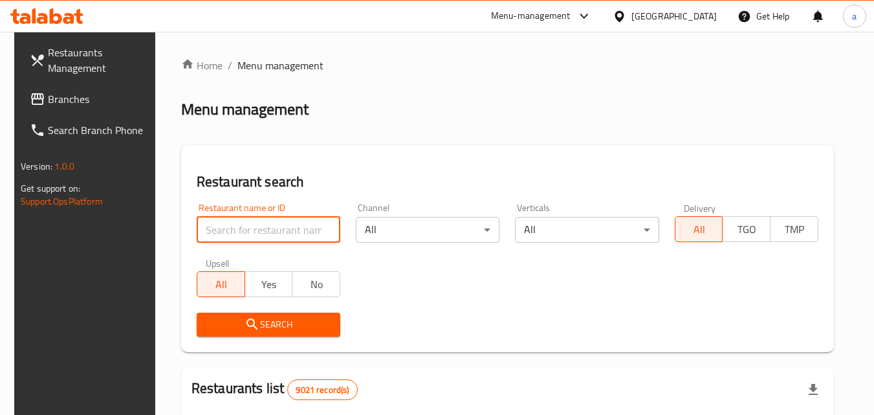
paste input "674233"
type input "674233"
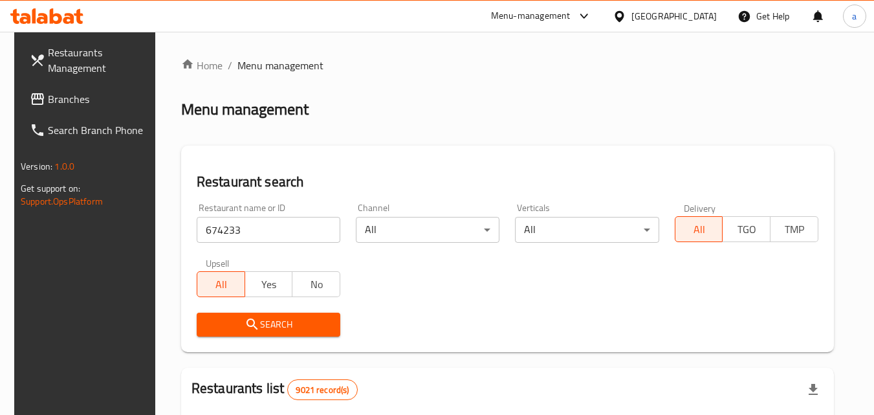
click at [216, 315] on button "Search" at bounding box center [269, 324] width 144 height 24
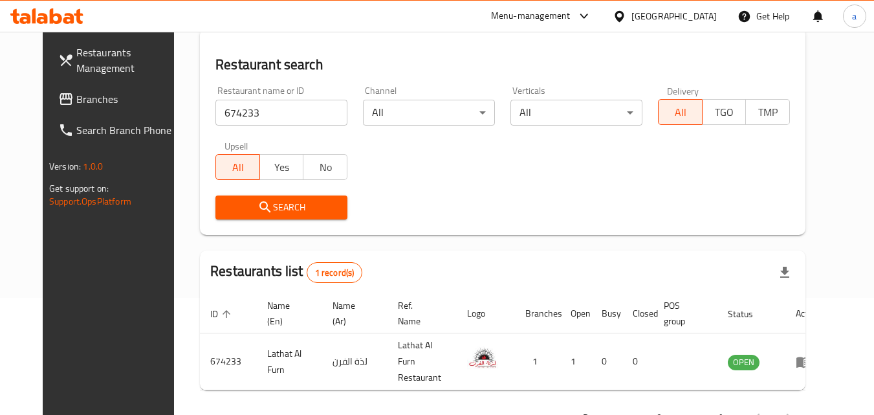
scroll to position [129, 0]
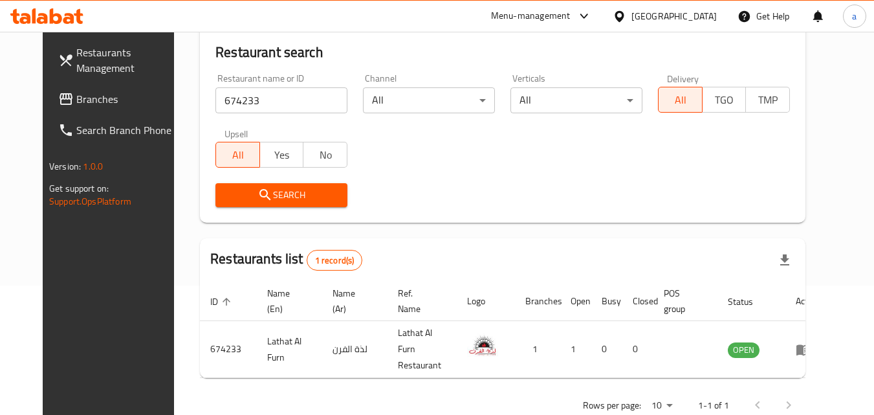
click at [112, 102] on span "Branches" at bounding box center [127, 99] width 102 height 16
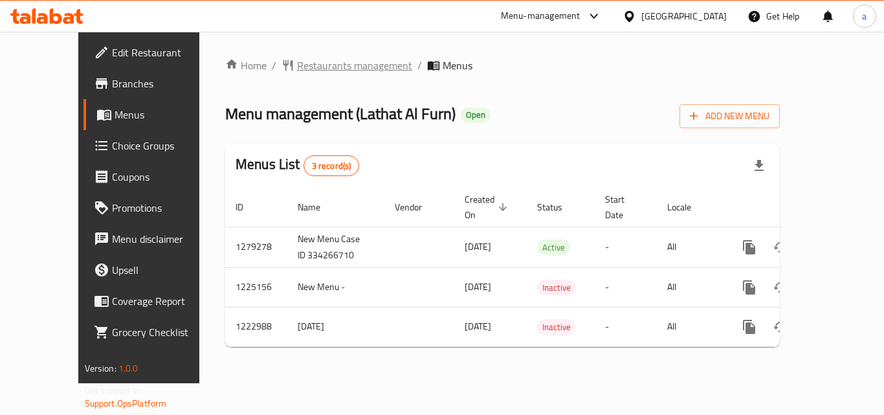
click at [307, 65] on span "Restaurants management" at bounding box center [354, 66] width 115 height 16
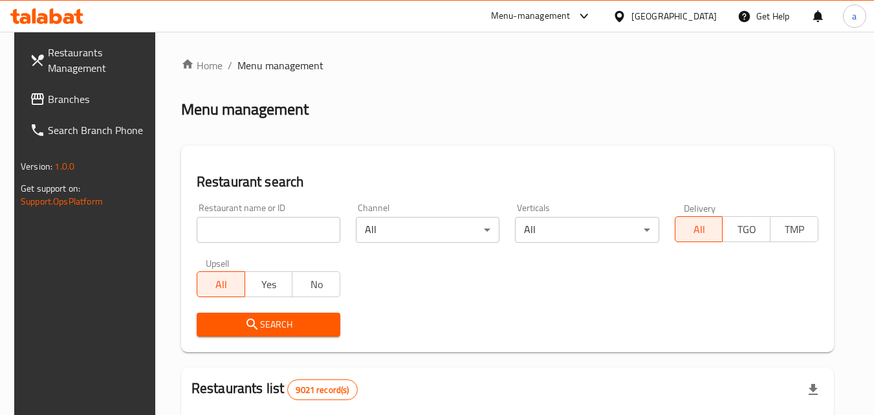
click at [228, 238] on input "search" at bounding box center [269, 230] width 144 height 26
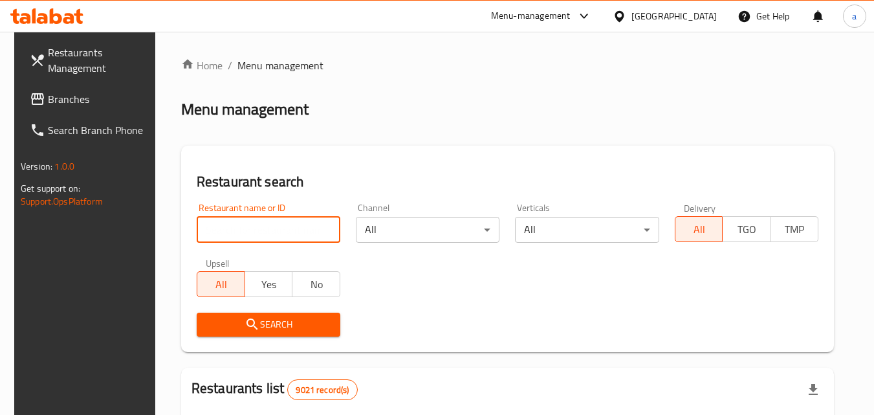
paste input "674233"
type input "674233"
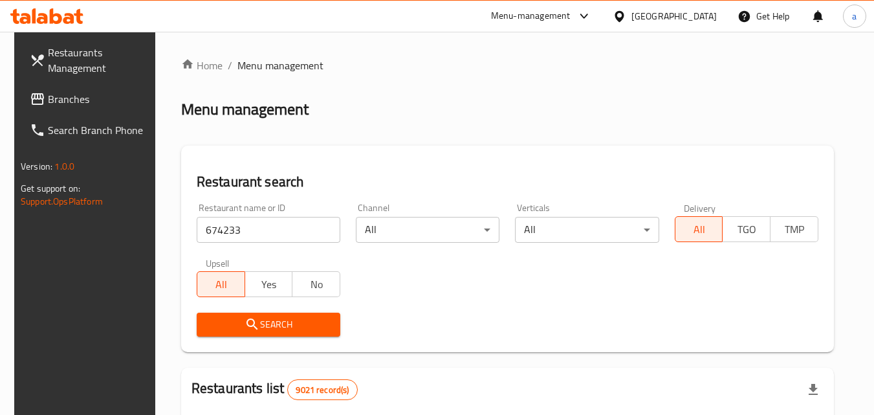
click at [244, 319] on icon "submit" at bounding box center [252, 324] width 16 height 16
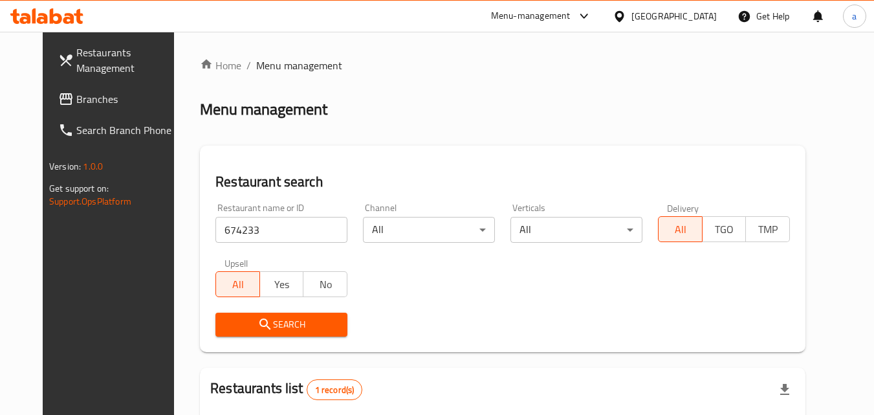
click at [74, 80] on link "Restaurants Management" at bounding box center [118, 60] width 141 height 47
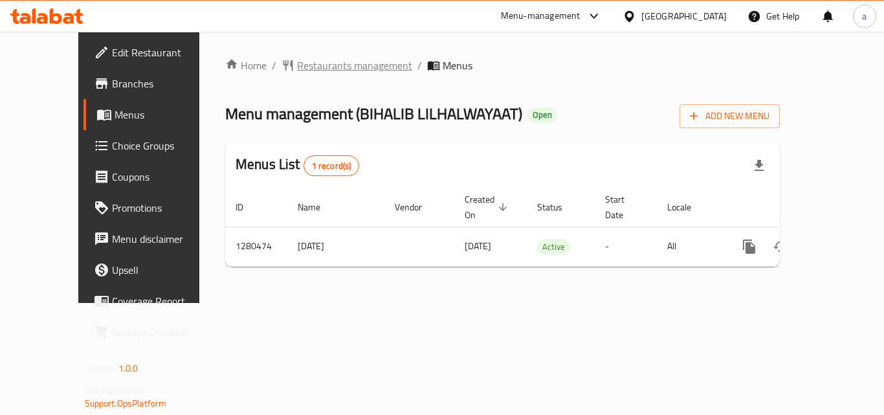
click at [332, 67] on span "Restaurants management" at bounding box center [354, 66] width 115 height 16
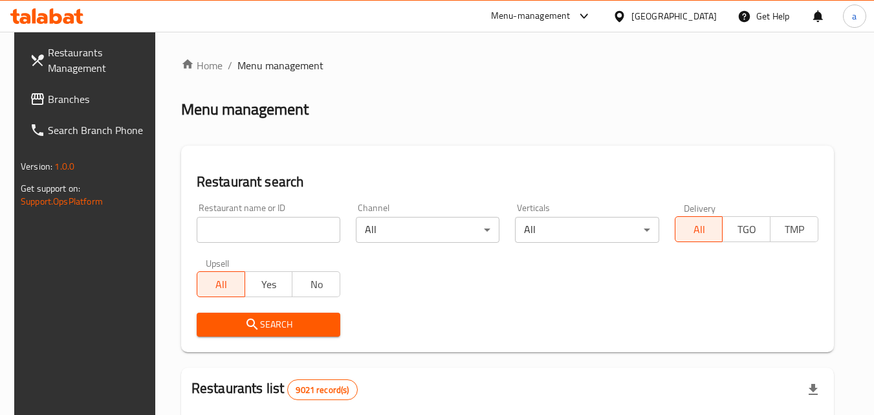
click at [265, 228] on input "search" at bounding box center [269, 230] width 144 height 26
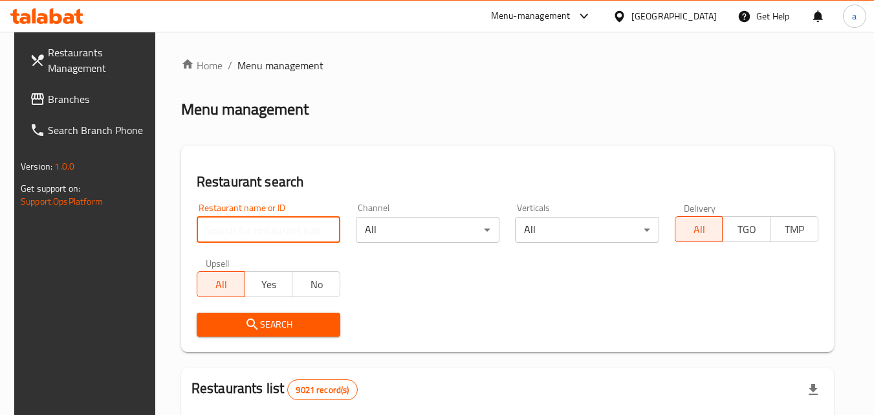
paste input "693837"
type input "693837"
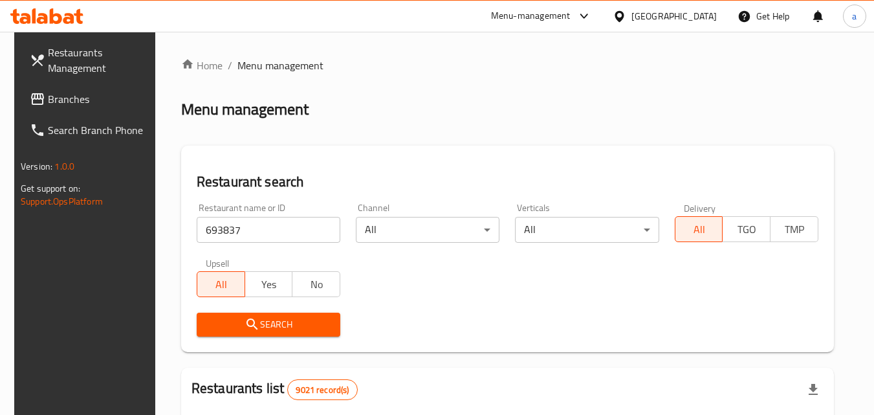
click at [248, 328] on icon "submit" at bounding box center [252, 324] width 16 height 16
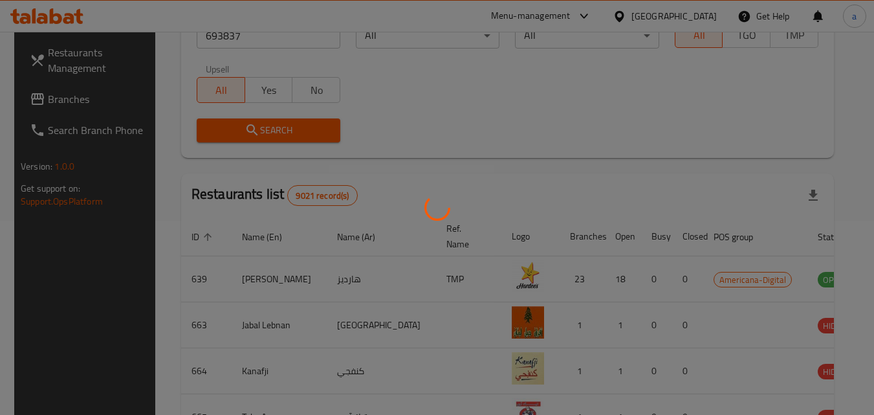
scroll to position [151, 0]
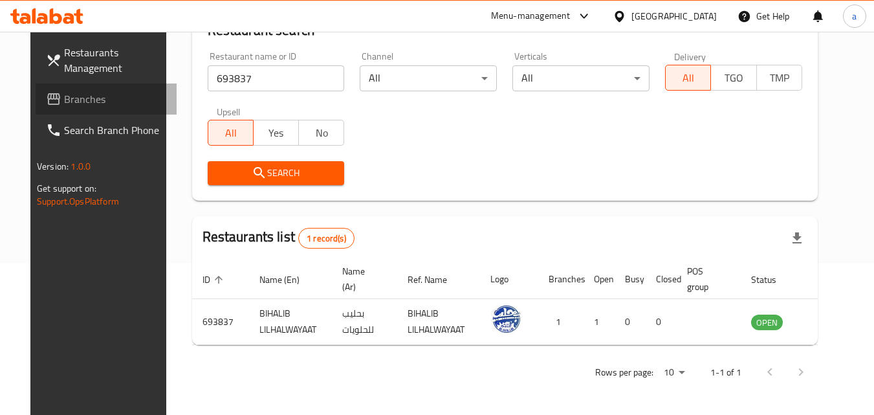
click at [121, 100] on span "Branches" at bounding box center [115, 99] width 102 height 16
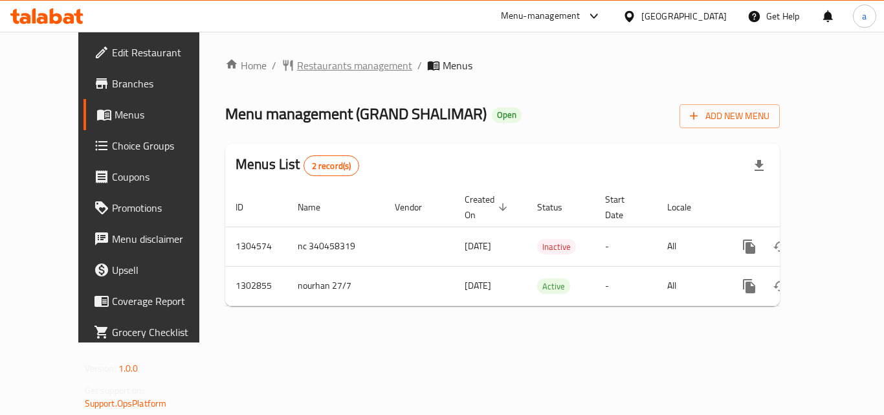
click at [307, 61] on span "Restaurants management" at bounding box center [354, 66] width 115 height 16
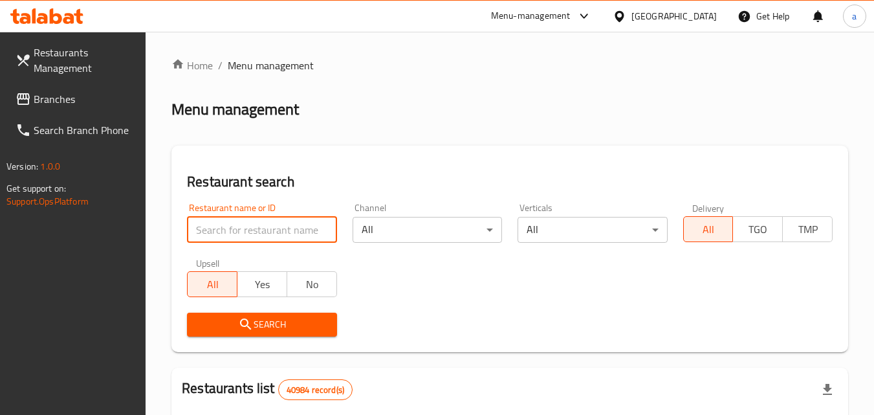
click at [282, 226] on input "search" at bounding box center [261, 230] width 149 height 26
paste input "701805"
type input "701805"
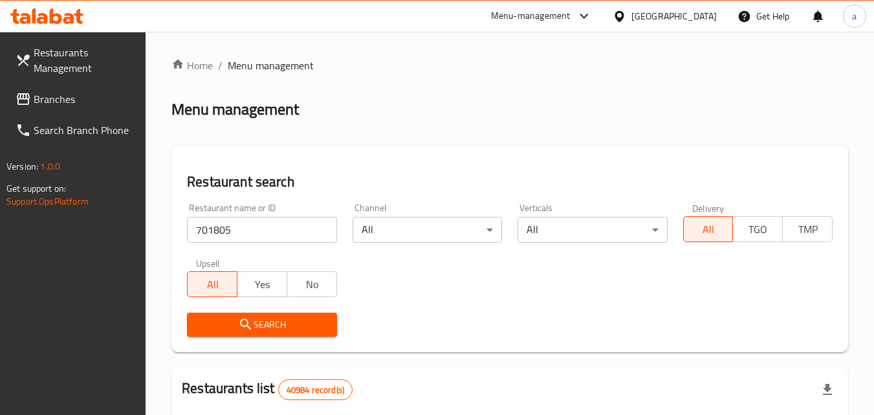
click at [267, 316] on span "Search" at bounding box center [261, 324] width 129 height 16
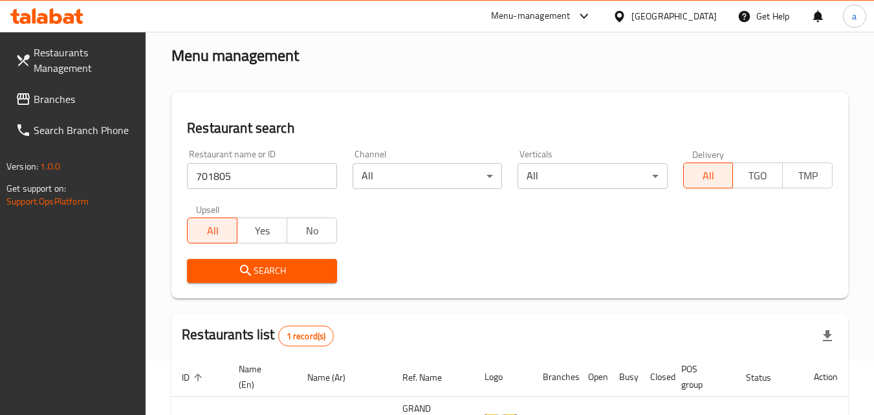
scroll to position [129, 0]
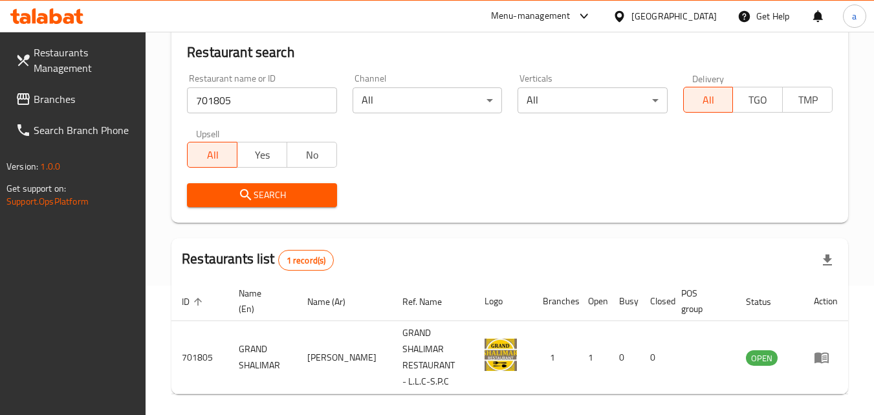
click at [131, 108] on link "Branches" at bounding box center [75, 98] width 141 height 31
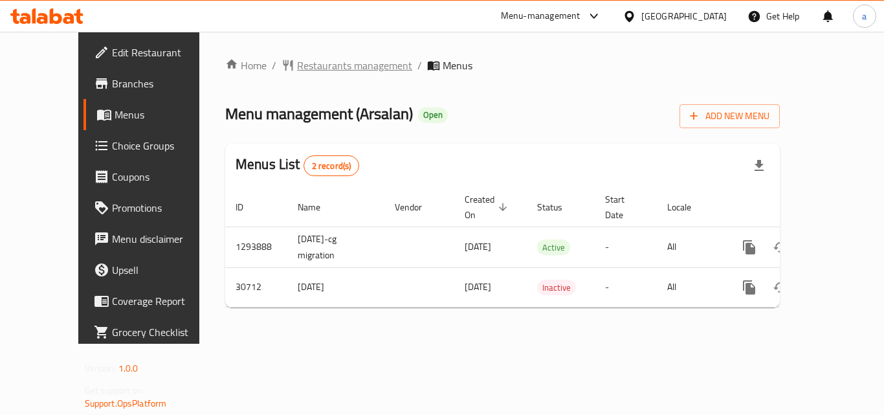
click at [297, 65] on span "Restaurants management" at bounding box center [354, 66] width 115 height 16
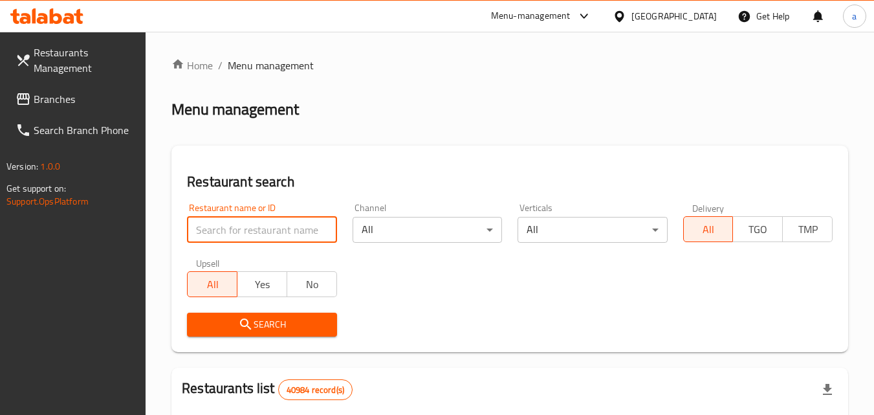
click at [240, 221] on input "search" at bounding box center [261, 230] width 149 height 26
paste input "15743"
type input "15743"
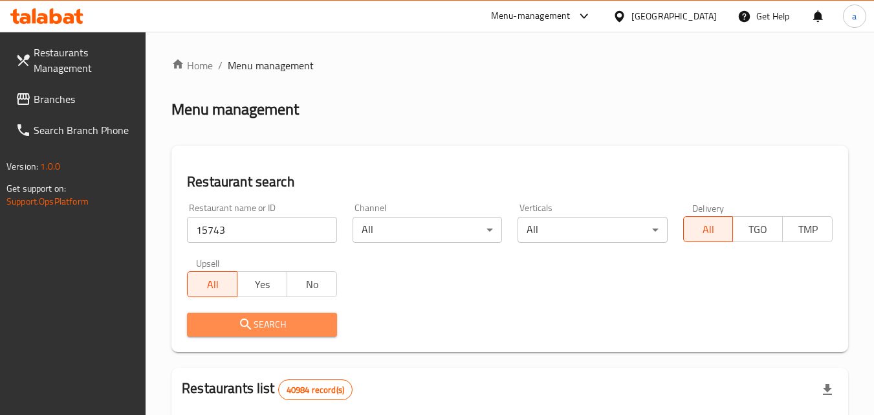
click at [237, 319] on span "Search" at bounding box center [261, 324] width 129 height 16
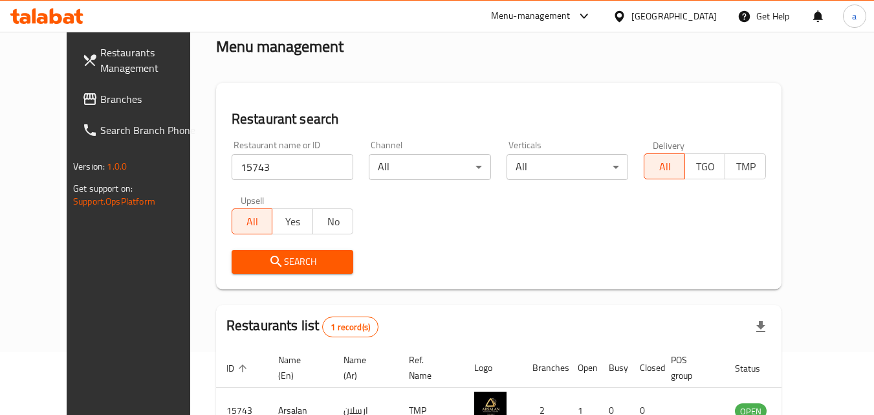
scroll to position [151, 0]
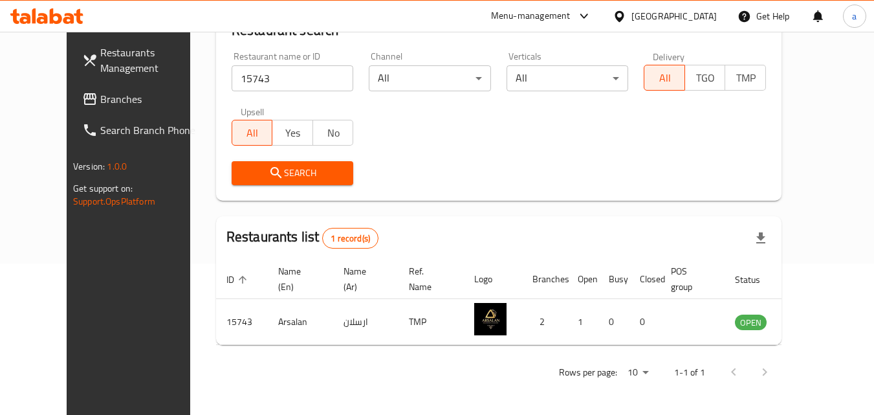
click at [107, 101] on span "Branches" at bounding box center [151, 99] width 102 height 16
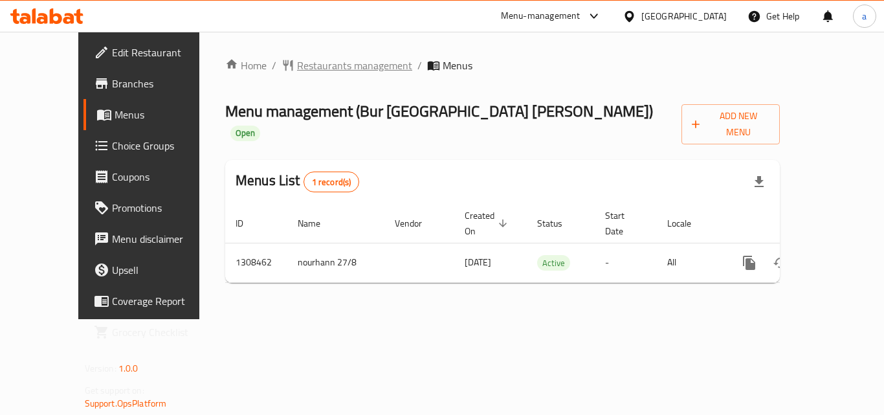
click at [299, 69] on span "Restaurants management" at bounding box center [354, 66] width 115 height 16
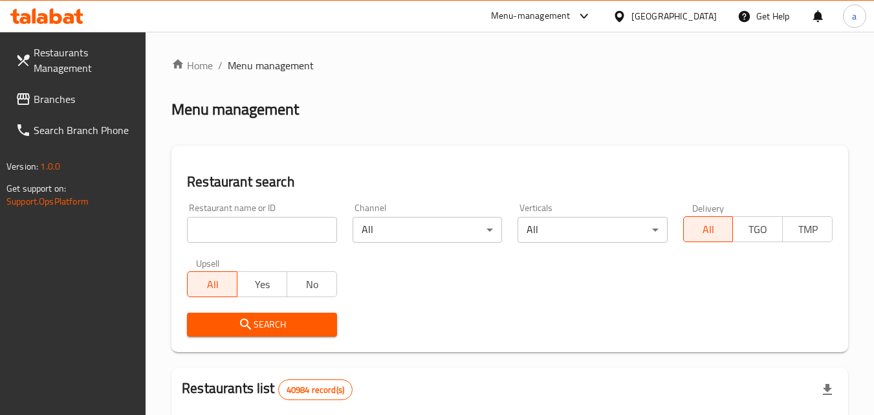
click at [268, 225] on input "search" at bounding box center [261, 230] width 149 height 26
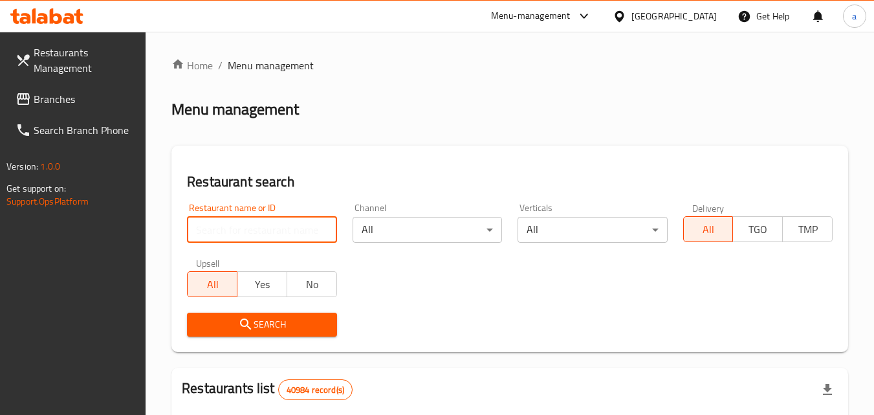
paste input "704831"
type input "704831"
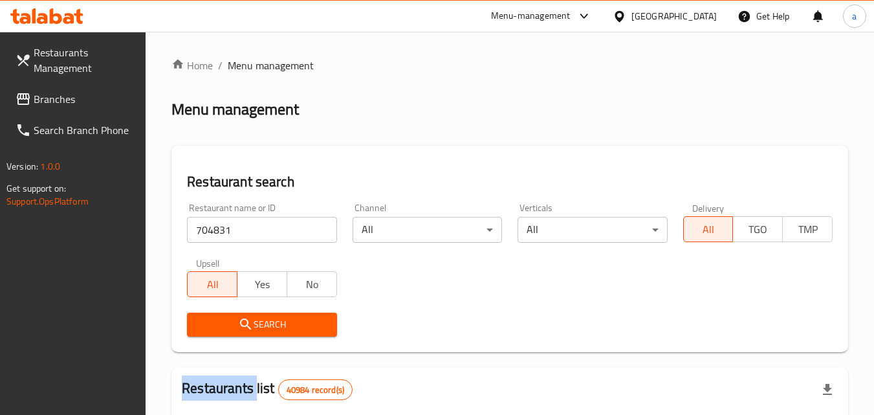
click at [254, 311] on div "Search" at bounding box center [261, 324] width 165 height 39
click at [254, 312] on button "Search" at bounding box center [261, 324] width 149 height 24
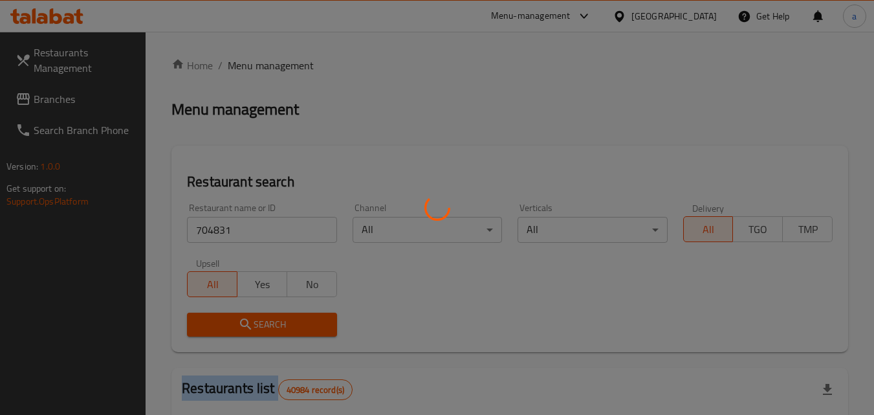
click at [254, 312] on div at bounding box center [437, 207] width 874 height 415
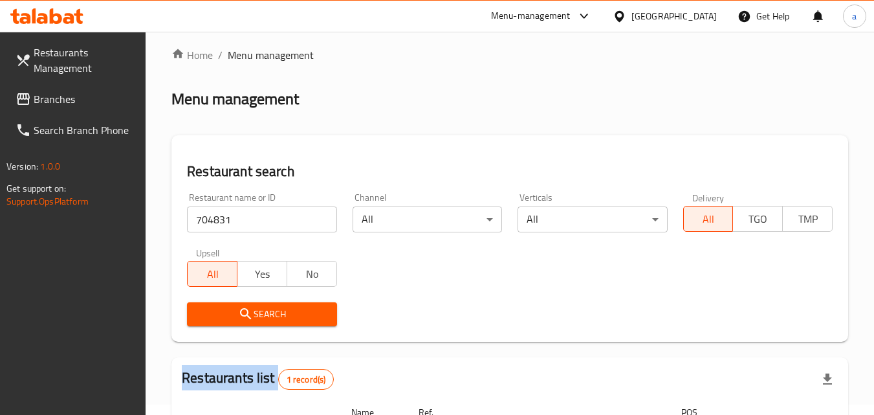
scroll to position [162, 0]
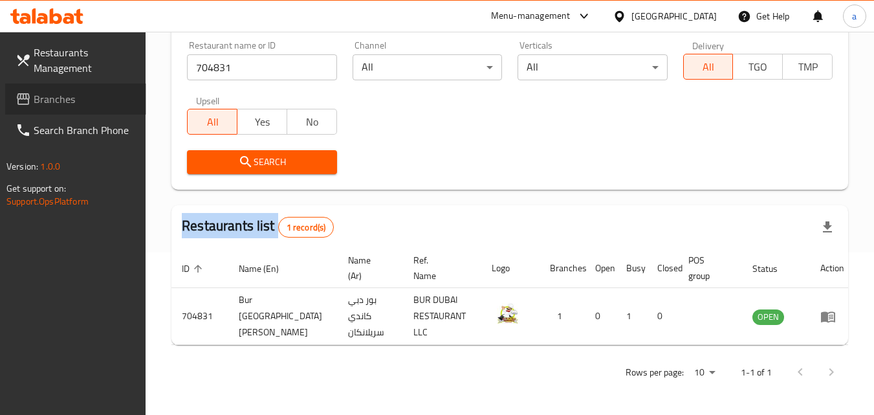
click at [53, 98] on span "Branches" at bounding box center [85, 99] width 102 height 16
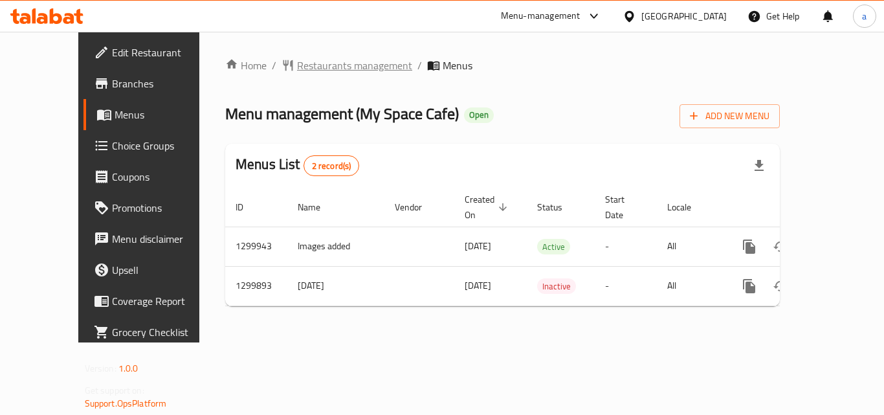
click at [314, 73] on span "Restaurants management" at bounding box center [354, 66] width 115 height 16
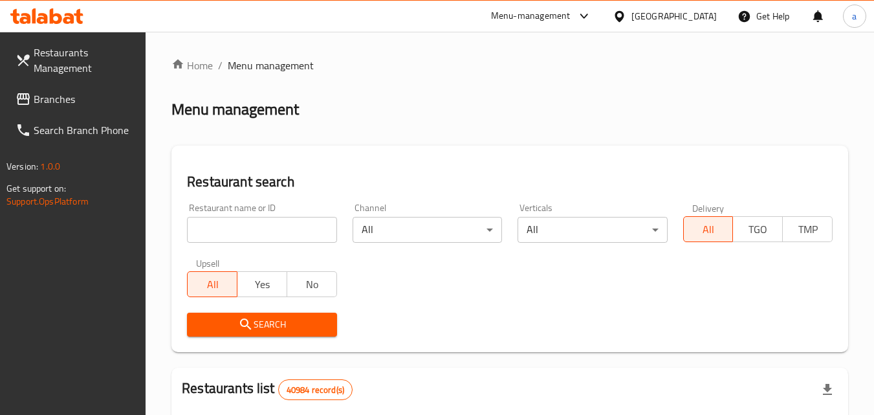
click at [275, 222] on input "search" at bounding box center [261, 230] width 149 height 26
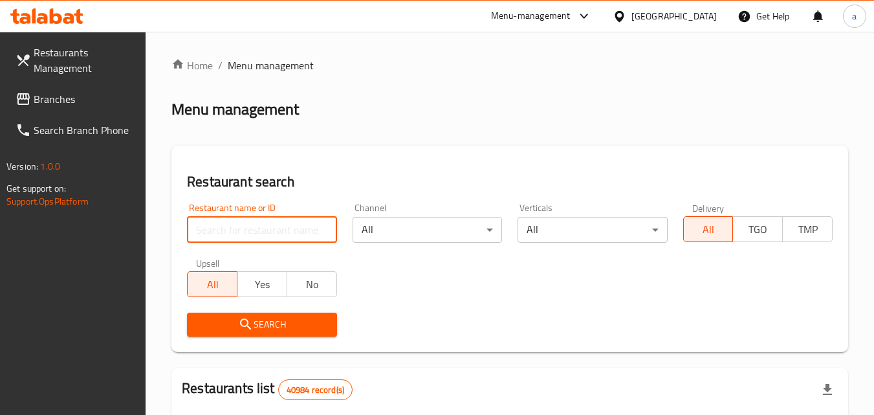
paste input "701410"
type input "701410"
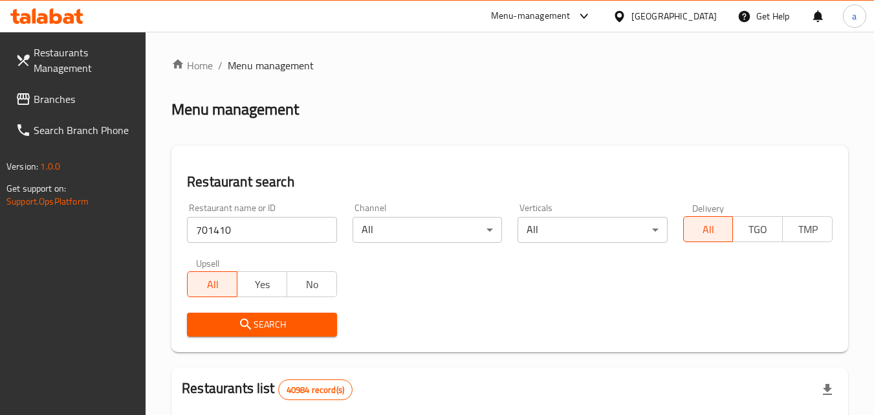
click at [269, 325] on span "Search" at bounding box center [261, 324] width 129 height 16
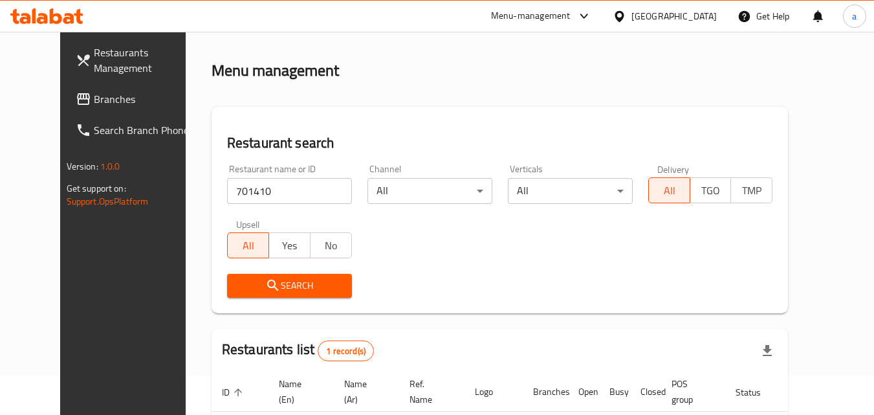
scroll to position [151, 0]
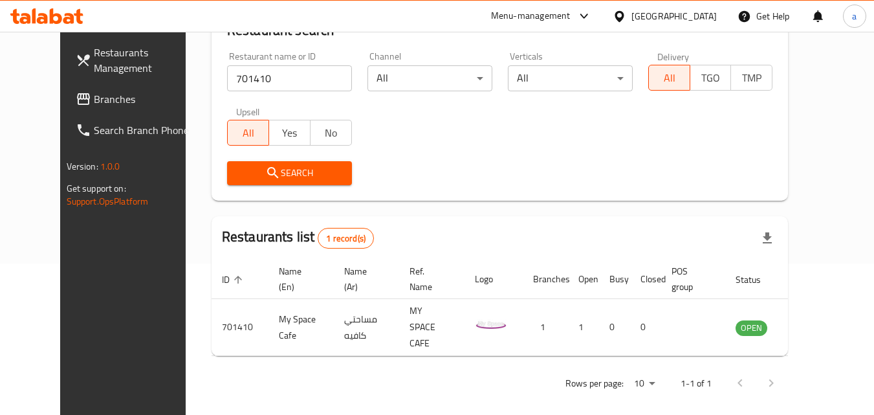
click at [114, 105] on span "Branches" at bounding box center [145, 99] width 102 height 16
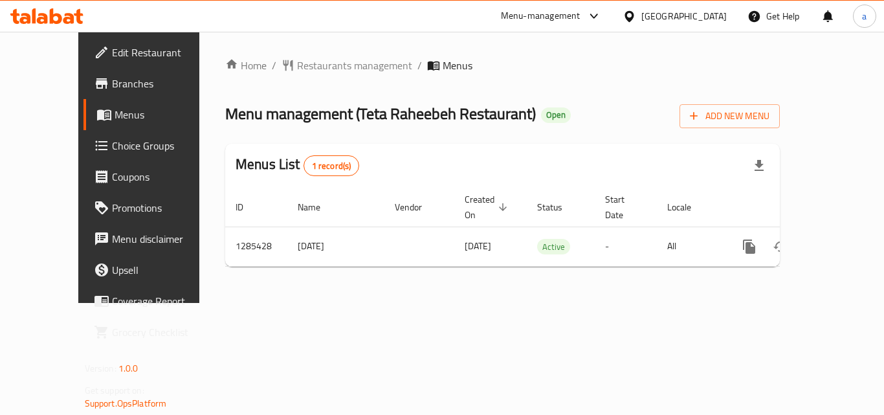
click at [298, 61] on span "Restaurants management" at bounding box center [354, 66] width 115 height 16
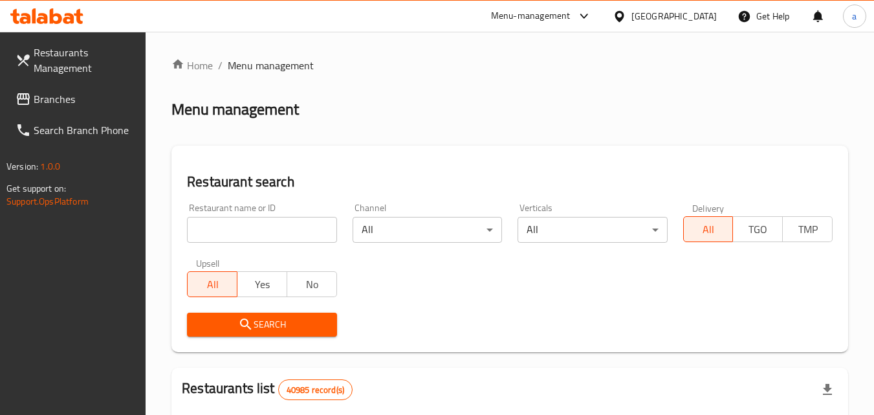
click at [274, 233] on input "search" at bounding box center [261, 230] width 149 height 26
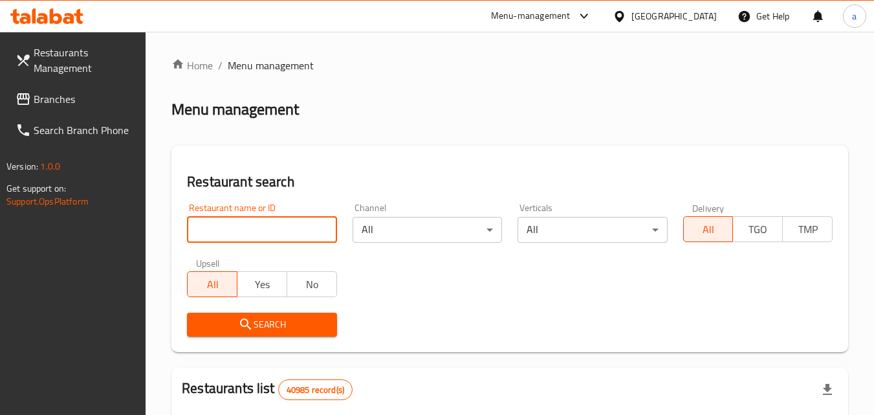
paste input "695874"
type input "695874"
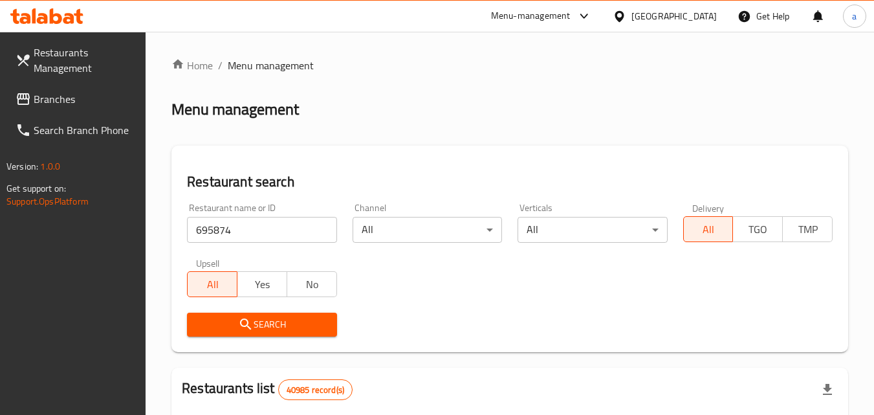
click at [255, 323] on span "Search" at bounding box center [261, 324] width 129 height 16
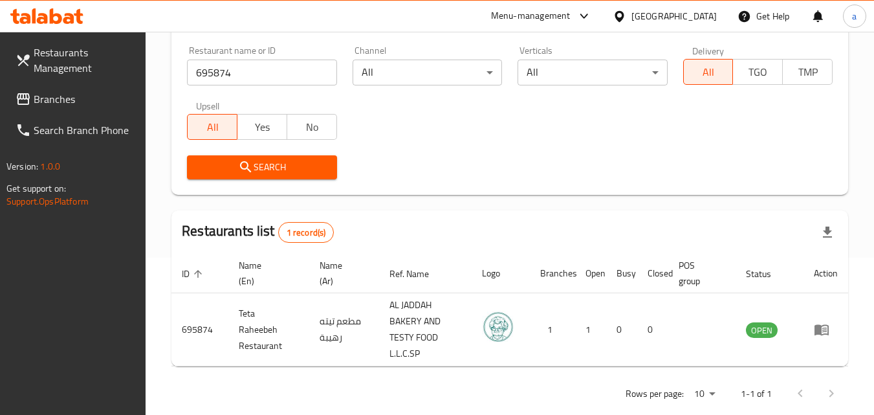
scroll to position [179, 0]
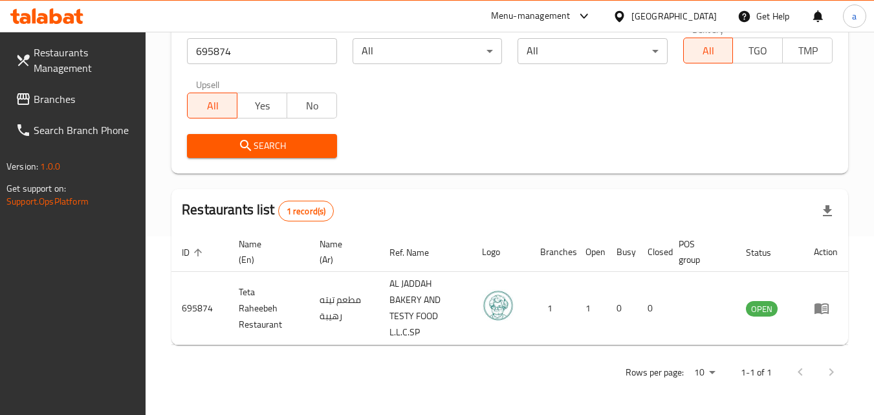
click at [96, 102] on span "Branches" at bounding box center [85, 99] width 102 height 16
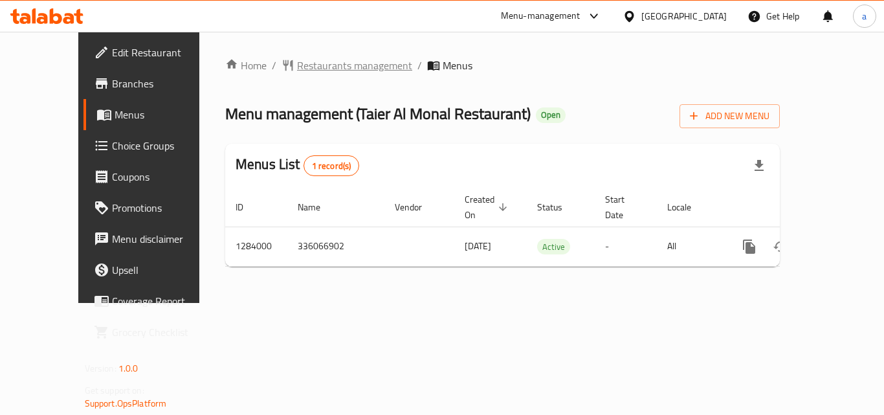
click at [320, 72] on span "Restaurants management" at bounding box center [354, 66] width 115 height 16
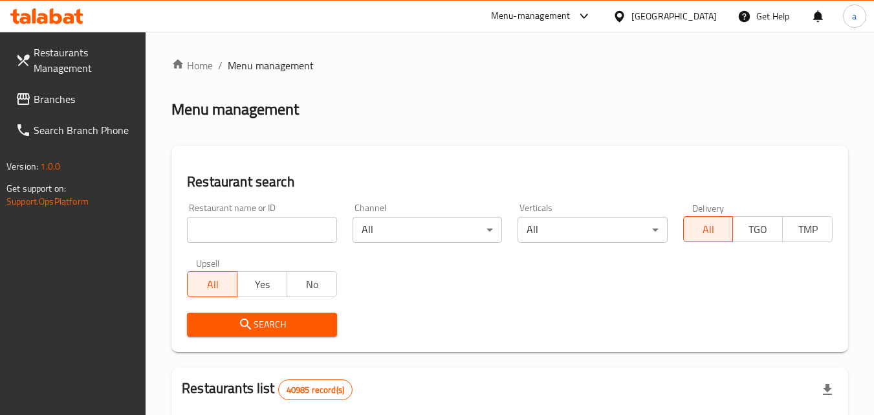
click at [212, 232] on input "search" at bounding box center [261, 230] width 149 height 26
paste input "695513"
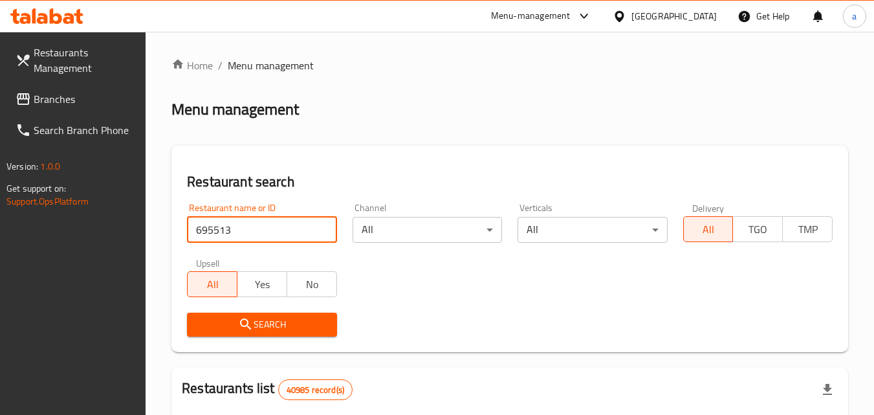
type input "695513"
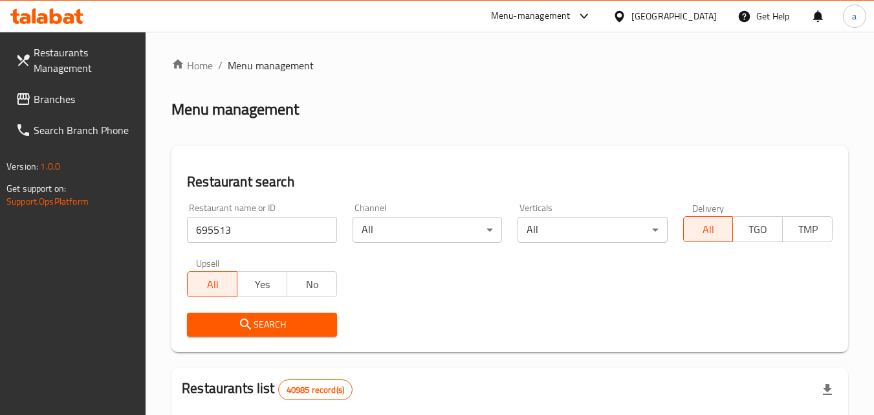
click at [232, 318] on span "Search" at bounding box center [261, 324] width 129 height 16
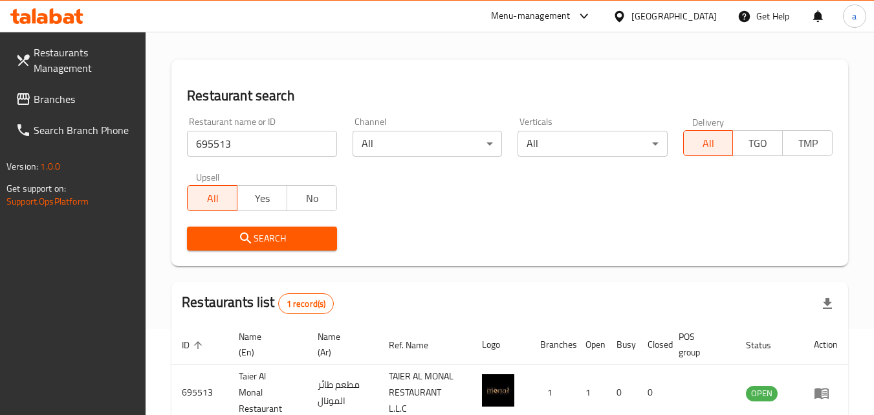
scroll to position [129, 0]
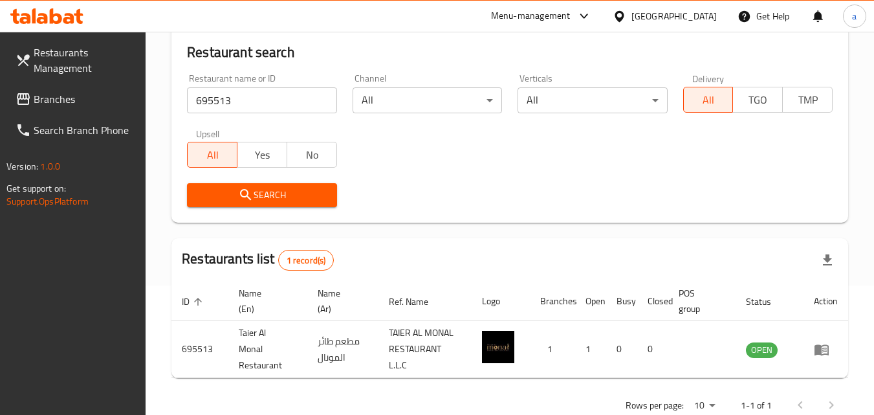
click at [109, 97] on span "Branches" at bounding box center [85, 99] width 102 height 16
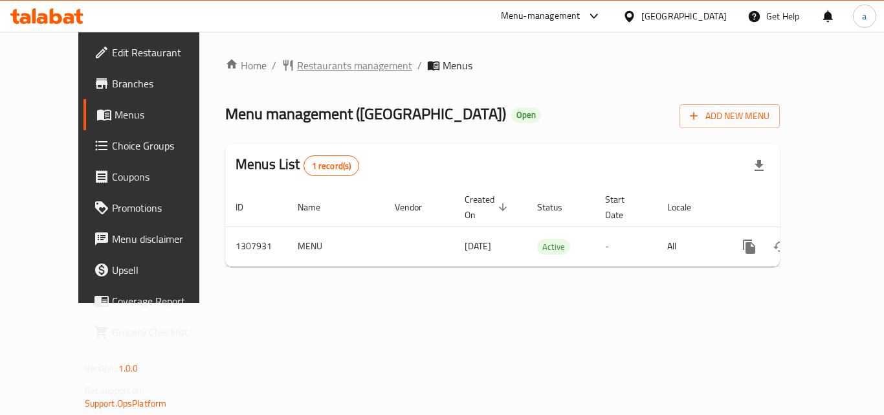
click at [305, 65] on span "Restaurants management" at bounding box center [354, 66] width 115 height 16
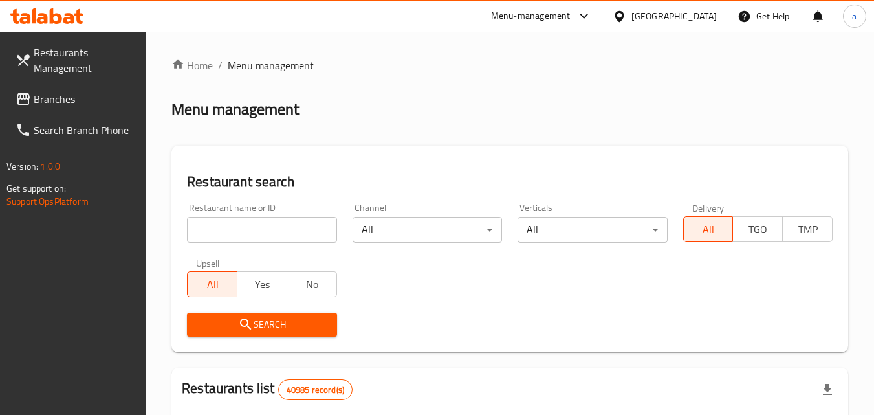
click at [274, 220] on input "search" at bounding box center [261, 230] width 149 height 26
paste input "704686"
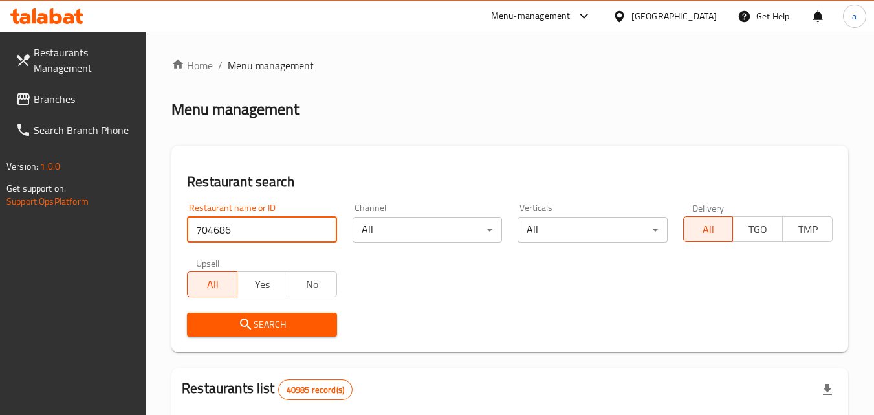
type input "704686"
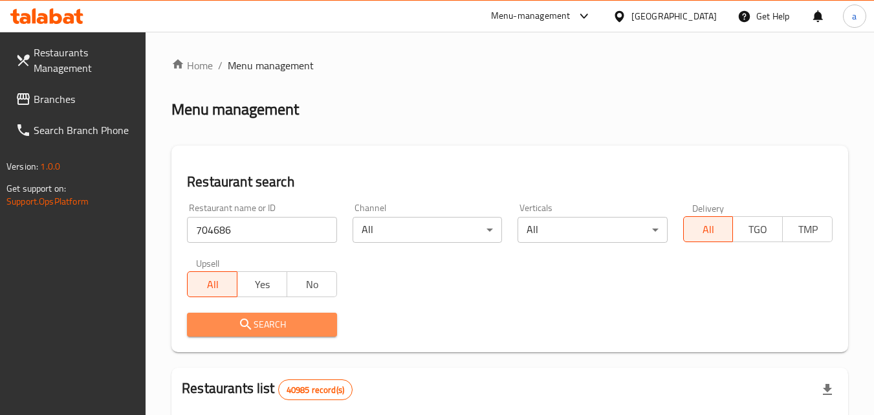
click at [271, 316] on span "Search" at bounding box center [261, 324] width 129 height 16
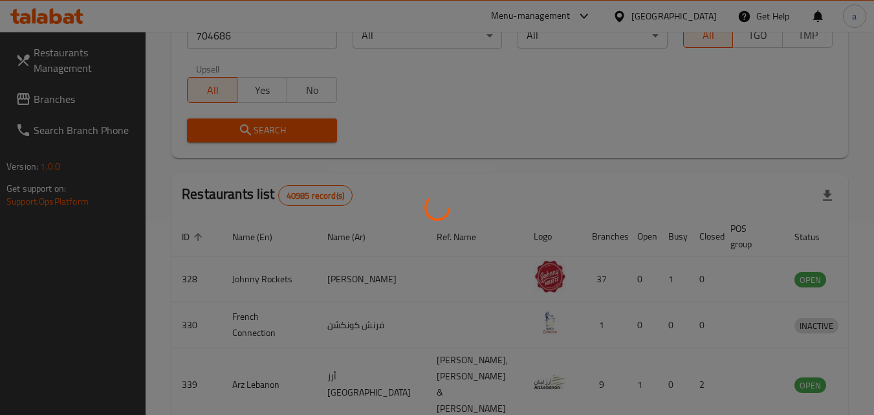
scroll to position [162, 0]
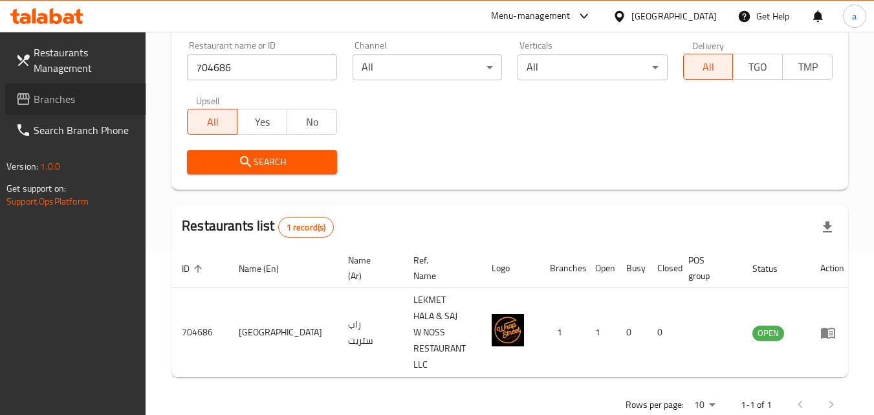
click at [79, 111] on link "Branches" at bounding box center [75, 98] width 141 height 31
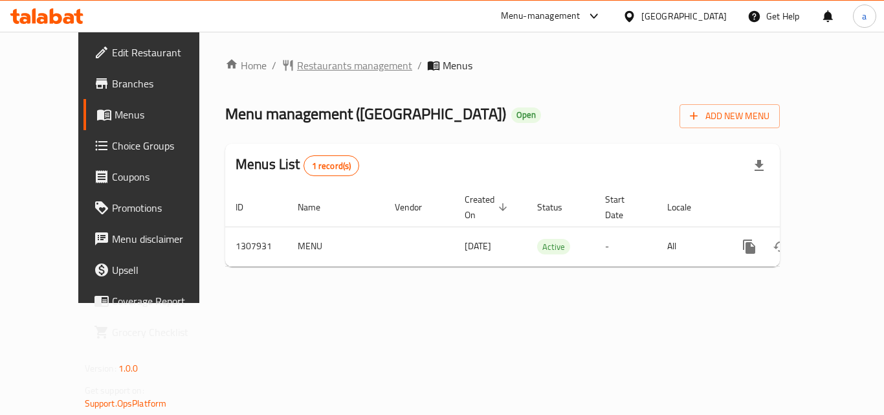
click at [307, 58] on span "Restaurants management" at bounding box center [354, 66] width 115 height 16
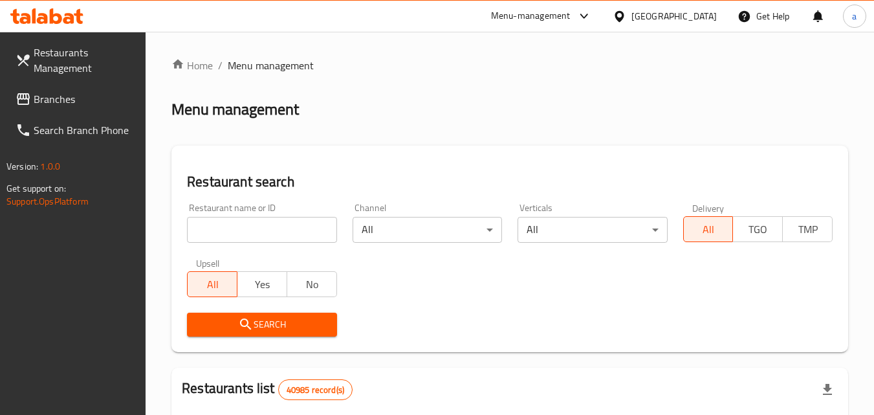
click at [269, 230] on input "search" at bounding box center [261, 230] width 149 height 26
paste input "704686"
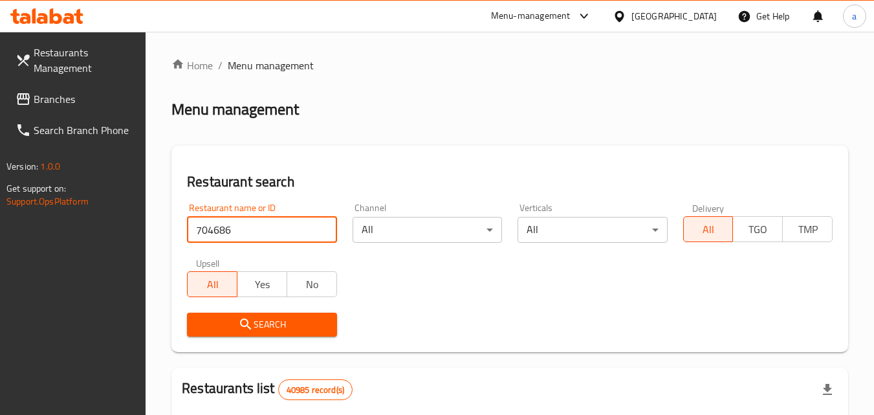
type input "704686"
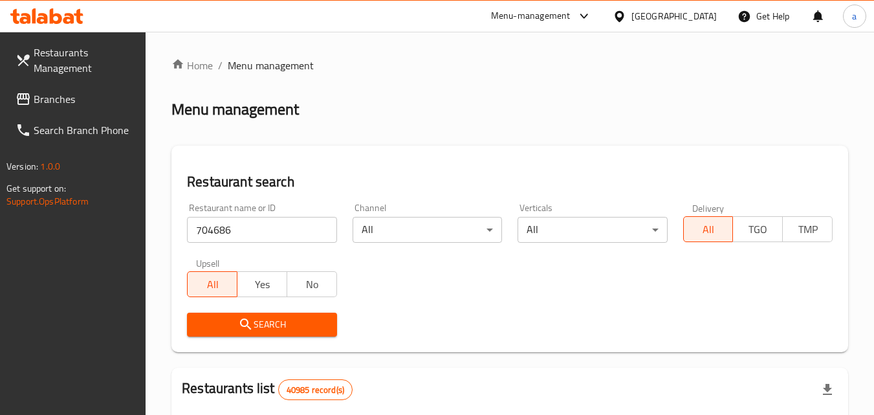
click at [316, 325] on span "Search" at bounding box center [261, 324] width 129 height 16
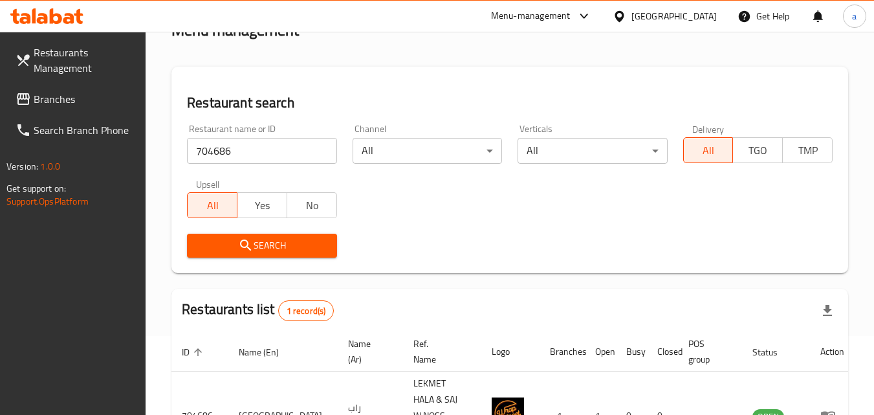
scroll to position [162, 0]
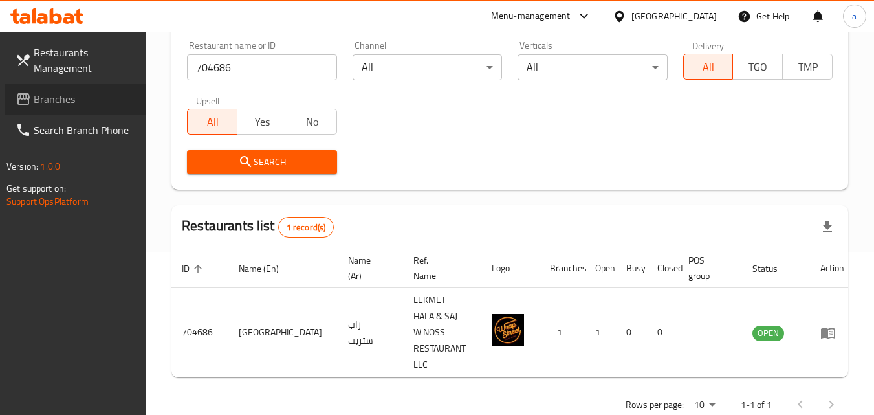
click at [98, 105] on span "Branches" at bounding box center [85, 99] width 102 height 16
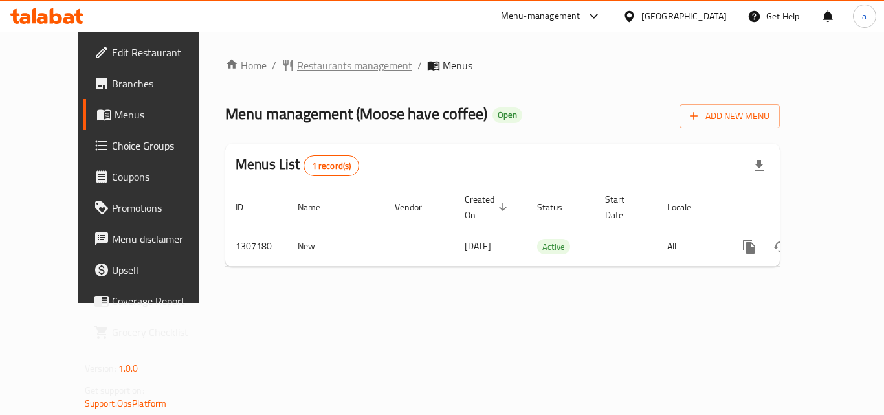
click at [318, 68] on span "Restaurants management" at bounding box center [354, 66] width 115 height 16
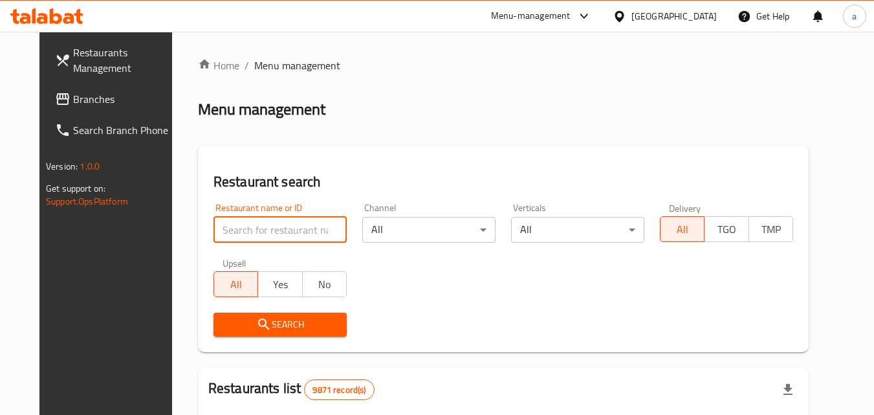
click at [288, 239] on input "search" at bounding box center [279, 230] width 133 height 26
paste input "704299"
type input "704299"
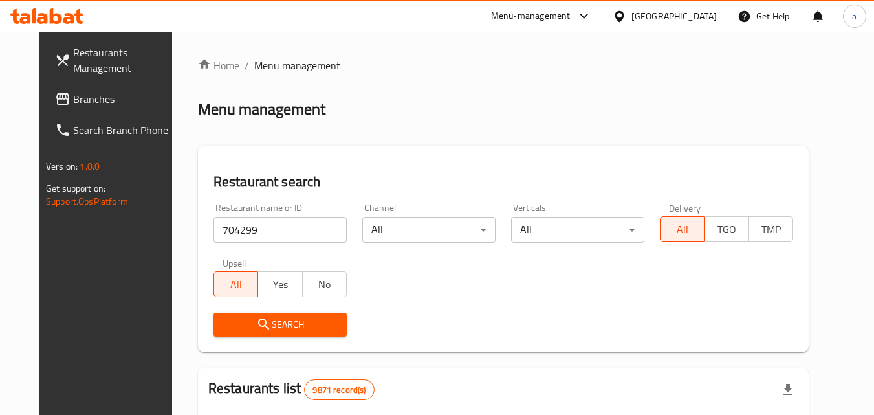
click at [256, 326] on icon "submit" at bounding box center [264, 324] width 16 height 16
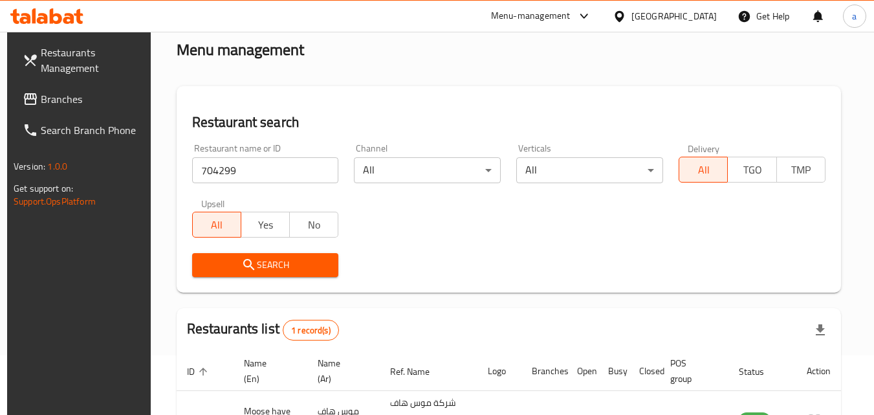
scroll to position [162, 0]
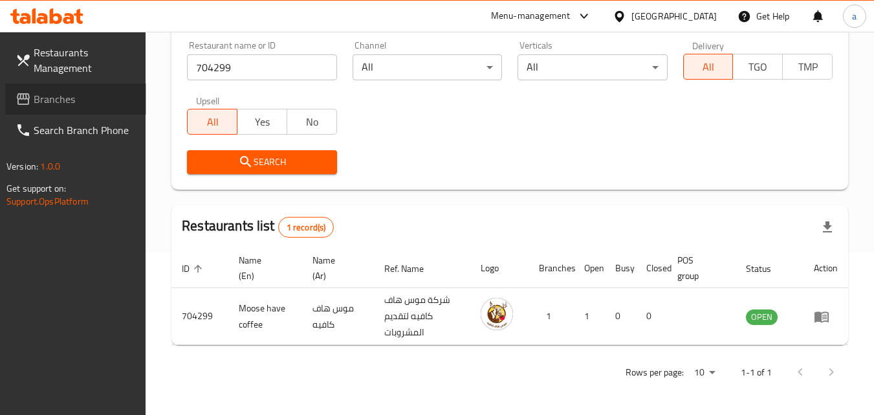
click at [63, 98] on span "Branches" at bounding box center [85, 99] width 102 height 16
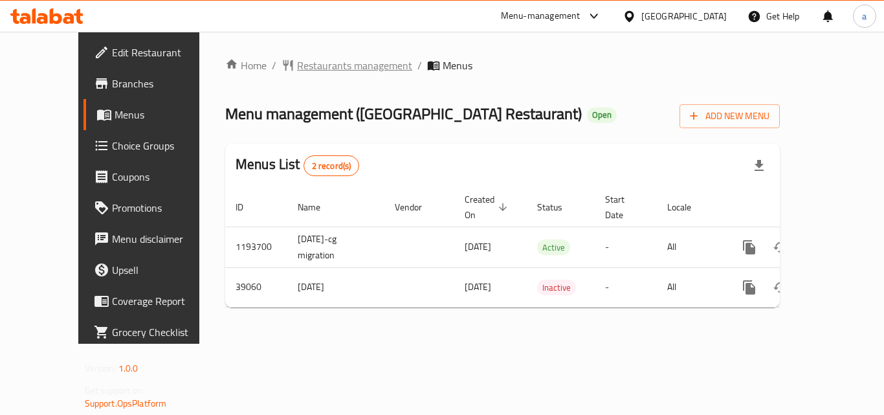
click at [310, 66] on span "Restaurants management" at bounding box center [354, 66] width 115 height 16
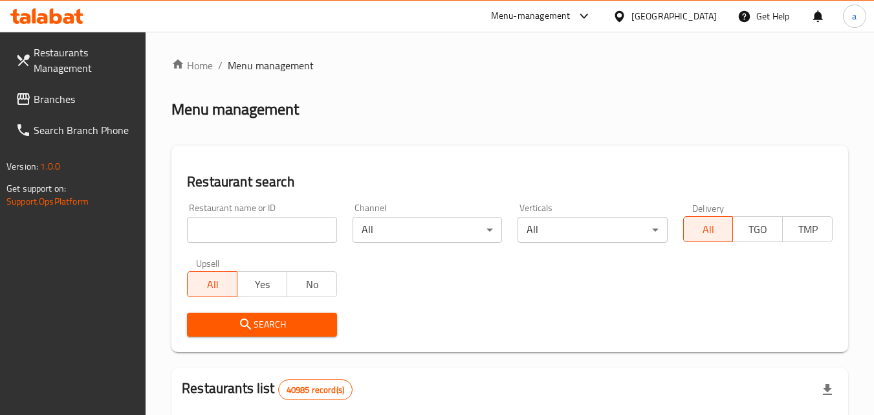
drag, startPoint x: 230, startPoint y: 234, endPoint x: 210, endPoint y: 228, distance: 21.7
click at [230, 234] on input "search" at bounding box center [261, 230] width 149 height 26
paste input "20309"
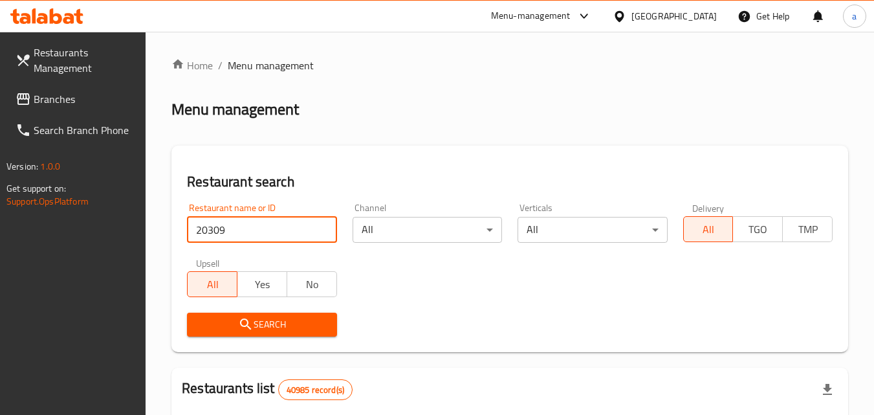
type input "20309"
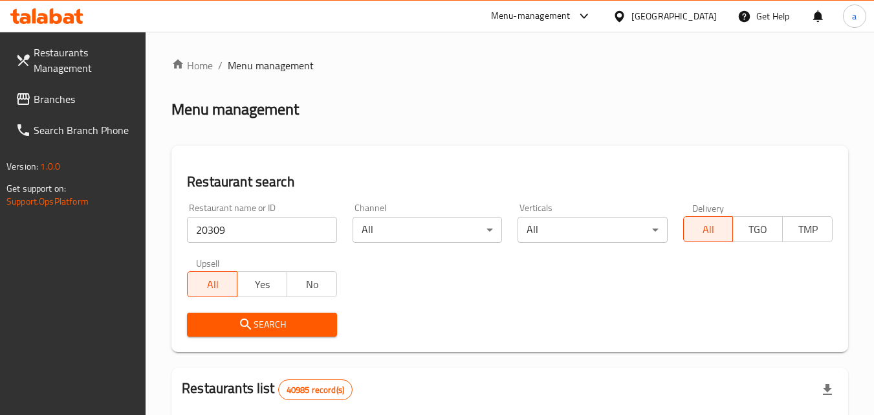
click at [288, 308] on div "Search" at bounding box center [261, 324] width 165 height 39
click at [289, 322] on span "Search" at bounding box center [261, 324] width 129 height 16
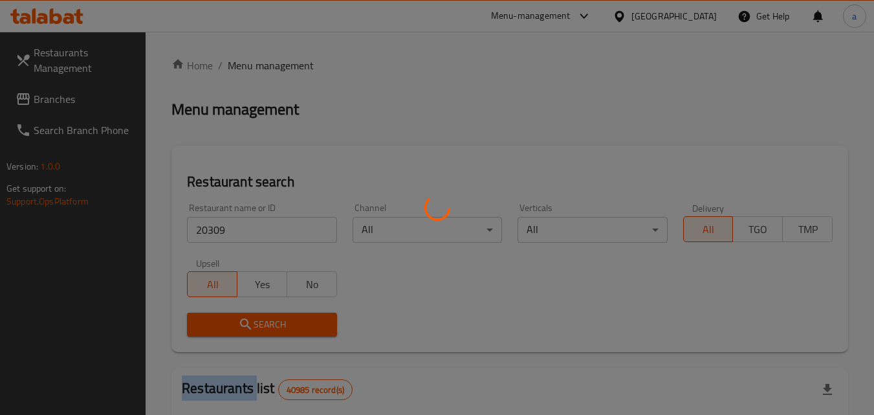
click at [289, 322] on div at bounding box center [437, 207] width 874 height 415
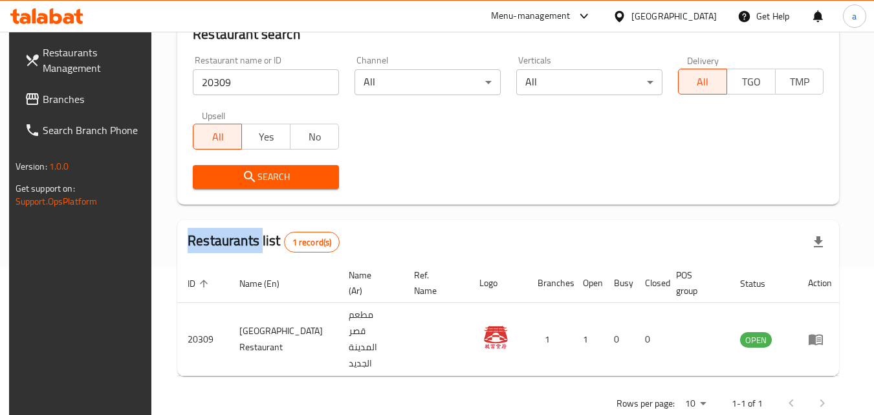
scroll to position [151, 0]
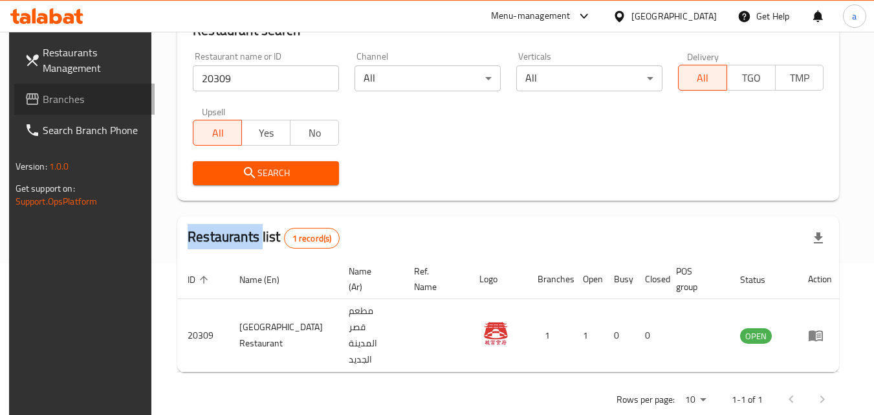
click at [105, 100] on span "Branches" at bounding box center [94, 99] width 102 height 16
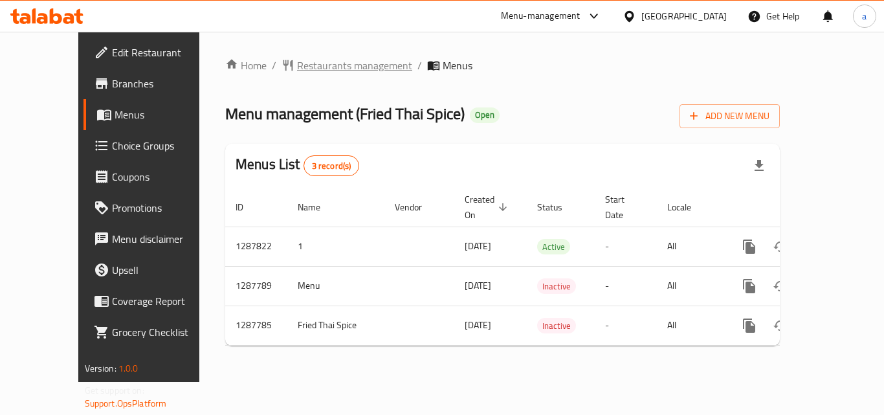
click at [297, 71] on span "Restaurants management" at bounding box center [354, 66] width 115 height 16
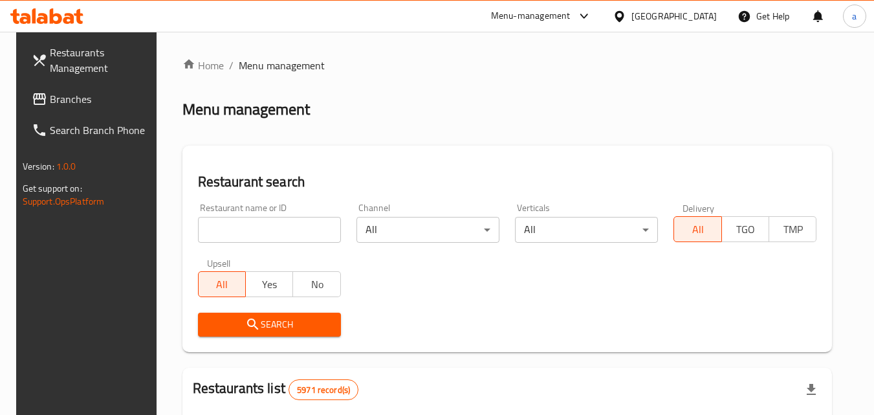
click at [238, 215] on div "Restaurant name or ID Restaurant name or ID" at bounding box center [269, 222] width 143 height 39
click at [244, 221] on input "search" at bounding box center [269, 230] width 143 height 26
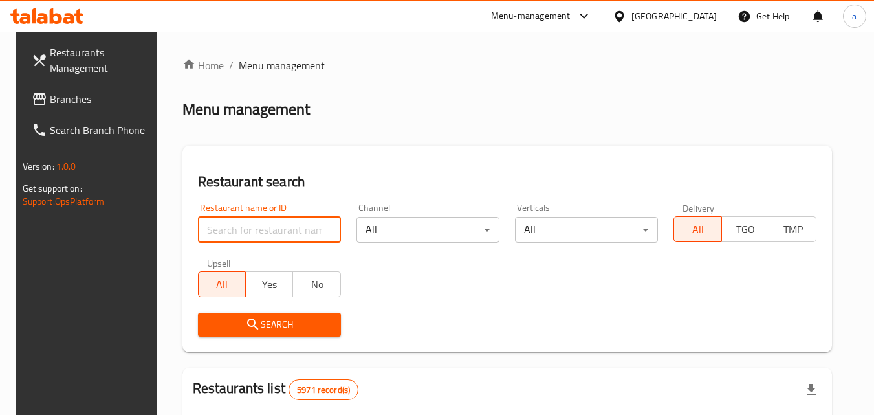
paste input "696849"
type input "696849"
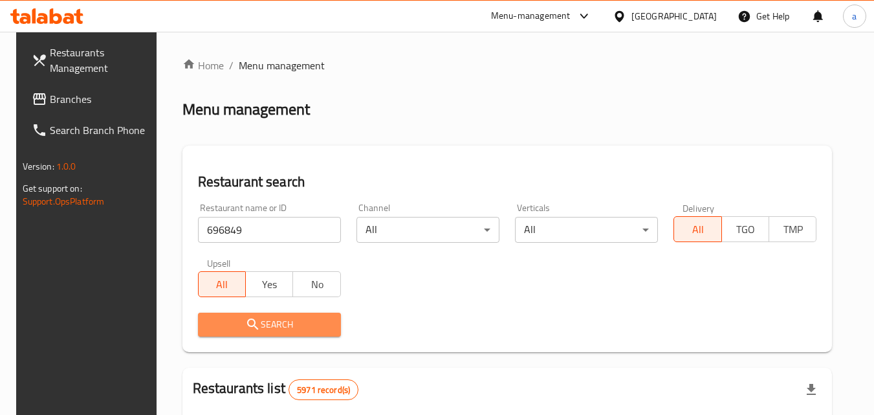
click at [232, 318] on span "Search" at bounding box center [269, 324] width 122 height 16
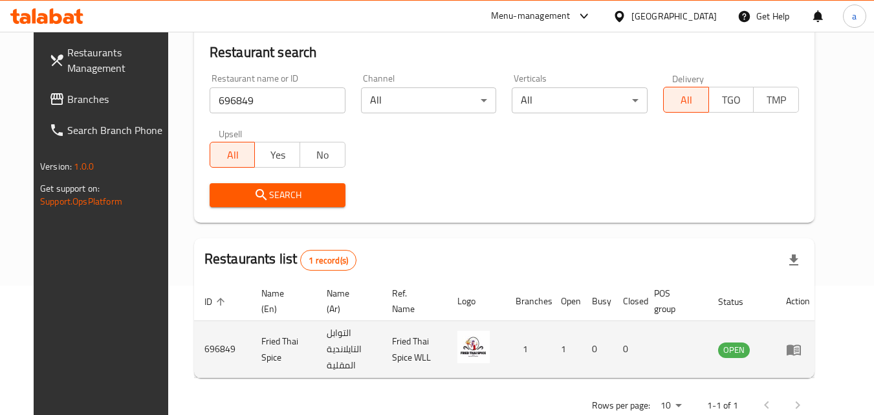
scroll to position [162, 0]
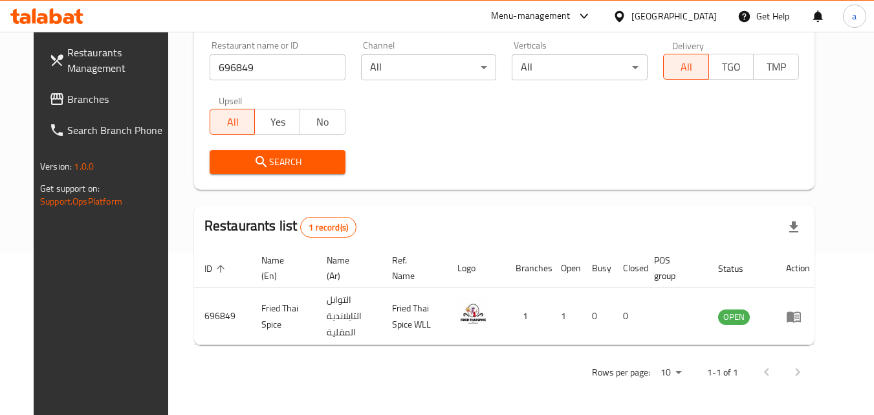
drag, startPoint x: 117, startPoint y: 99, endPoint x: 104, endPoint y: 105, distance: 14.2
click at [116, 99] on span "Branches" at bounding box center [118, 99] width 102 height 16
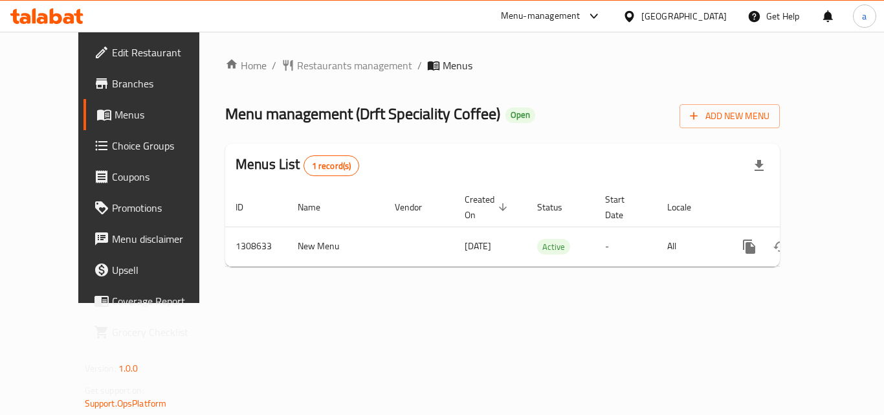
click at [298, 55] on div "Home / Restaurants management / Menus Menu management ( Drft Speciality Coffee …" at bounding box center [502, 167] width 606 height 271
click at [305, 67] on span "Restaurants management" at bounding box center [354, 66] width 115 height 16
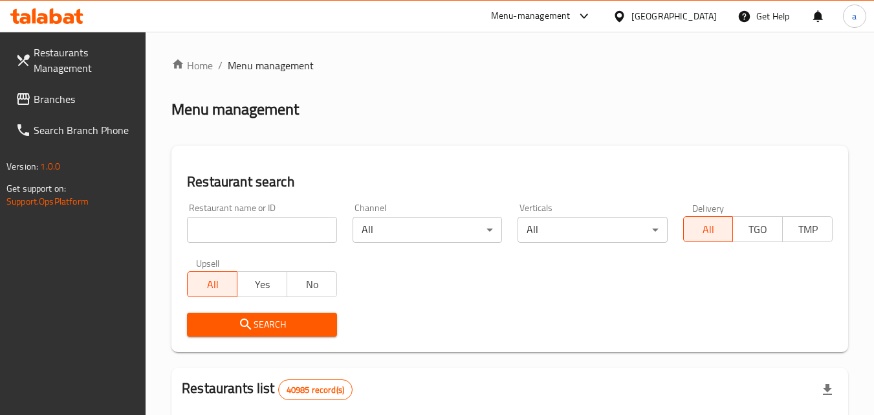
click at [225, 240] on input "search" at bounding box center [261, 230] width 149 height 26
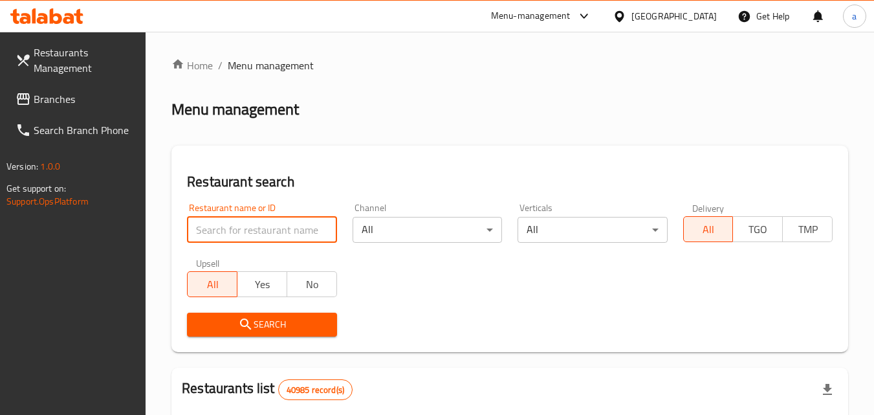
paste input "704870"
type input "704870"
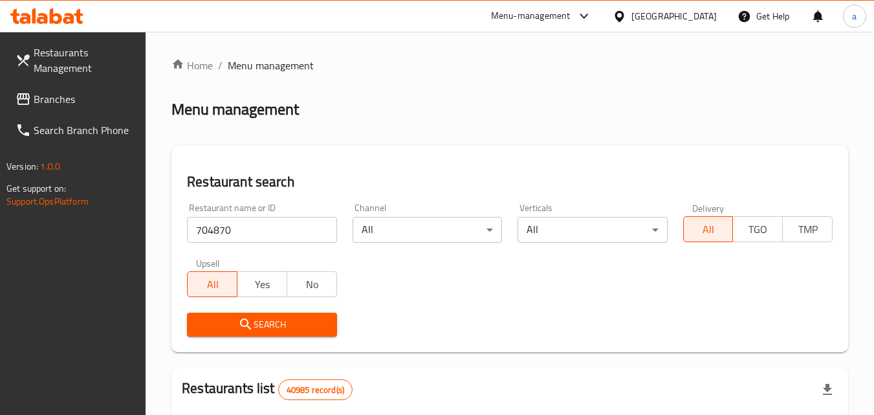
click at [235, 325] on span "Search" at bounding box center [261, 324] width 129 height 16
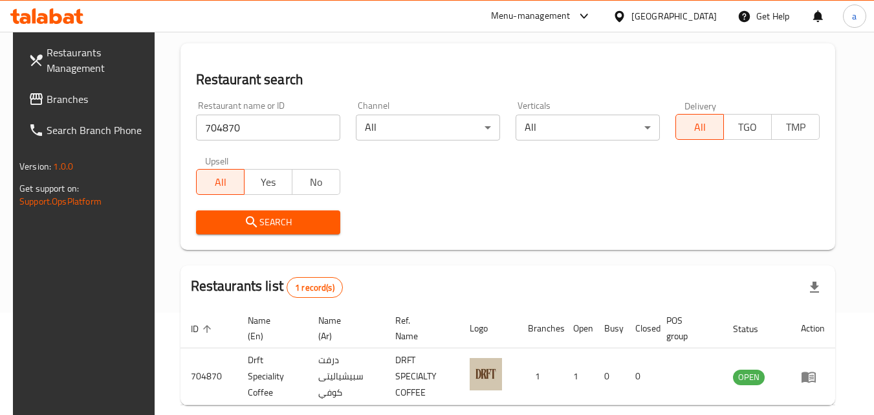
scroll to position [129, 0]
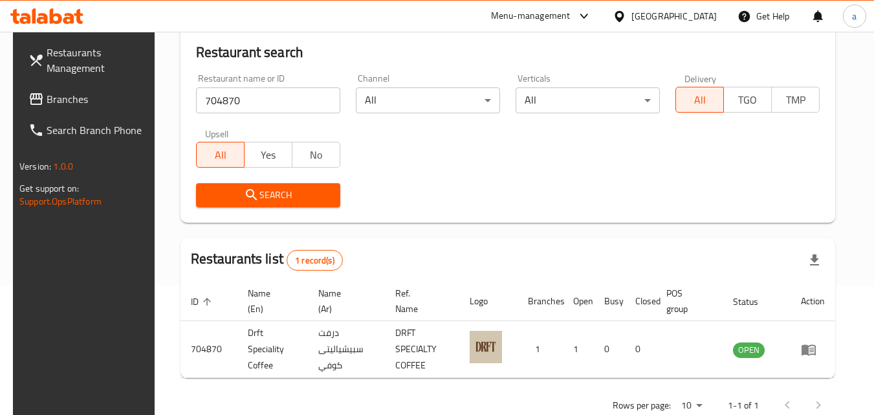
click at [67, 96] on span "Branches" at bounding box center [98, 99] width 102 height 16
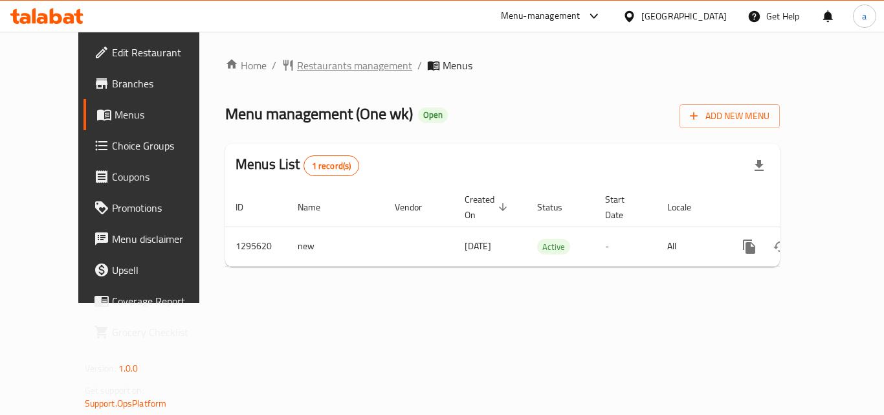
click at [297, 70] on span "Restaurants management" at bounding box center [354, 66] width 115 height 16
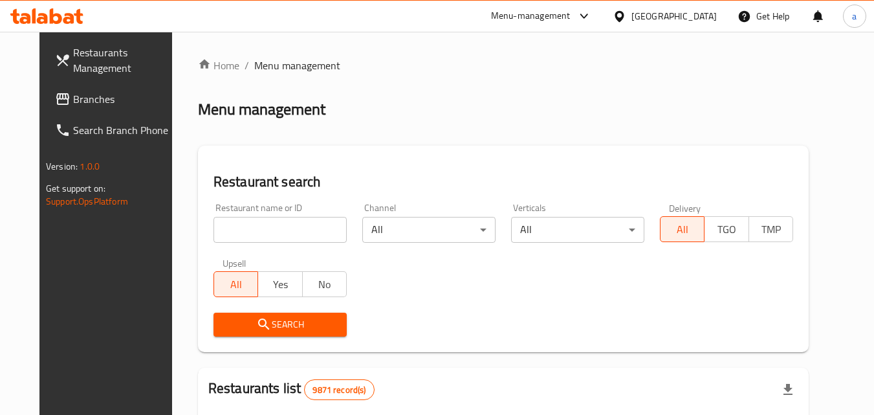
click at [277, 230] on input "search" at bounding box center [279, 230] width 133 height 26
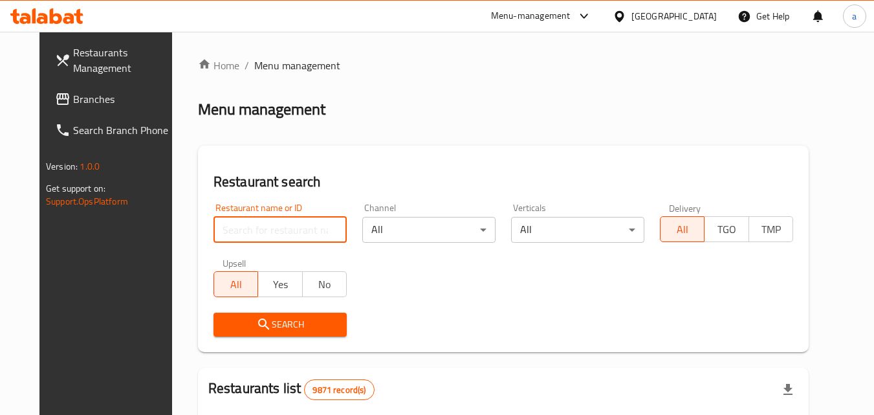
paste input "767497"
type input "767497"
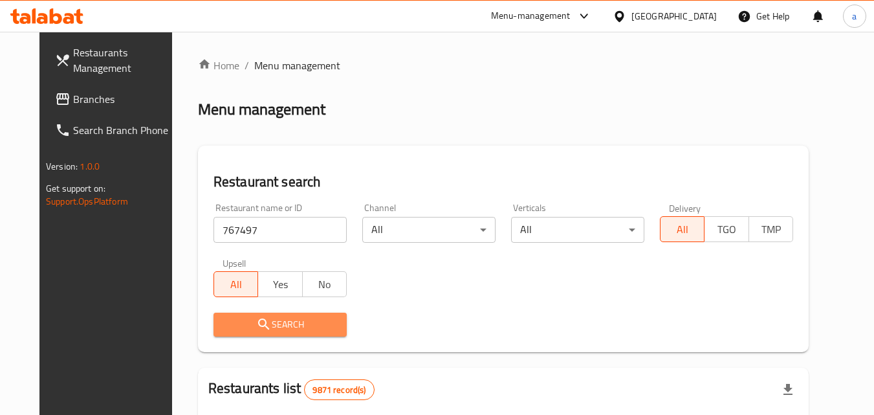
click at [256, 320] on icon "submit" at bounding box center [264, 324] width 16 height 16
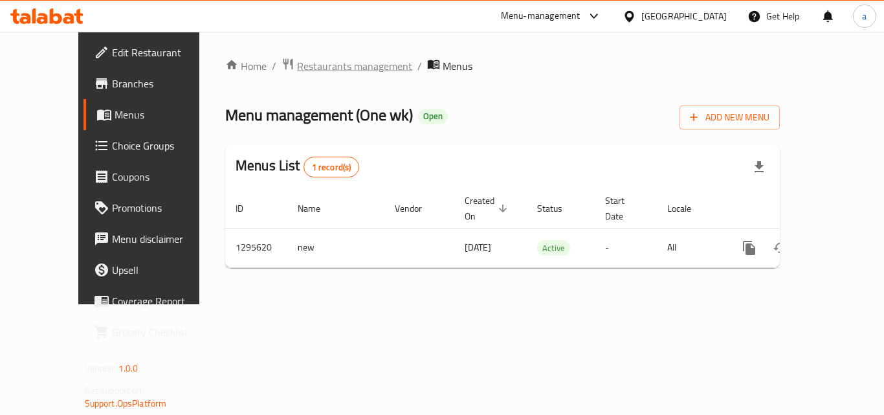
click at [297, 62] on span "Restaurants management" at bounding box center [354, 66] width 115 height 16
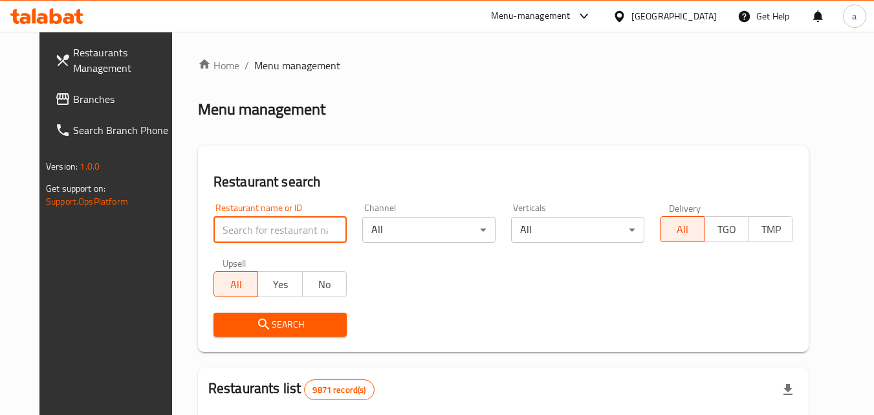
click at [268, 239] on input "search" at bounding box center [279, 230] width 133 height 26
paste input "699818"
type input "699818"
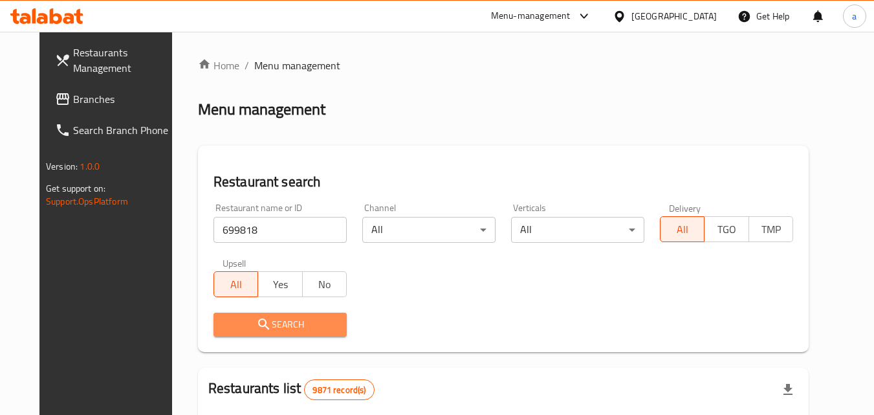
click at [259, 320] on span "Search" at bounding box center [280, 324] width 113 height 16
click at [259, 320] on div at bounding box center [437, 207] width 874 height 415
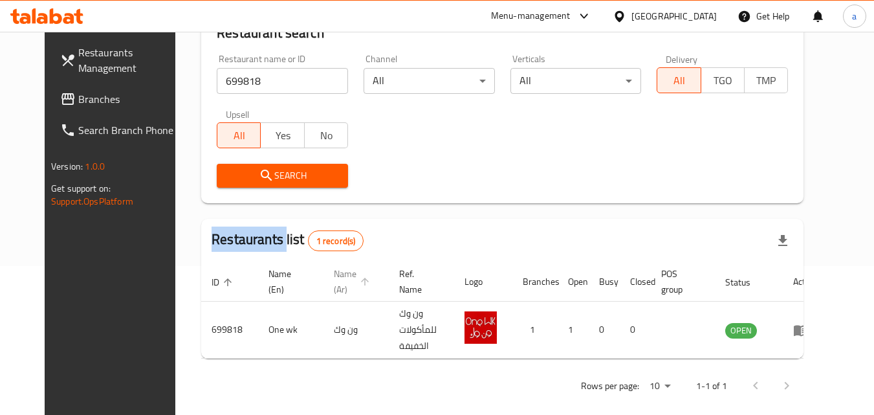
scroll to position [151, 0]
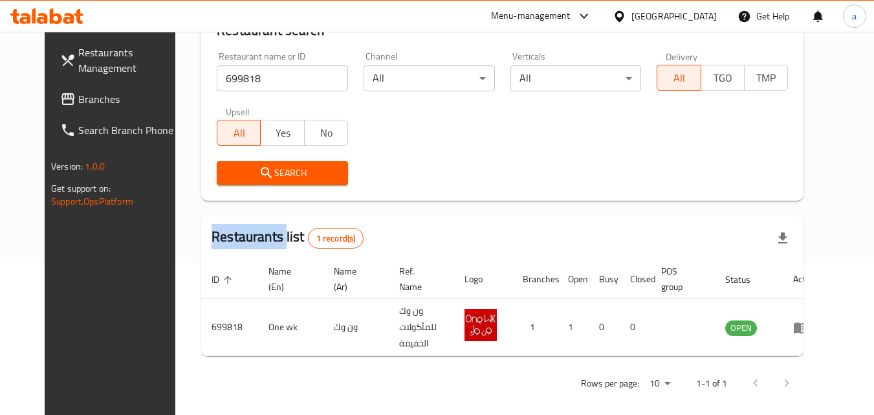
click at [78, 92] on span "Branches" at bounding box center [129, 99] width 102 height 16
